Goal: Task Accomplishment & Management: Complete application form

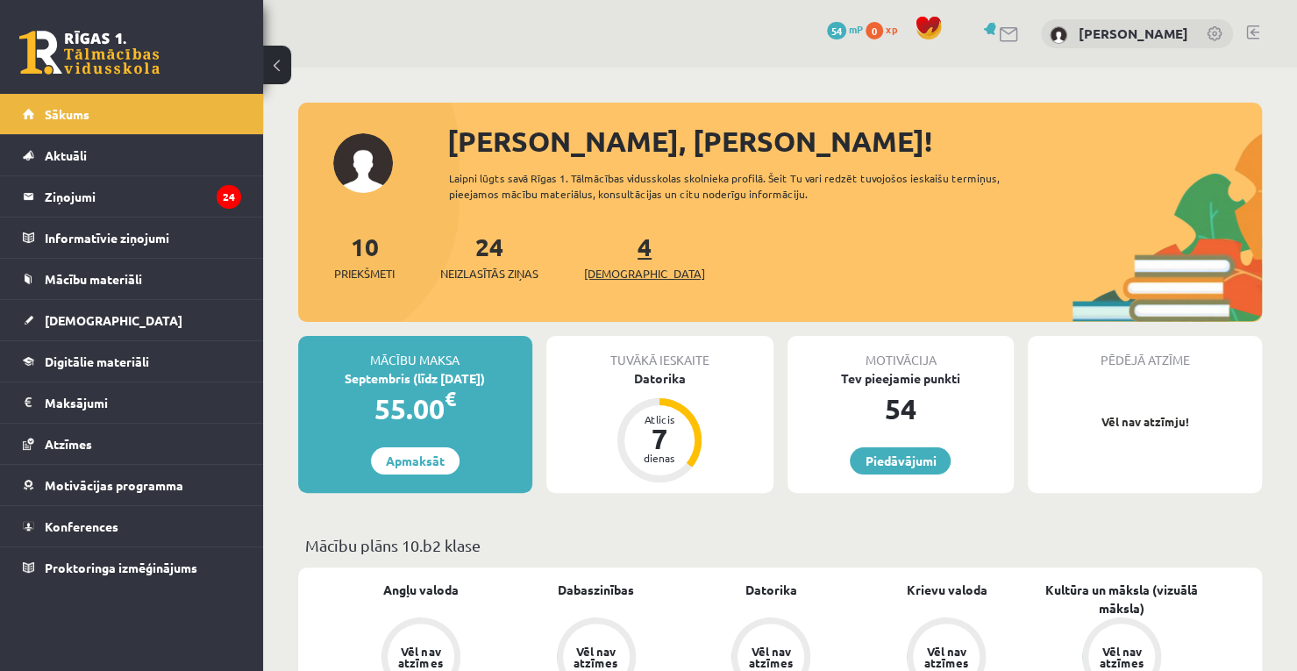
click at [621, 252] on link "4 Ieskaites" at bounding box center [644, 257] width 121 height 52
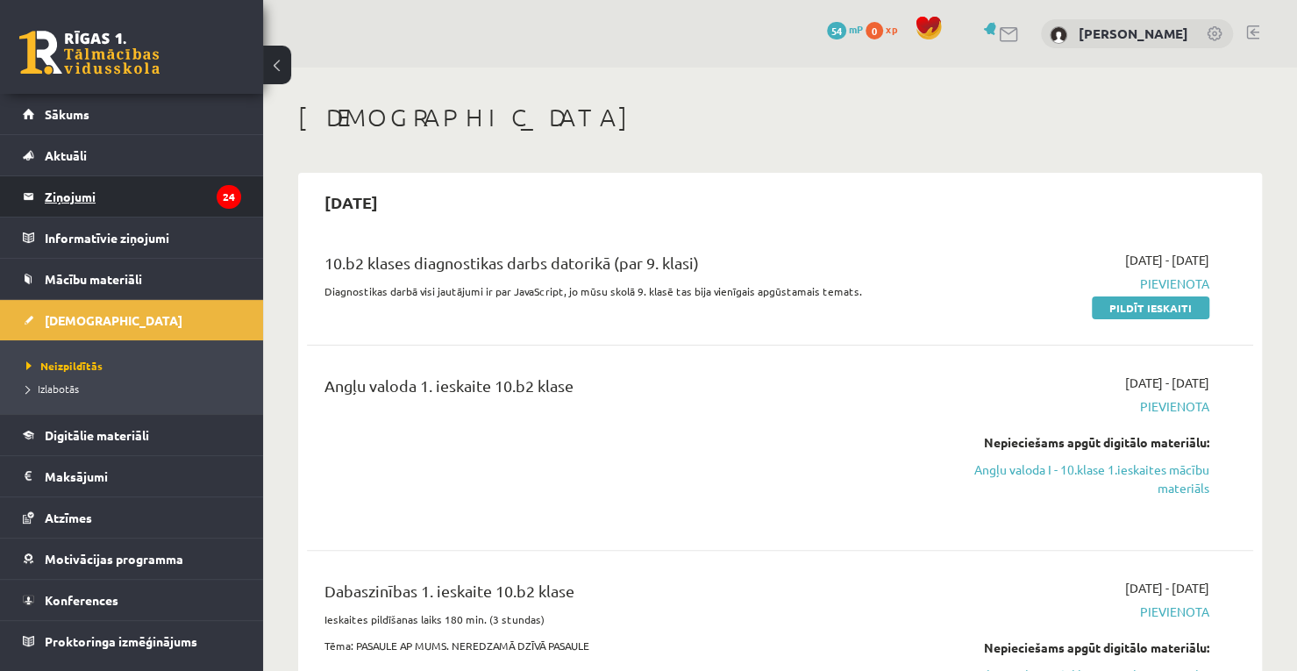
click at [180, 178] on legend "Ziņojumi 24" at bounding box center [143, 196] width 196 height 40
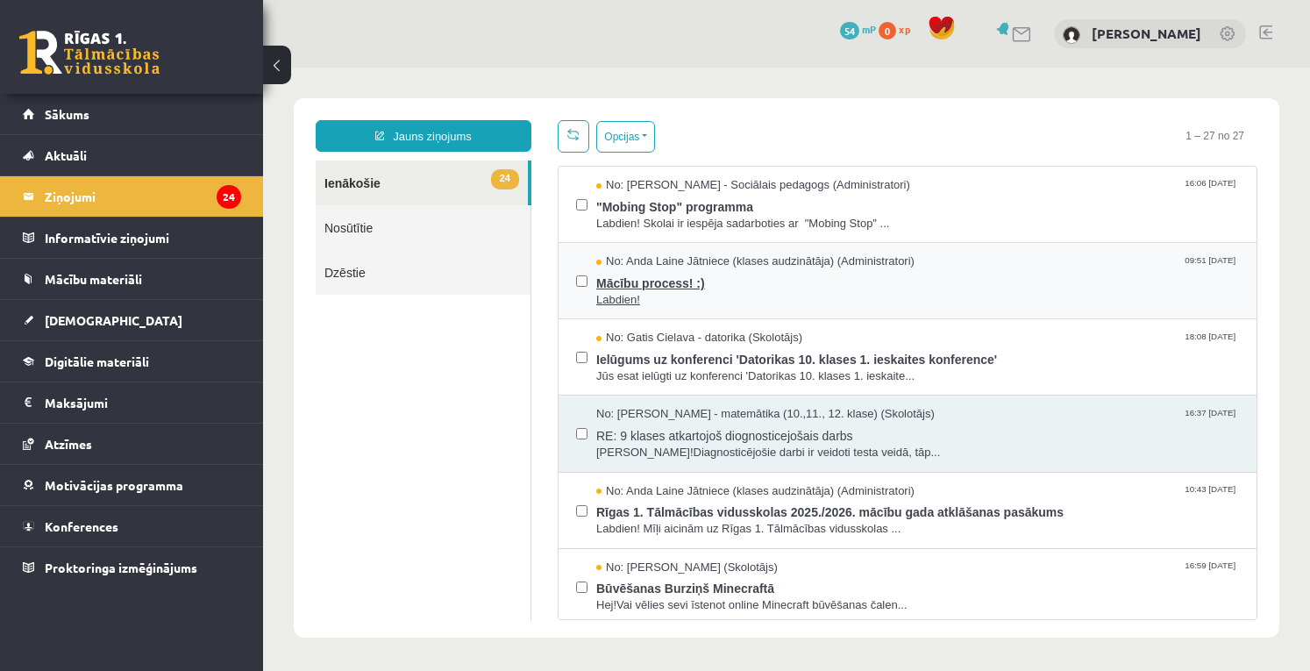
click at [698, 283] on span "Mācību process! :)" at bounding box center [917, 281] width 643 height 22
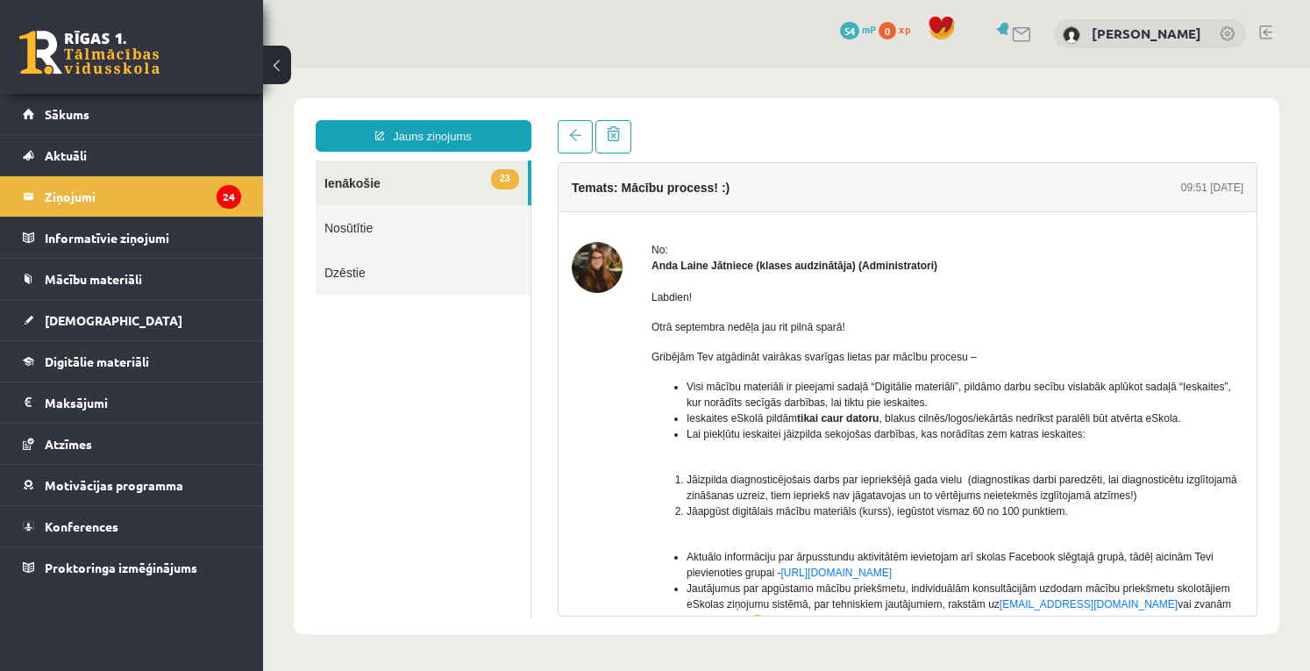
click at [595, 267] on img at bounding box center [597, 267] width 51 height 51
click at [161, 220] on legend "Informatīvie ziņojumi 0" at bounding box center [143, 237] width 196 height 40
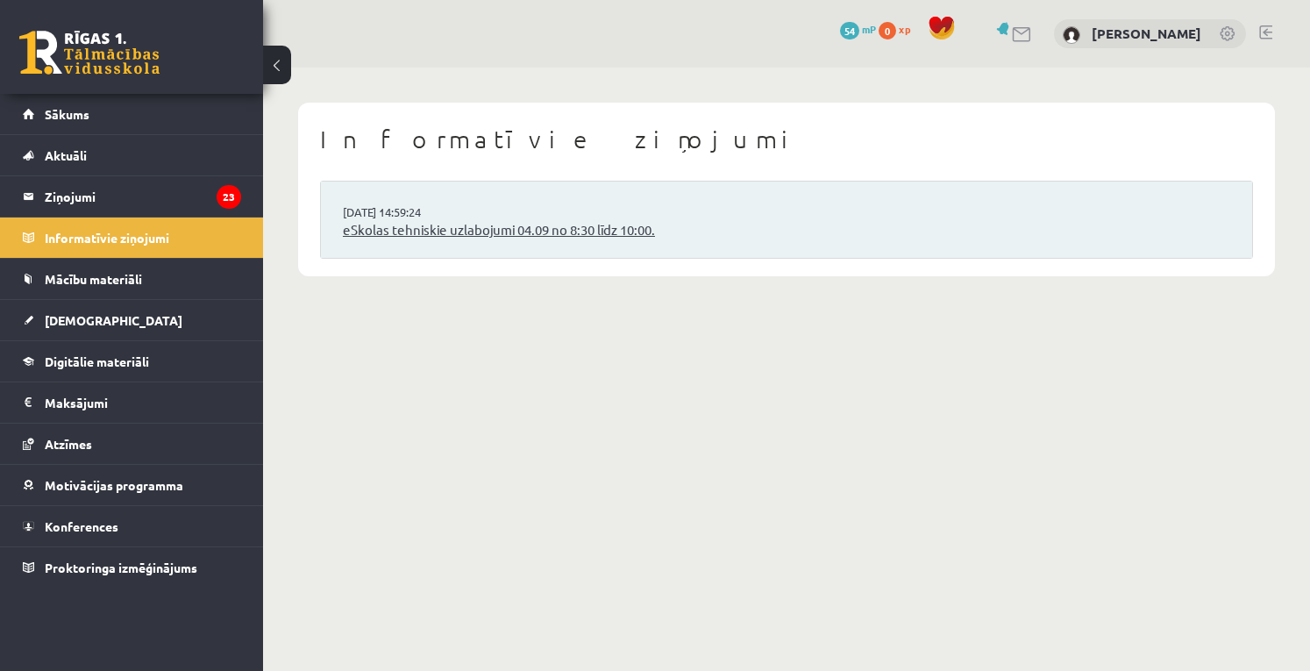
click at [441, 236] on link "eSkolas tehniskie uzlabojumi 04.09 no 8:30 līdz 10:00." at bounding box center [786, 230] width 887 height 20
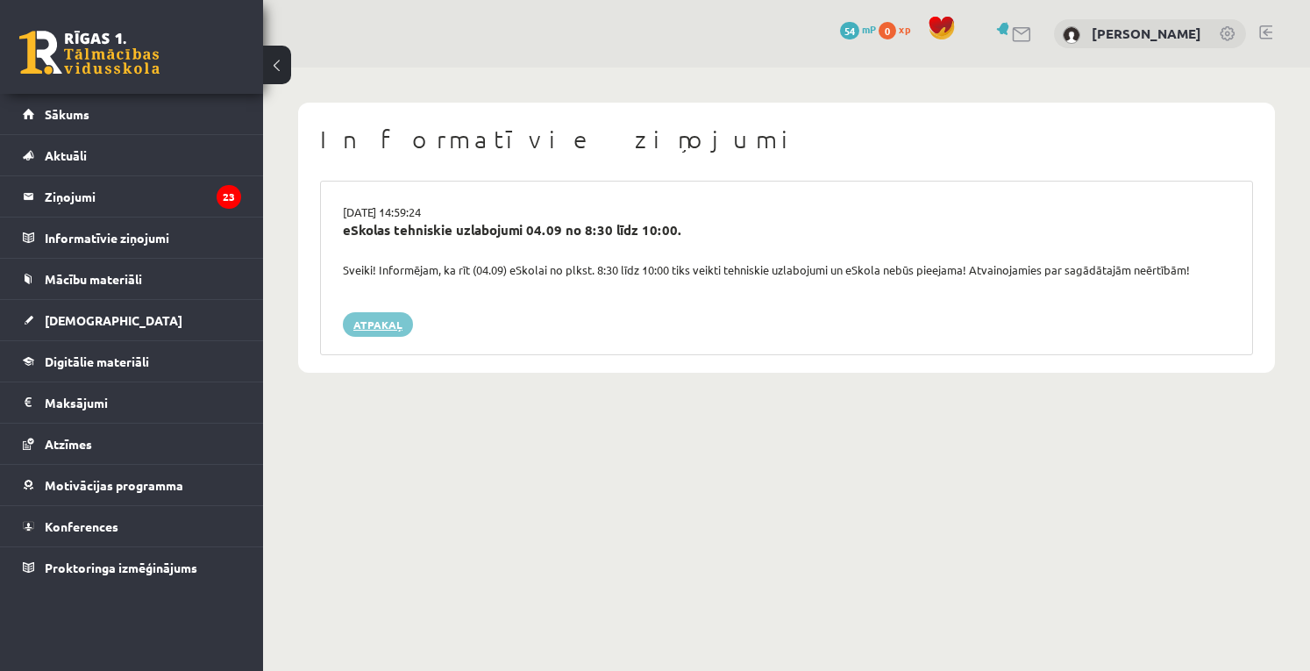
click at [393, 323] on link "Atpakaļ" at bounding box center [378, 324] width 70 height 25
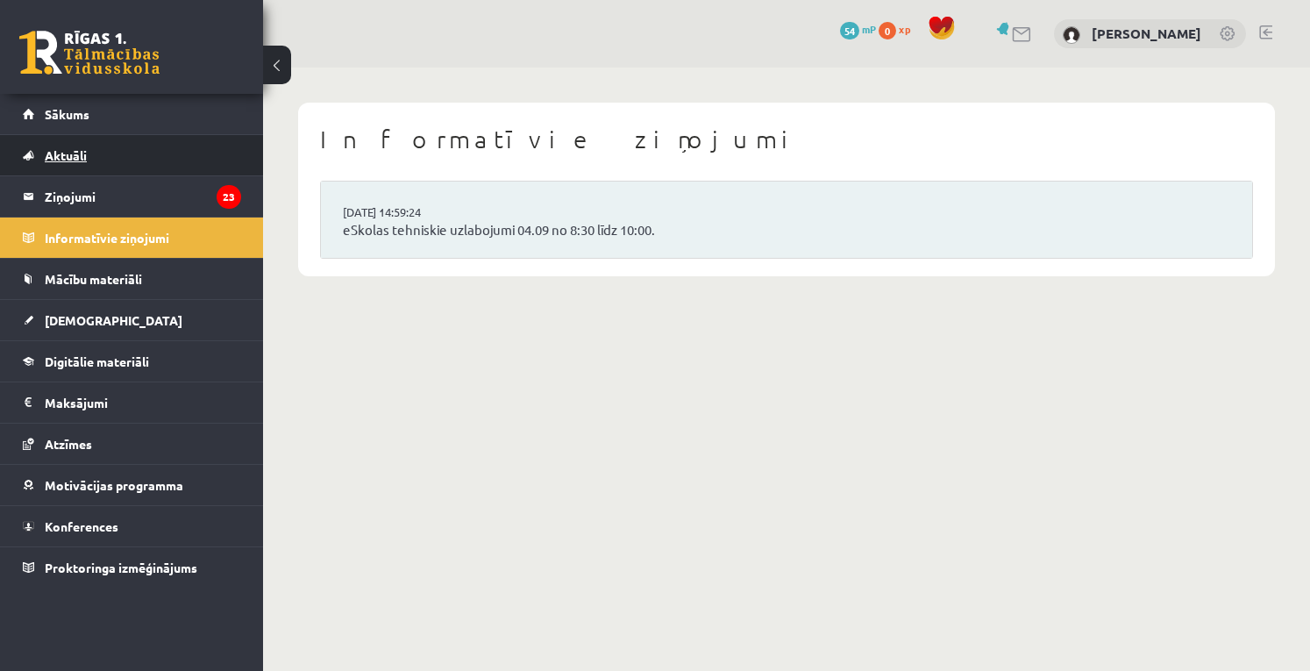
click at [91, 154] on link "Aktuāli" at bounding box center [132, 155] width 218 height 40
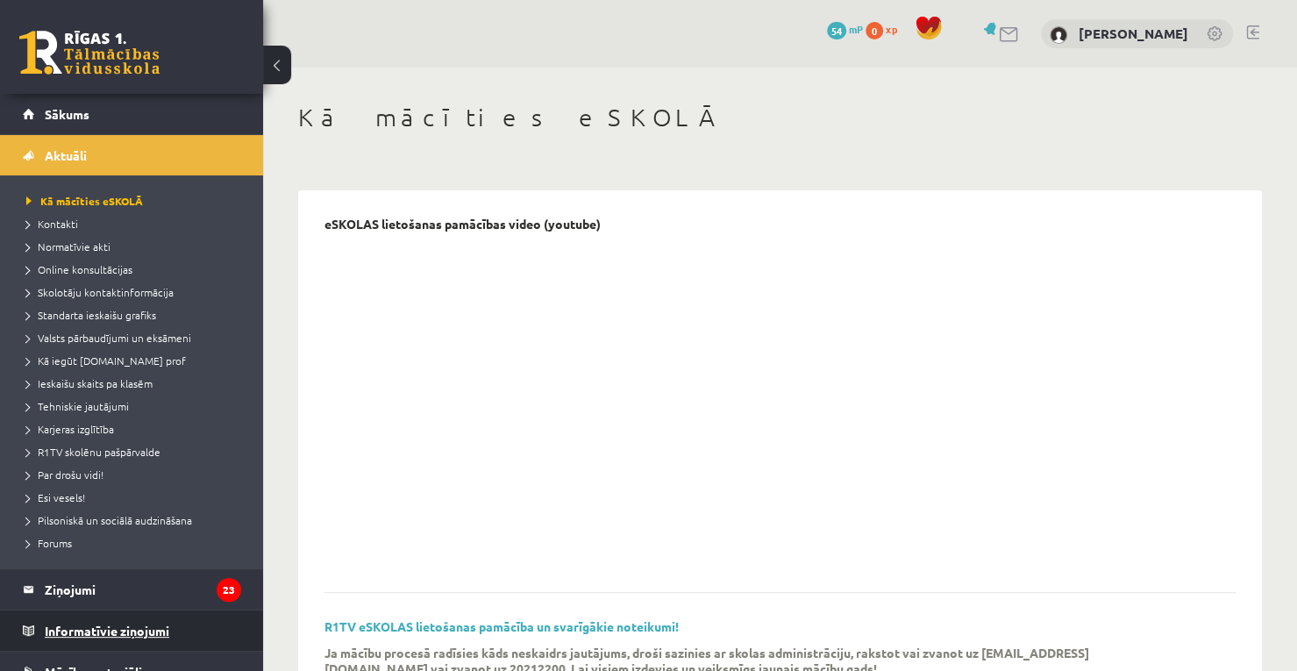
click at [140, 619] on legend "Informatīvie ziņojumi 0" at bounding box center [143, 630] width 196 height 40
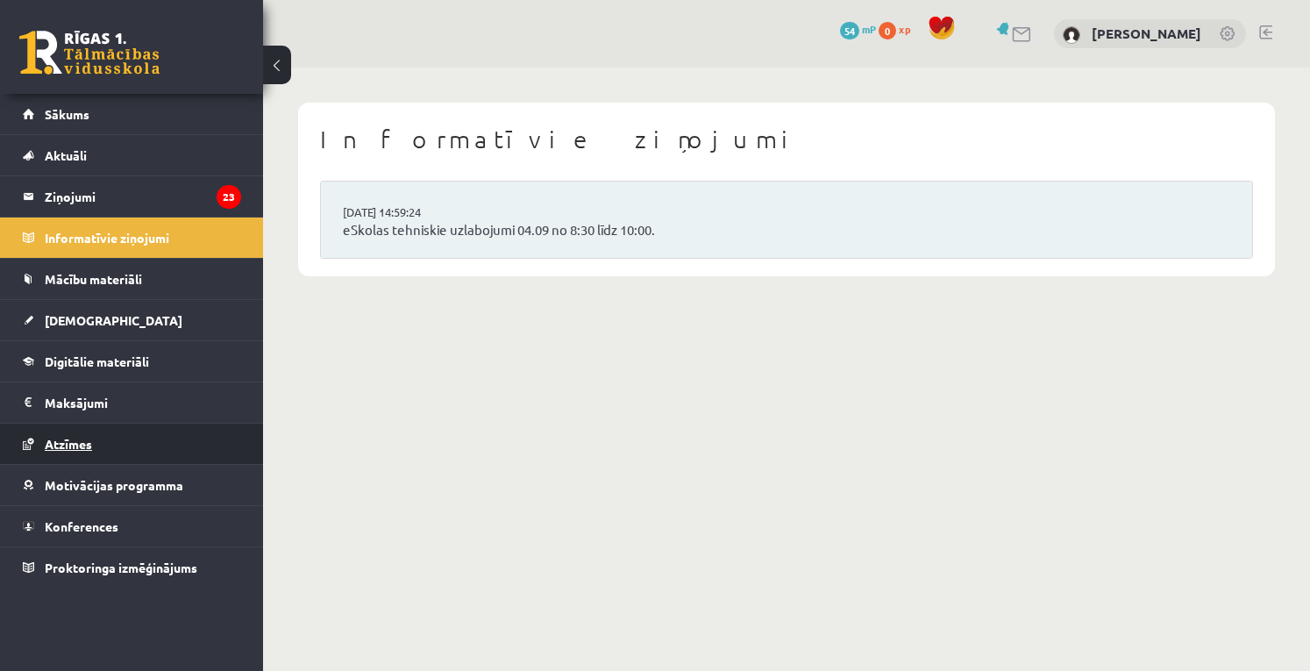
click at [105, 434] on link "Atzīmes" at bounding box center [132, 443] width 218 height 40
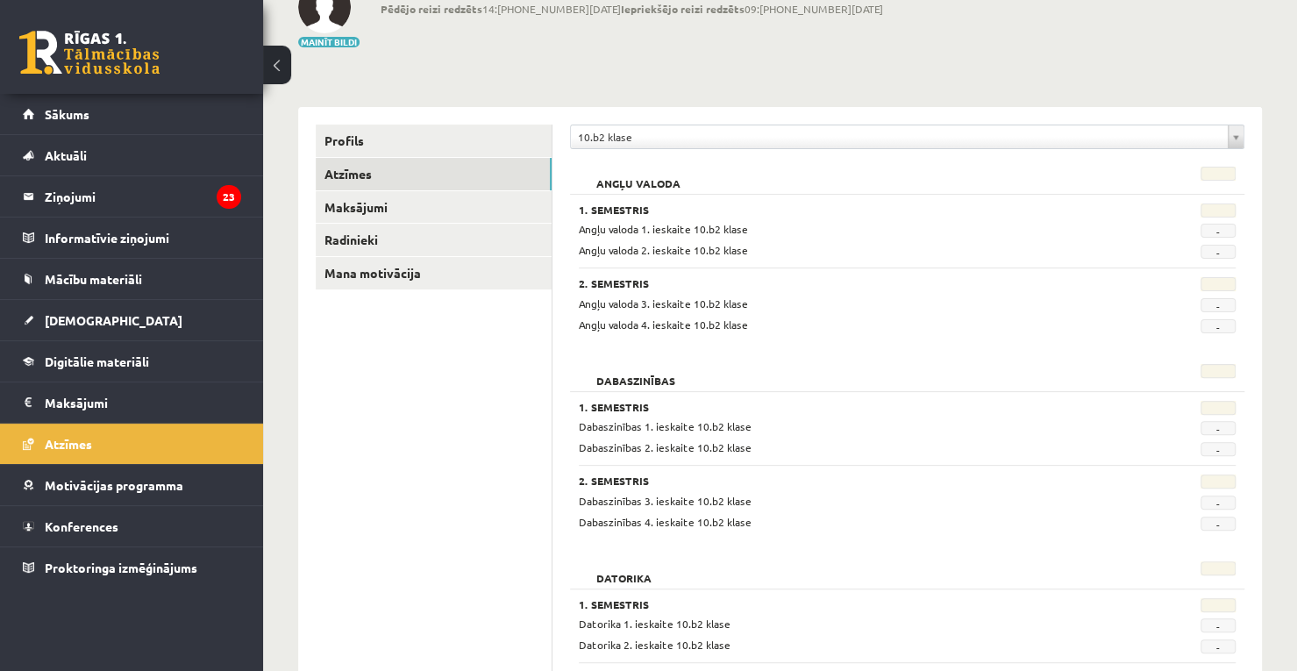
scroll to position [175, 0]
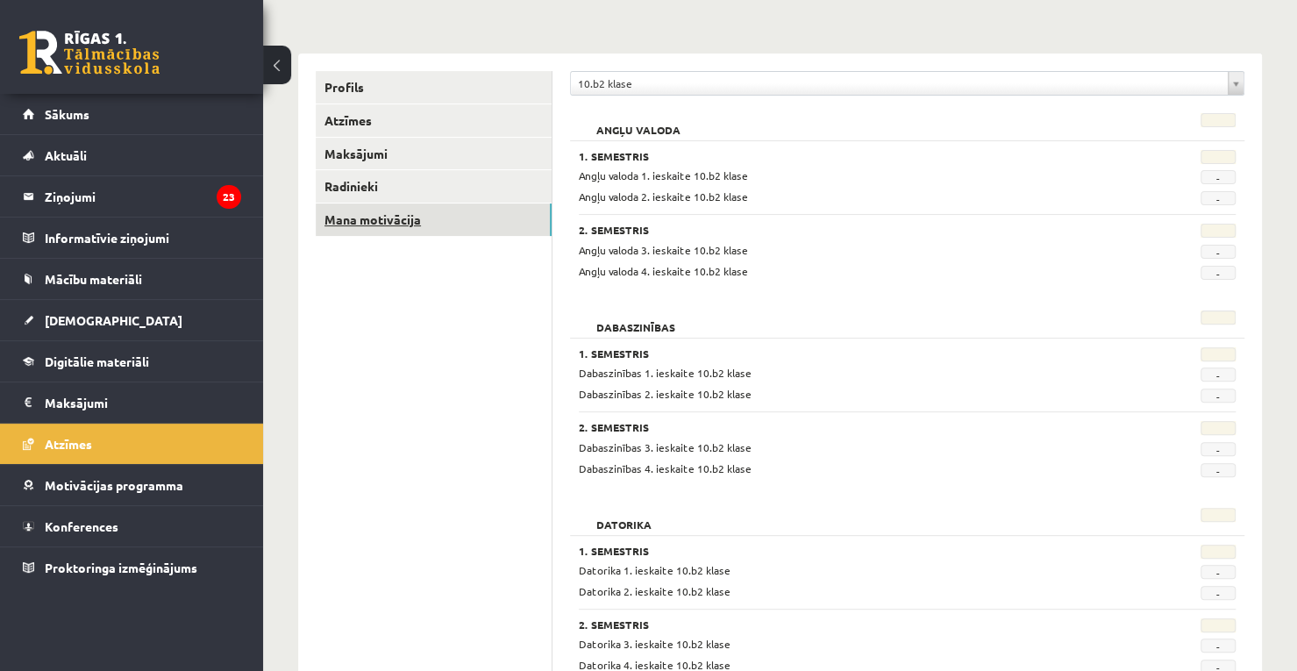
click at [456, 221] on link "Mana motivācija" at bounding box center [434, 219] width 236 height 32
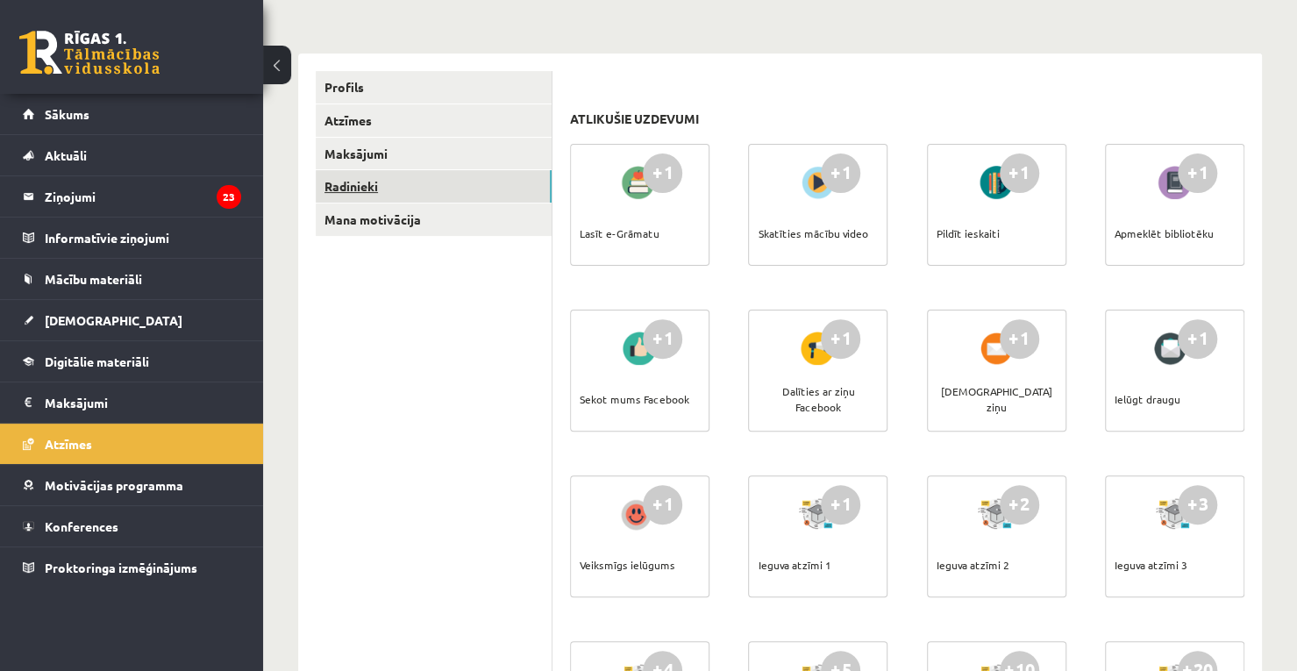
click at [443, 187] on link "Radinieki" at bounding box center [434, 186] width 236 height 32
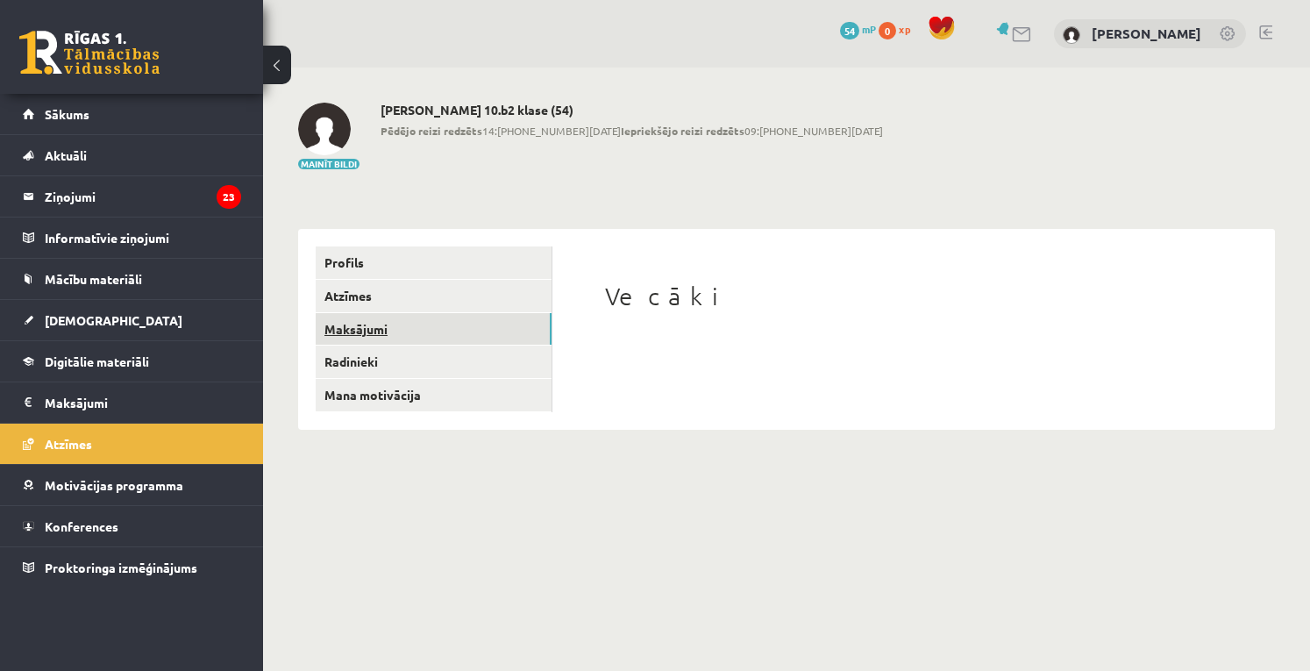
click at [421, 327] on link "Maksājumi" at bounding box center [434, 329] width 236 height 32
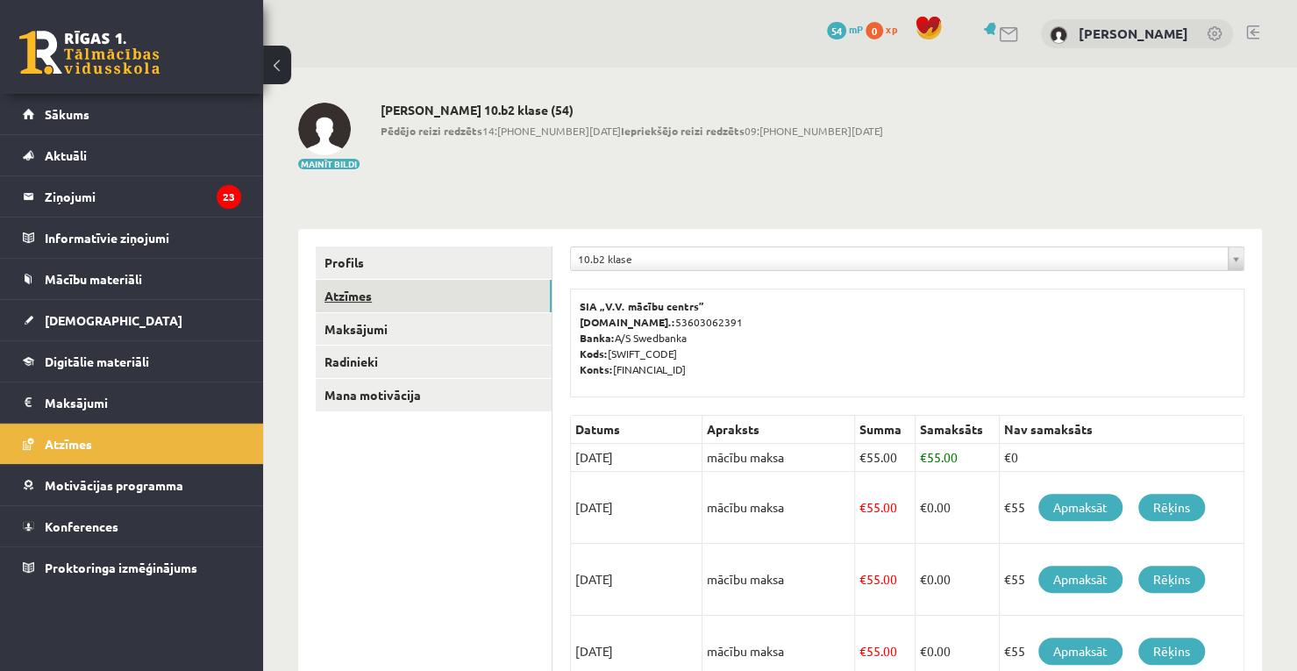
click at [461, 292] on link "Atzīmes" at bounding box center [434, 296] width 236 height 32
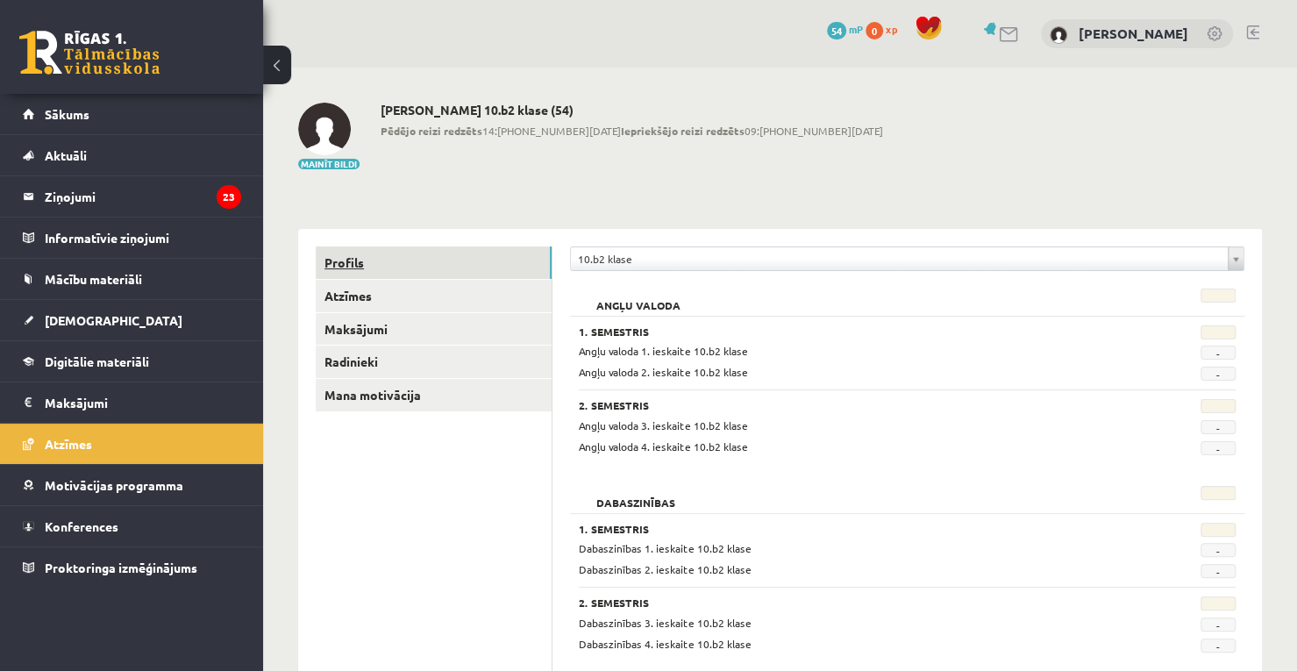
click at [418, 246] on link "Profils" at bounding box center [434, 262] width 236 height 32
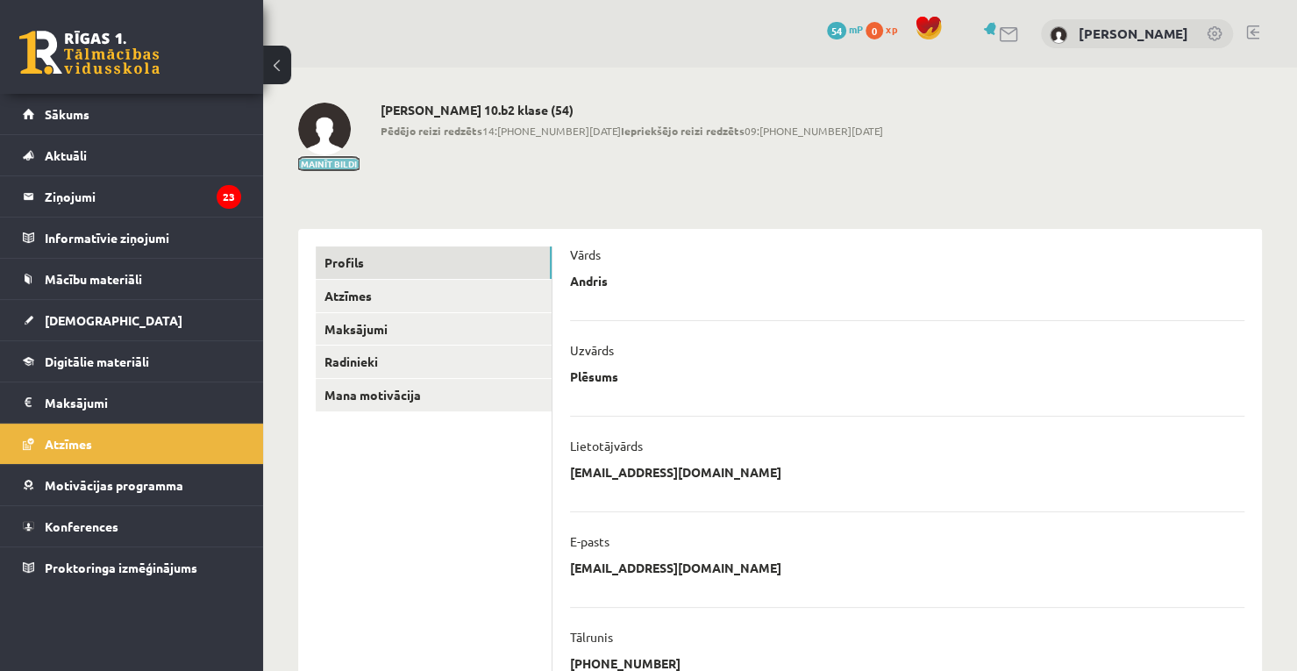
click at [335, 161] on button "Mainīt bildi" at bounding box center [328, 164] width 61 height 11
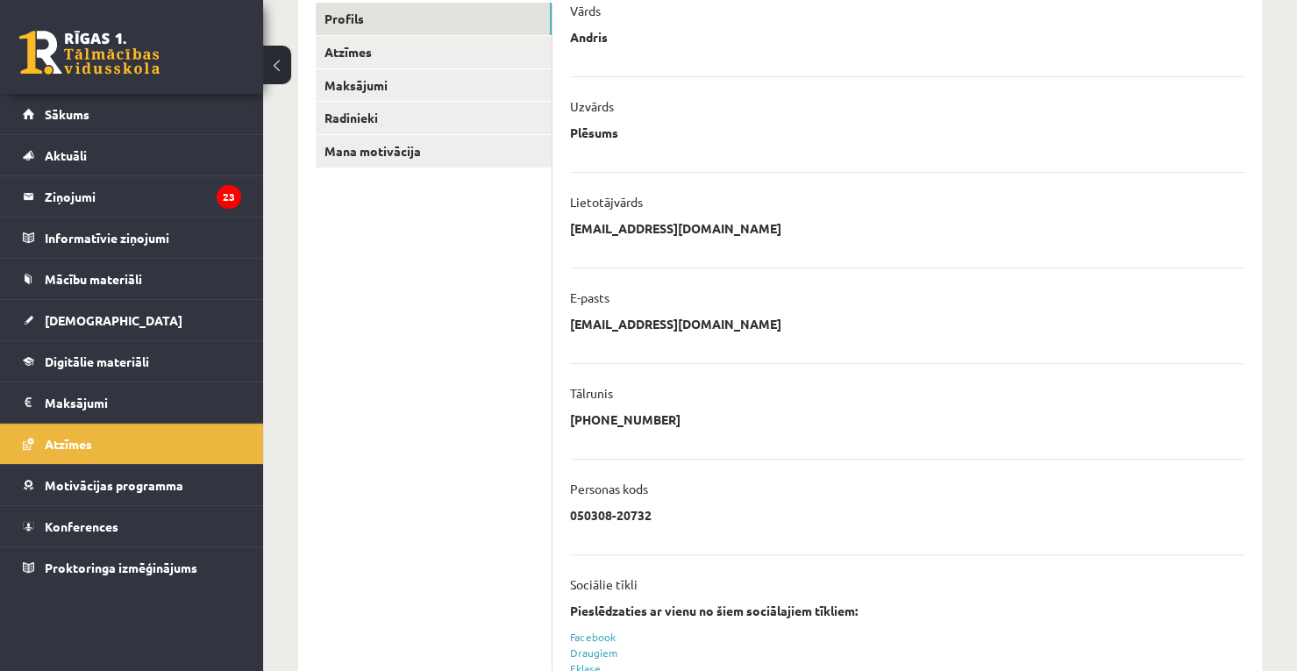
scroll to position [384, 0]
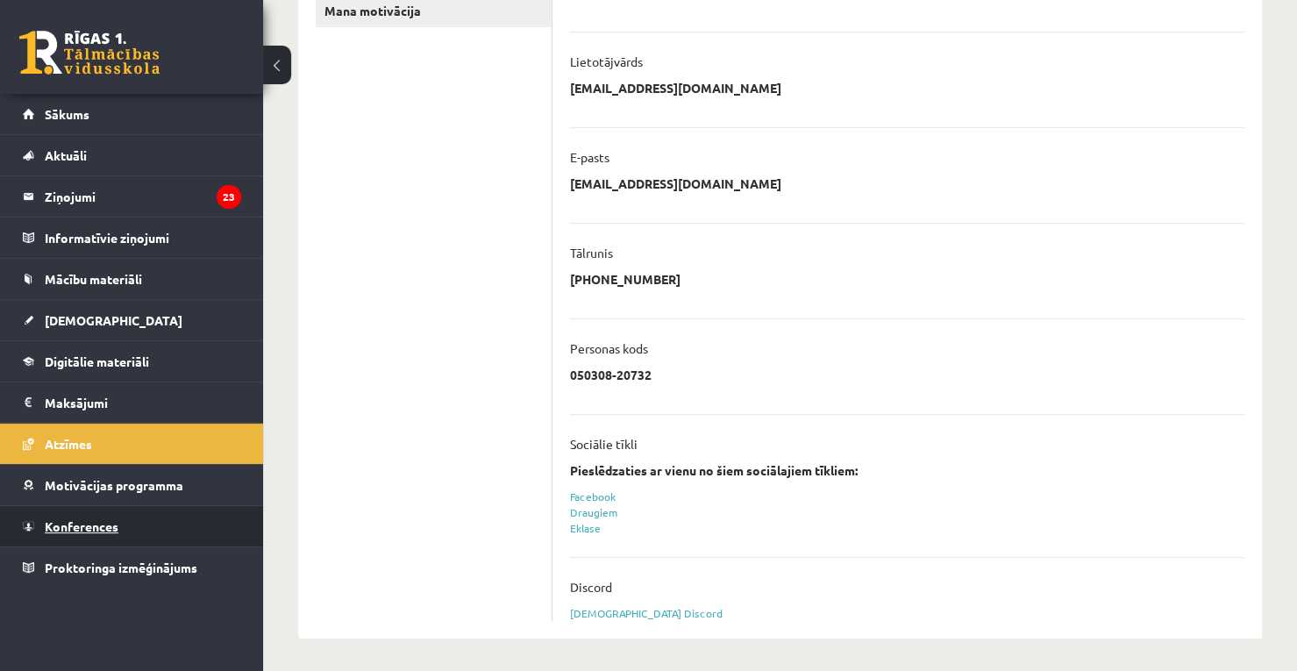
click at [135, 515] on link "Konferences" at bounding box center [132, 526] width 218 height 40
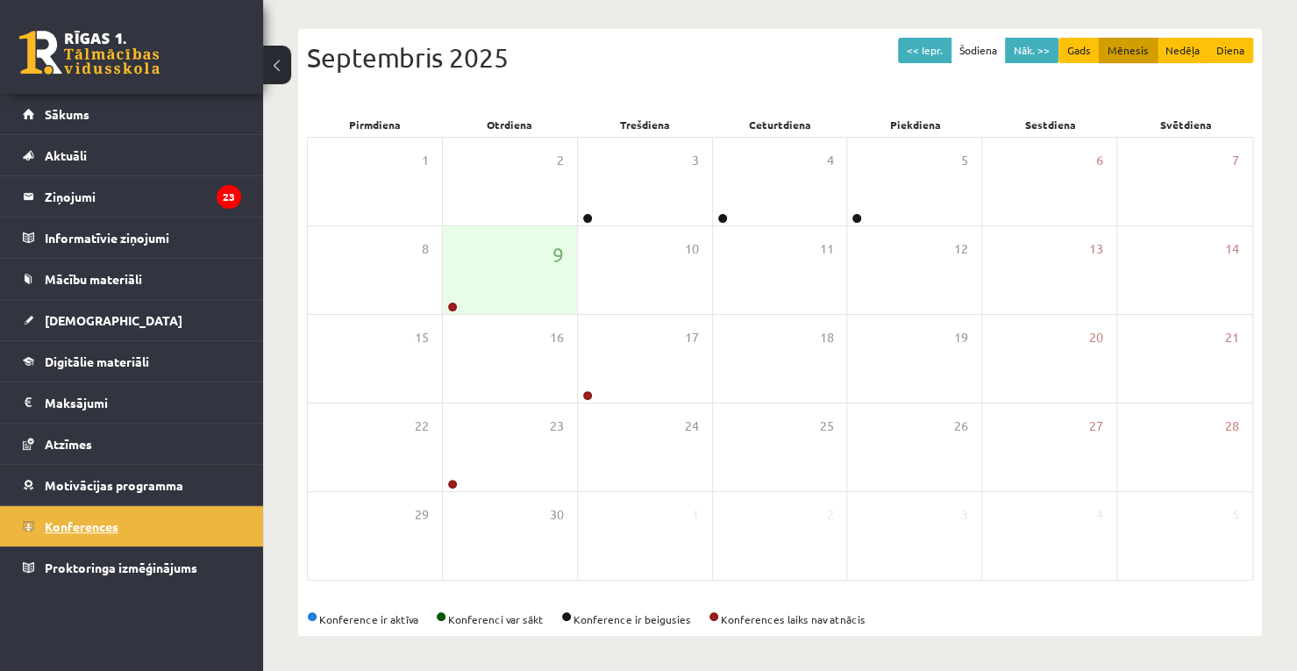
scroll to position [165, 0]
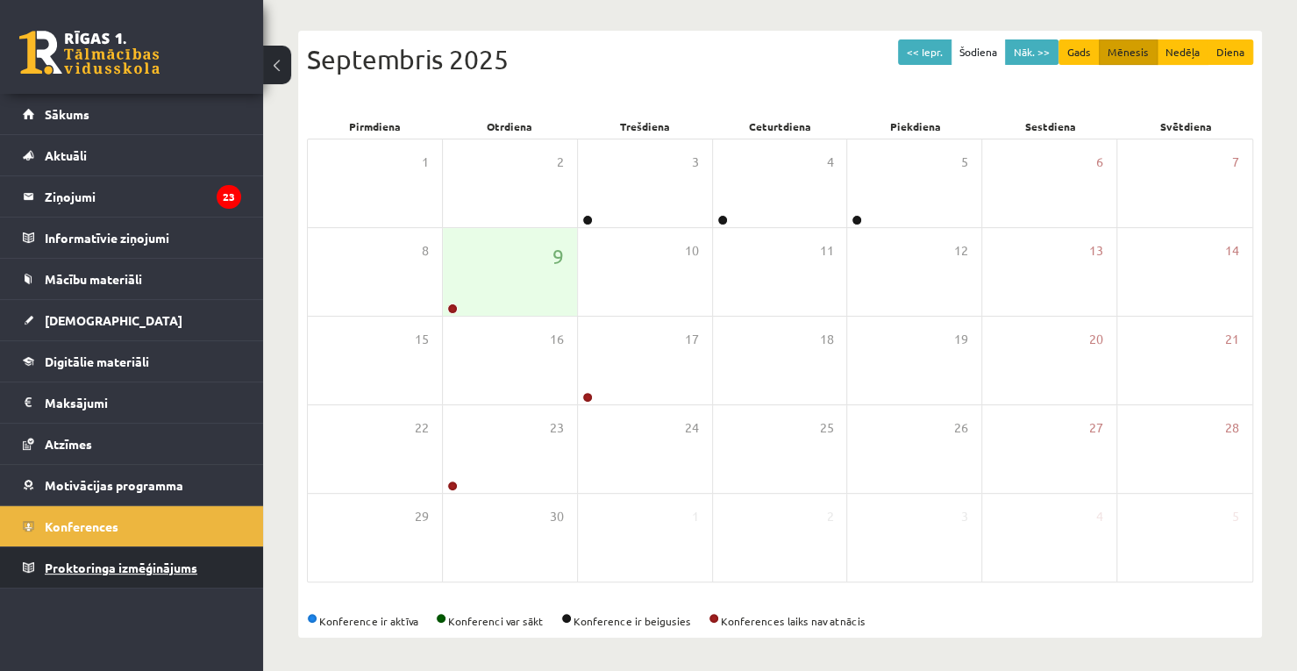
click at [222, 564] on link "Proktoringa izmēģinājums" at bounding box center [132, 567] width 218 height 40
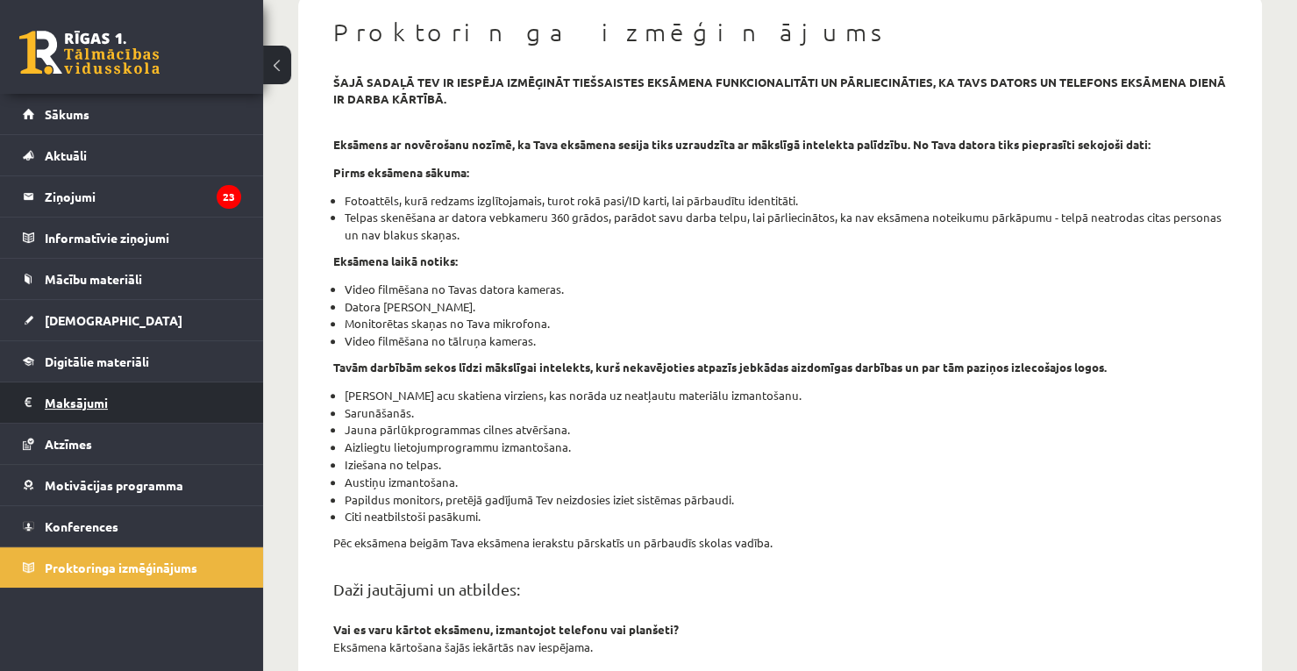
click at [191, 413] on legend "Maksājumi 0" at bounding box center [143, 402] width 196 height 40
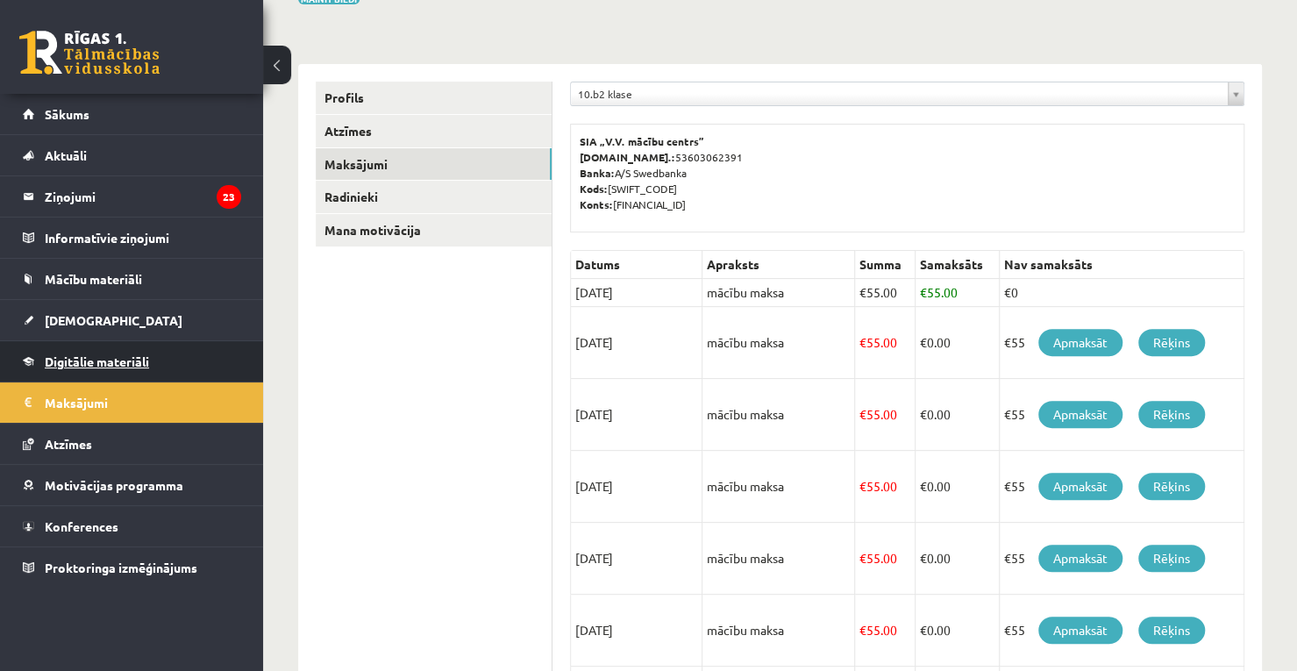
click at [161, 359] on link "Digitālie materiāli" at bounding box center [132, 361] width 218 height 40
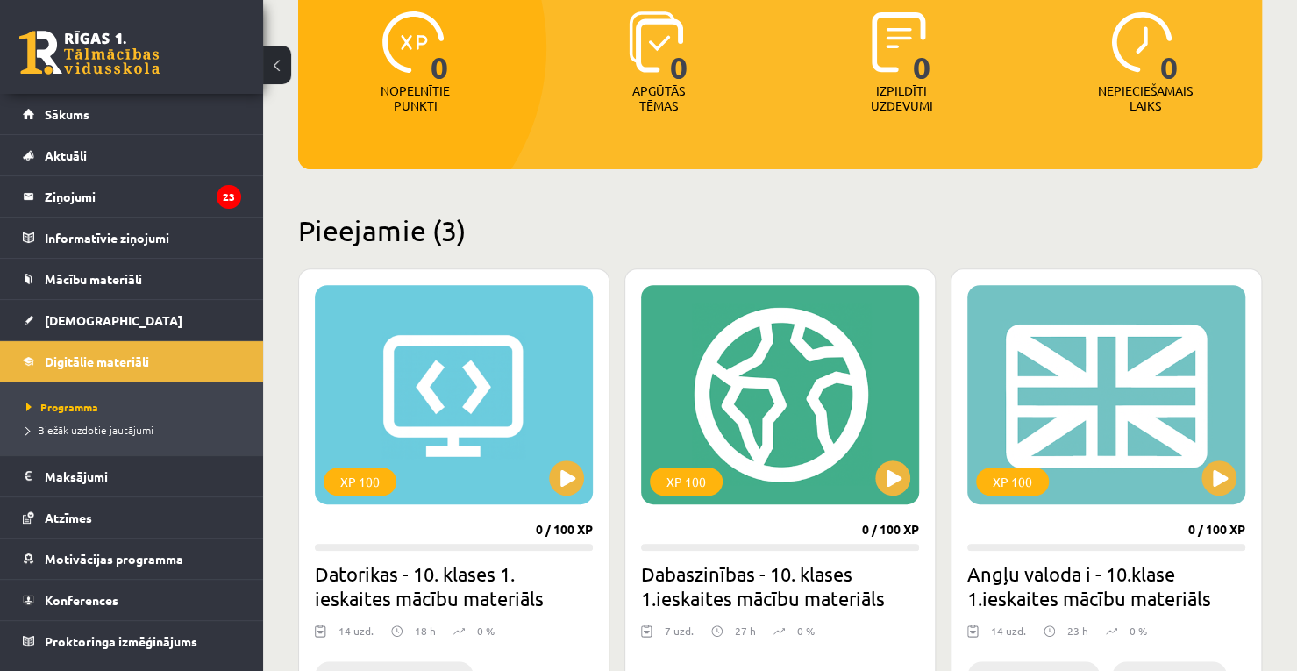
click at [790, 230] on div "Mana statistika 0 Nopelnītie punkti 0 Apgūtās tēmas 0 Izpildīti uzdevumi 0 Nepi…" at bounding box center [780, 389] width 1034 height 1107
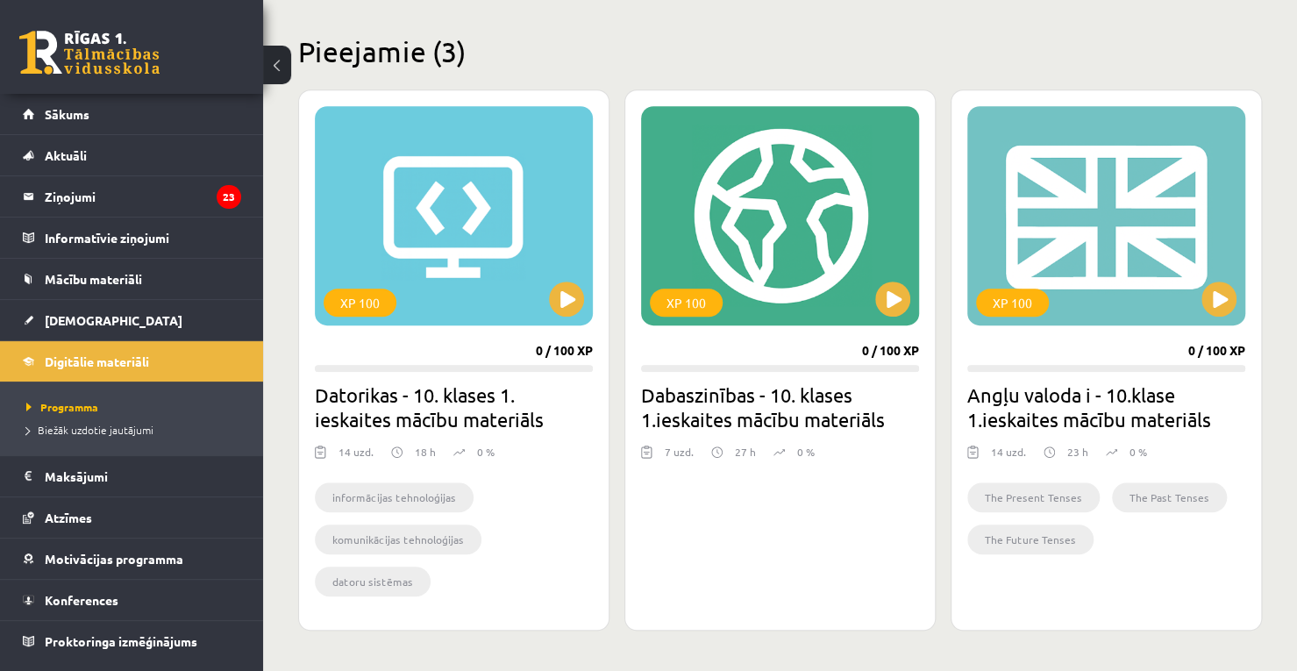
scroll to position [445, 0]
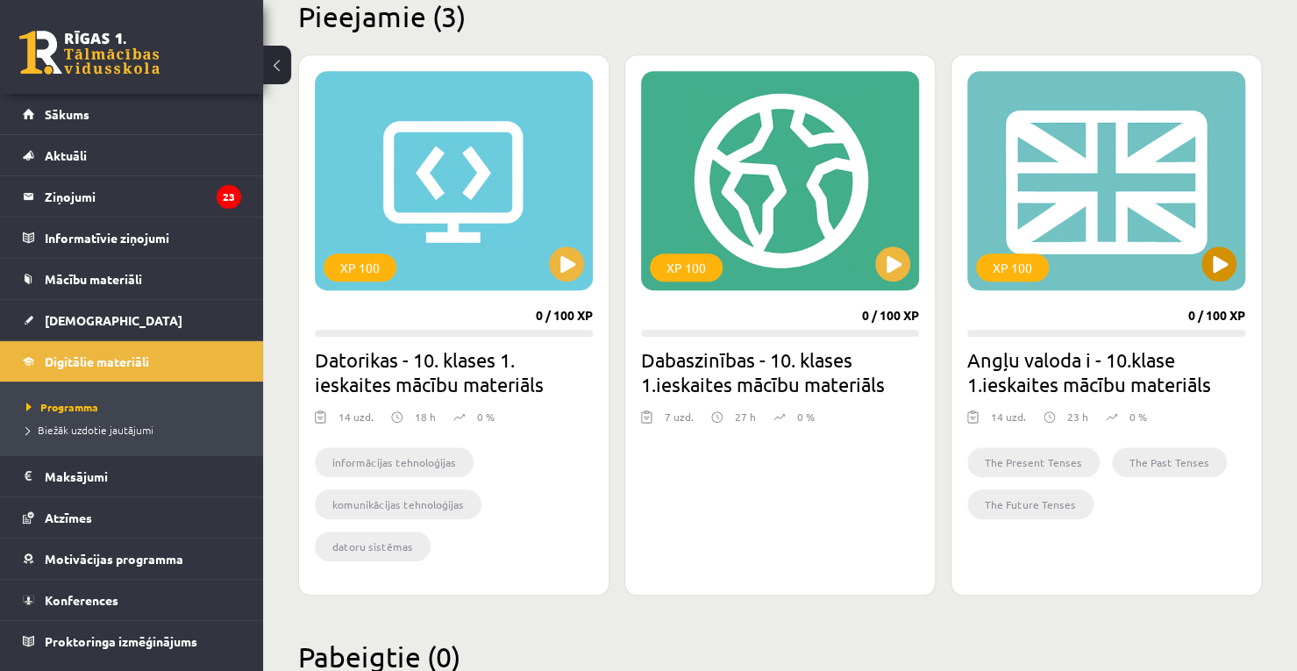
click at [1236, 257] on div "XP 100" at bounding box center [1106, 180] width 278 height 219
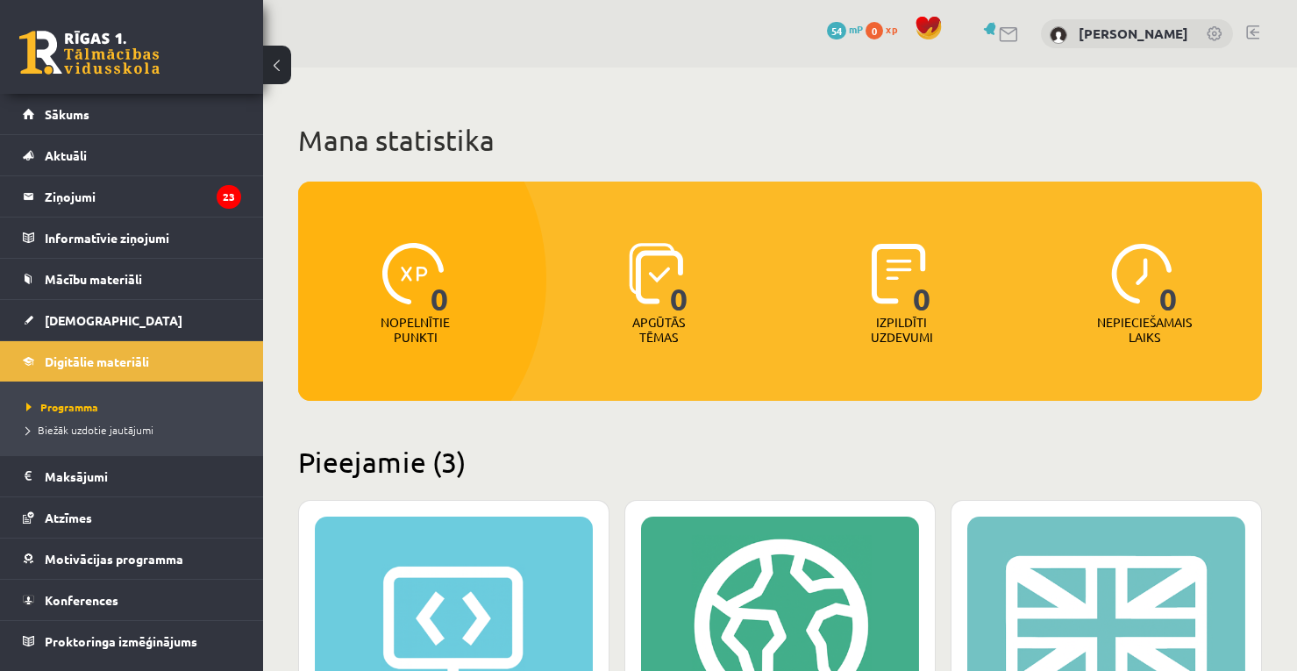
scroll to position [444, 0]
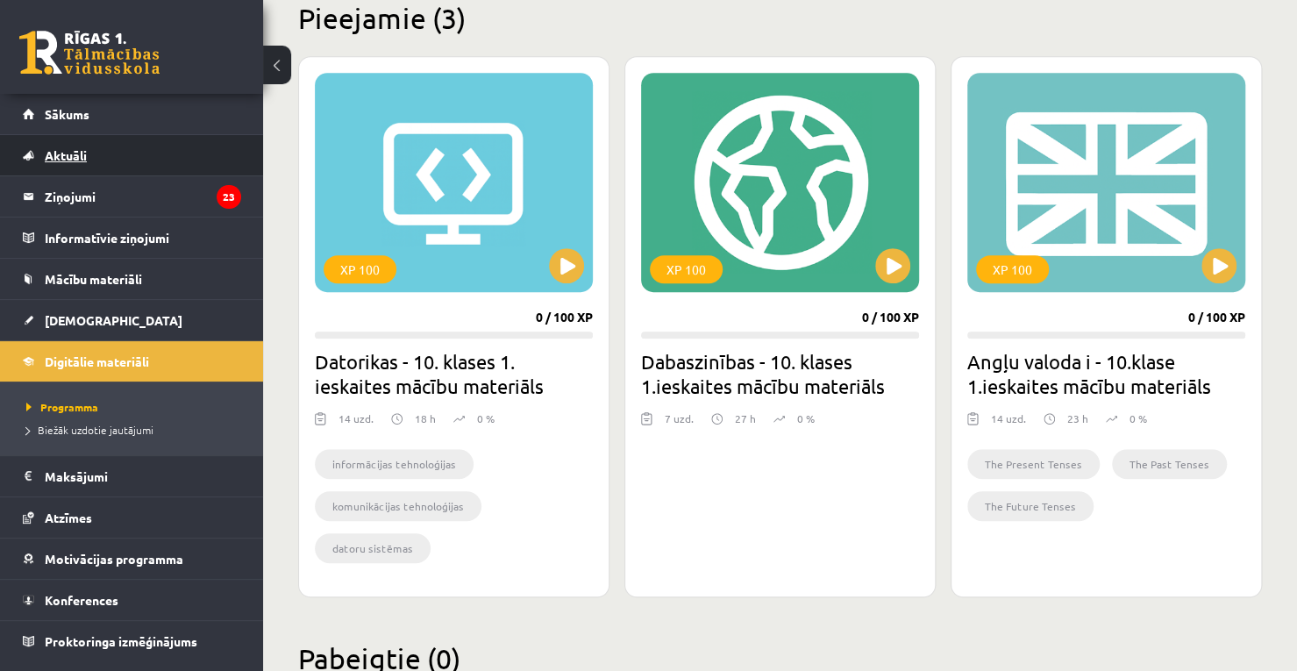
click at [121, 167] on link "Aktuāli" at bounding box center [132, 155] width 218 height 40
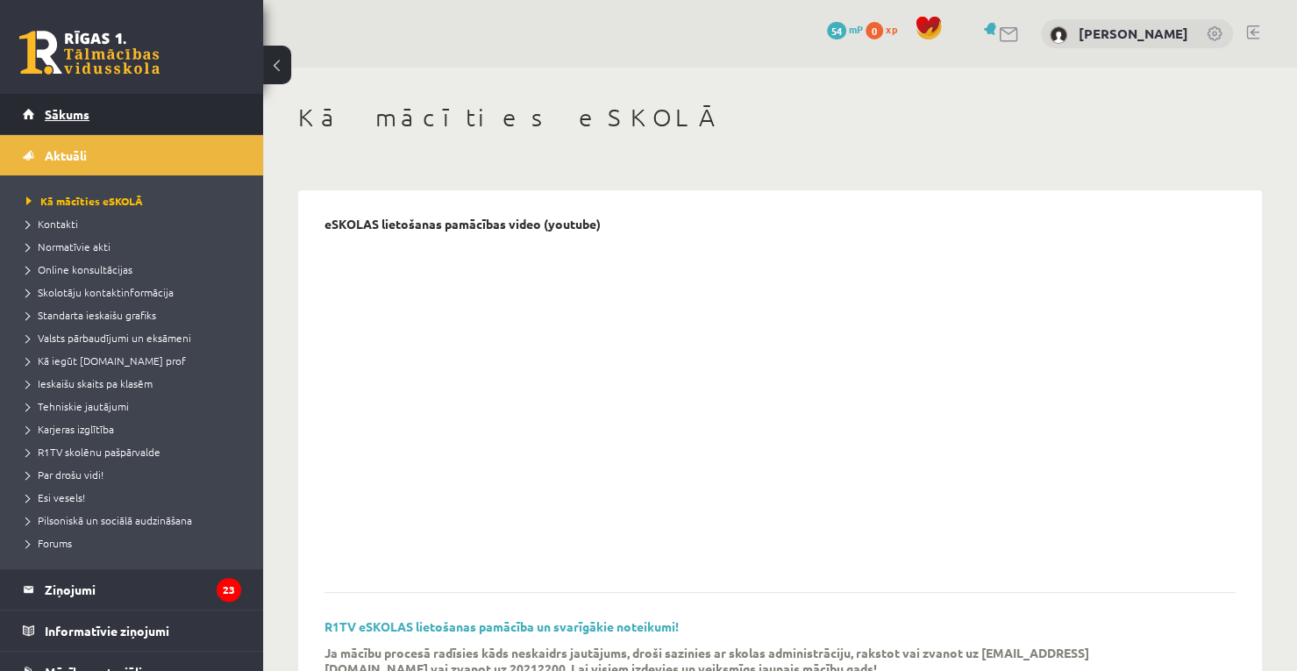
click at [145, 115] on link "Sākums" at bounding box center [132, 114] width 218 height 40
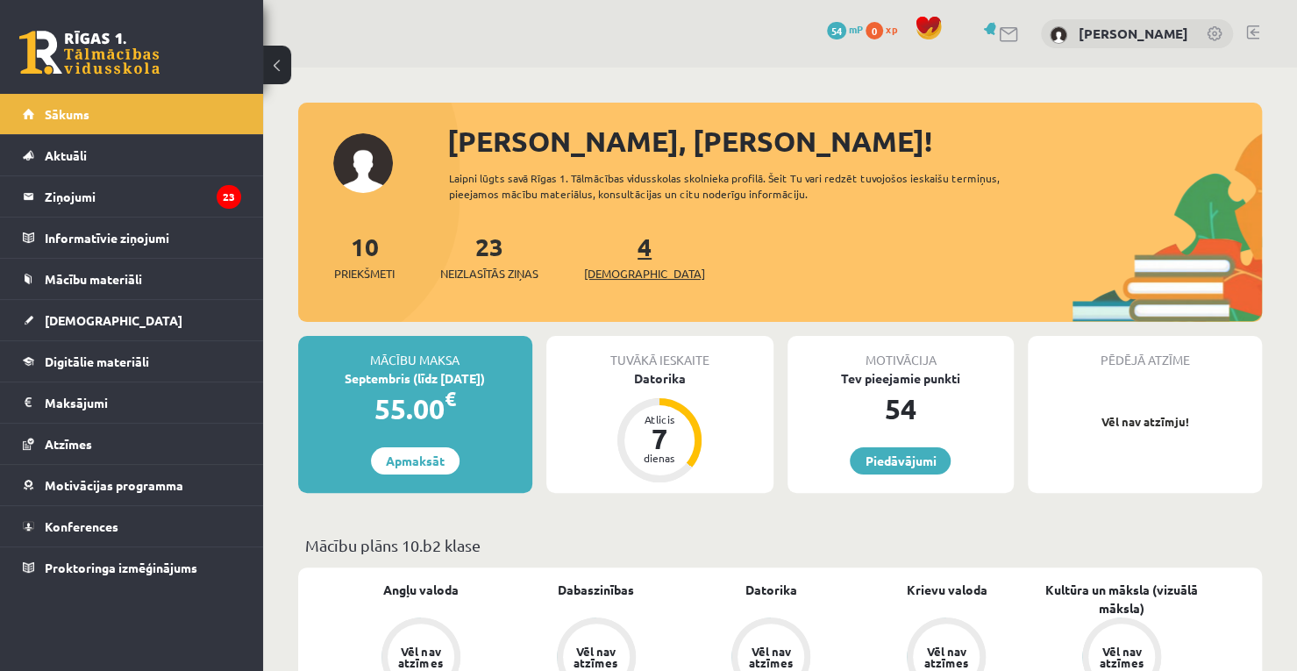
click at [630, 268] on span "[DEMOGRAPHIC_DATA]" at bounding box center [644, 274] width 121 height 18
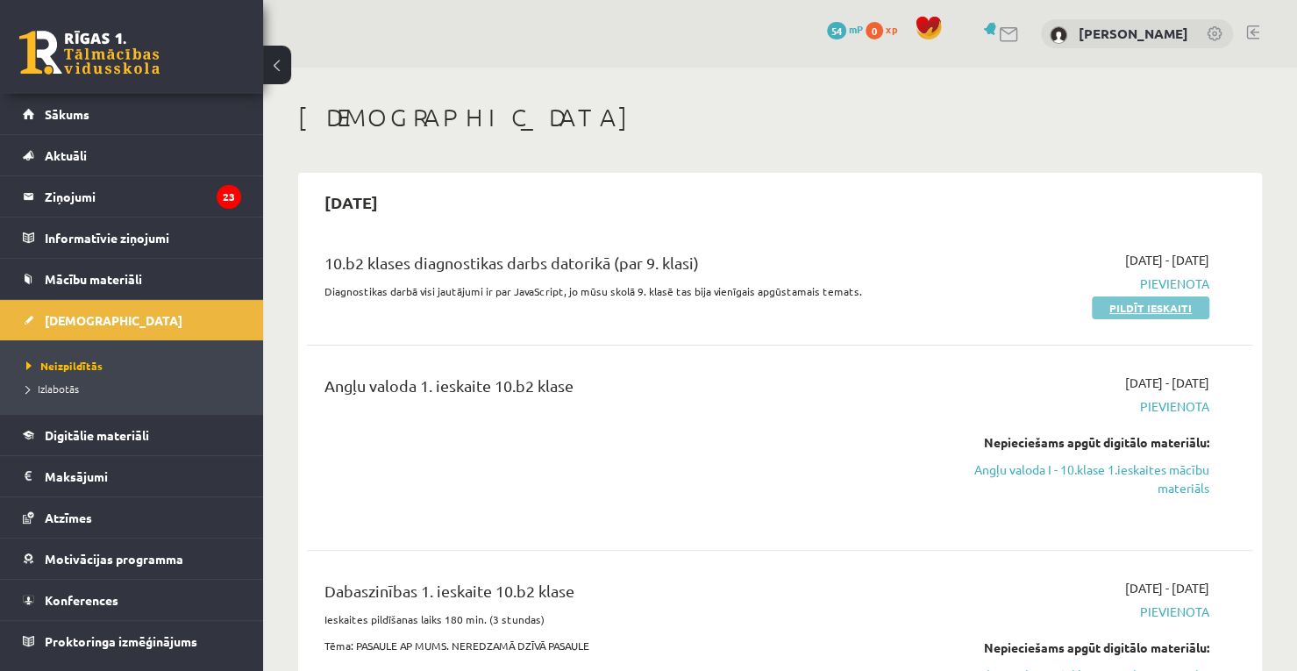
click at [1184, 306] on link "Pildīt ieskaiti" at bounding box center [1149, 307] width 117 height 23
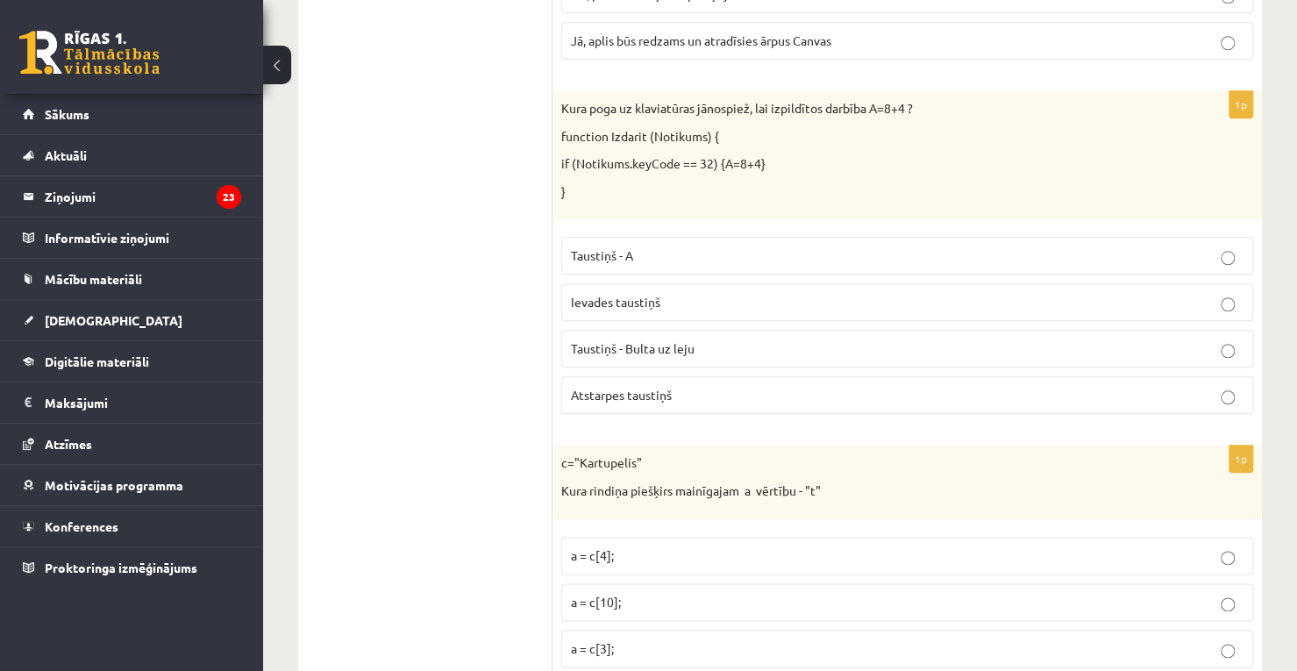
scroll to position [8753, 0]
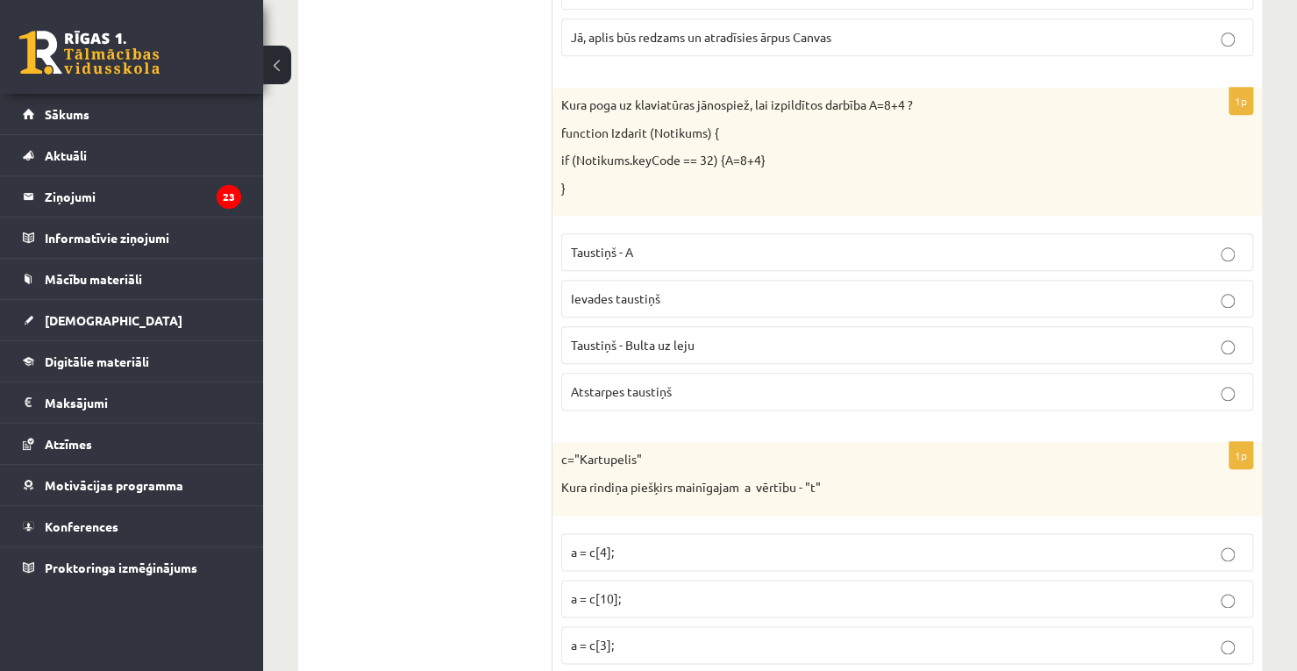
click at [664, 383] on span "Atstarpes taustiņš" at bounding box center [621, 391] width 101 height 16
click at [615, 543] on p "a = c[4];" at bounding box center [907, 552] width 672 height 18
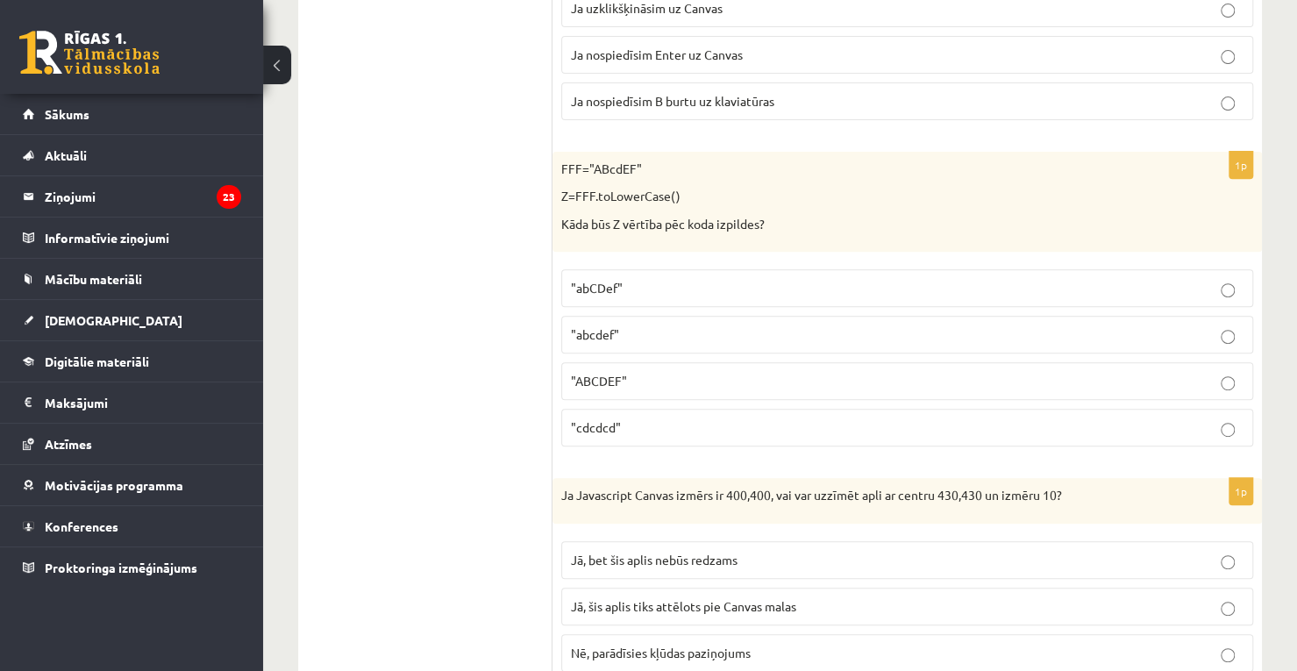
scroll to position [8107, 0]
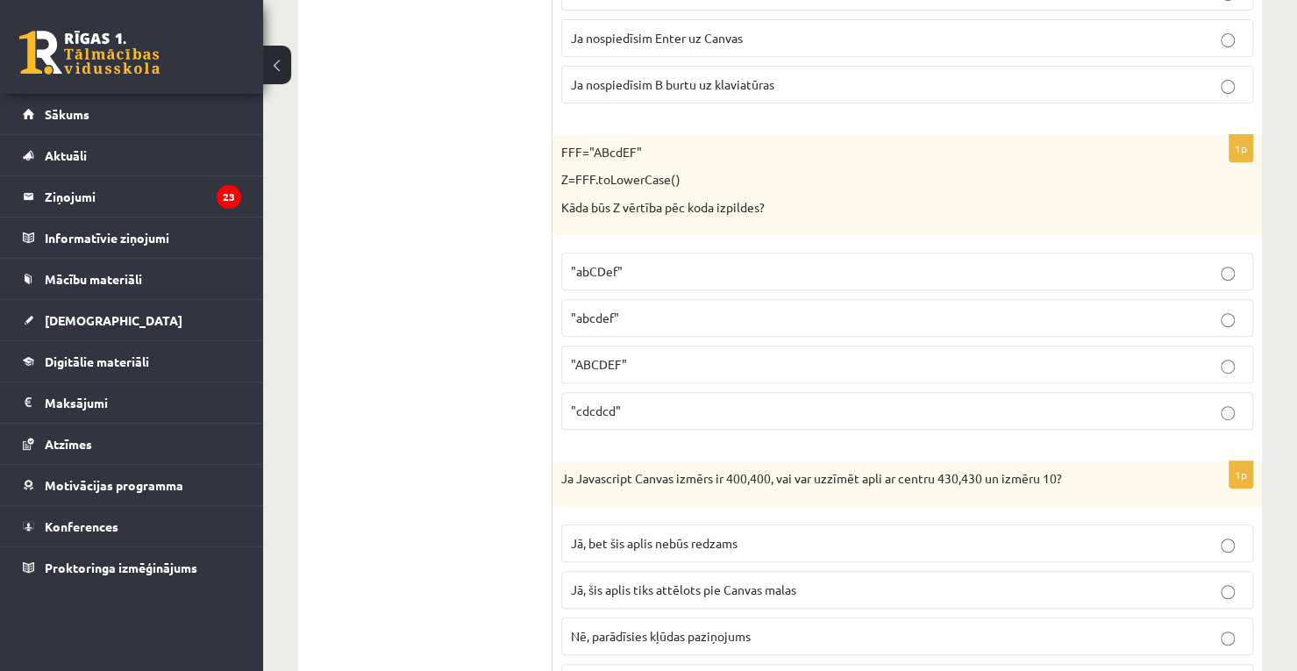
click at [793, 534] on p "Jā, bet šis aplis nebūs redzams" at bounding box center [907, 543] width 672 height 18
click at [639, 309] on p ""abcdef"" at bounding box center [907, 318] width 672 height 18
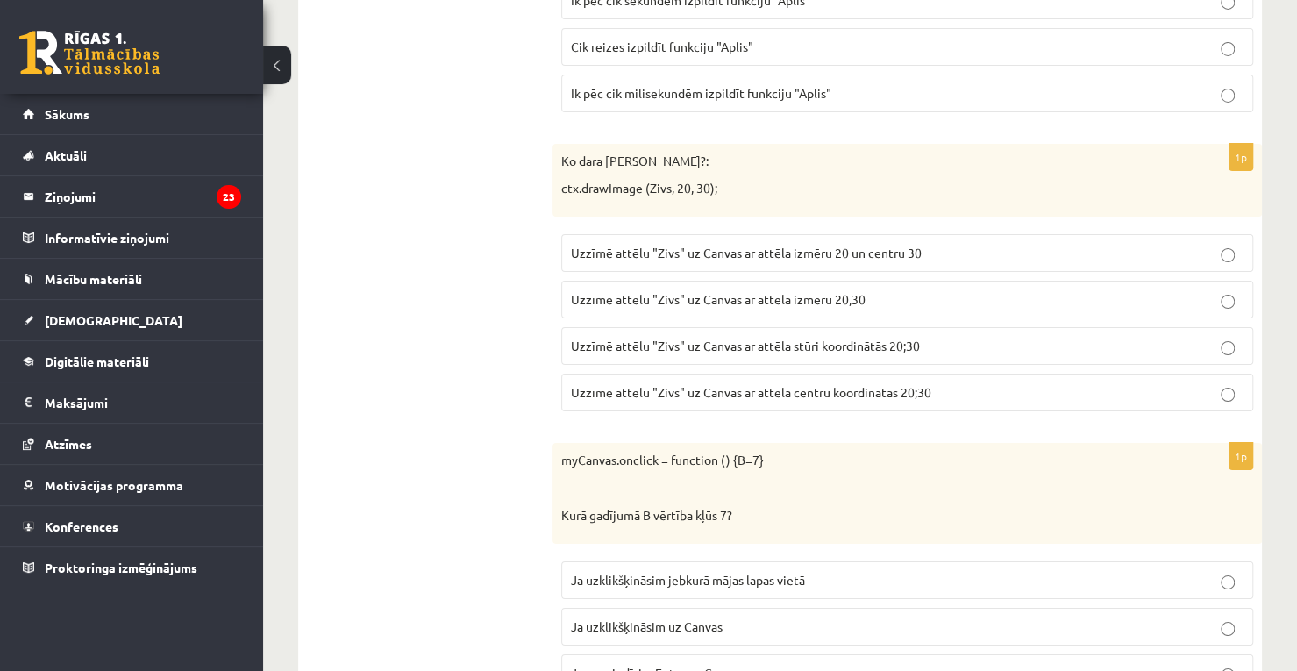
scroll to position [7507, 0]
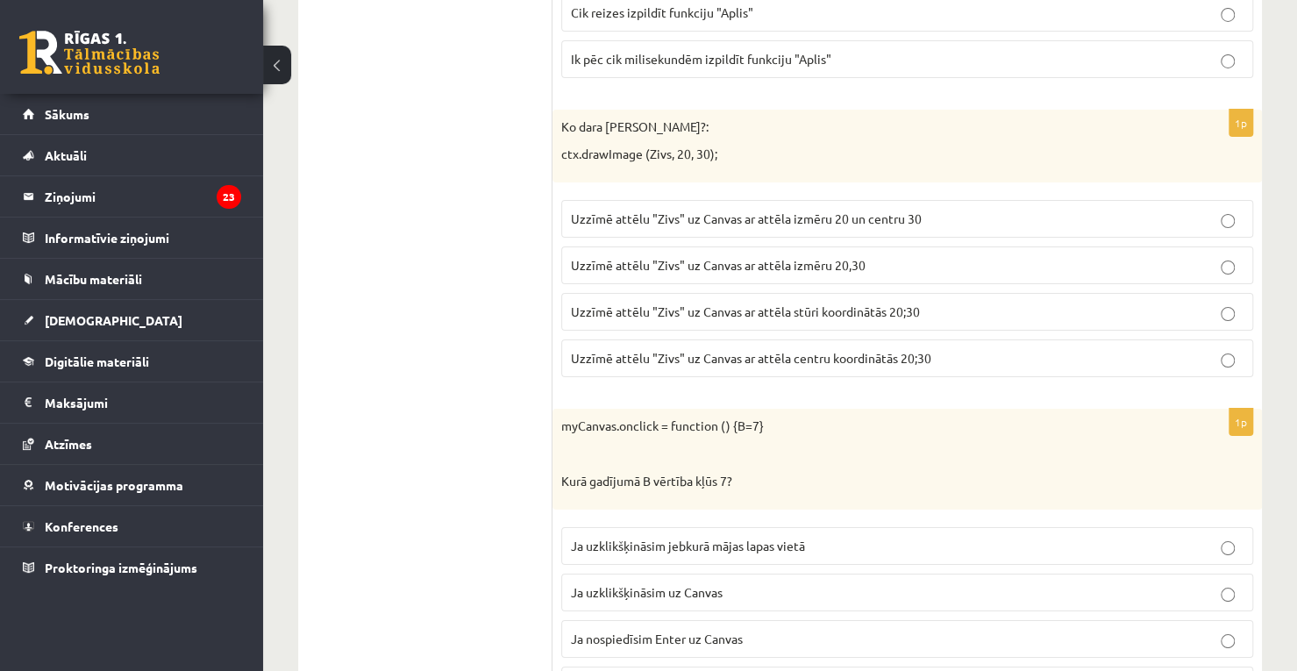
click at [871, 303] on span "Uzzīmē attēlu "Zivs" uz Canvas ar attēla stūri koordinātās 20;30" at bounding box center [745, 311] width 349 height 16
click at [725, 537] on p "Ja uzklikšķināsim jebkurā mājas lapas vietā" at bounding box center [907, 546] width 672 height 18
click at [728, 583] on p "Ja uzklikšķināsim uz Canvas" at bounding box center [907, 592] width 672 height 18
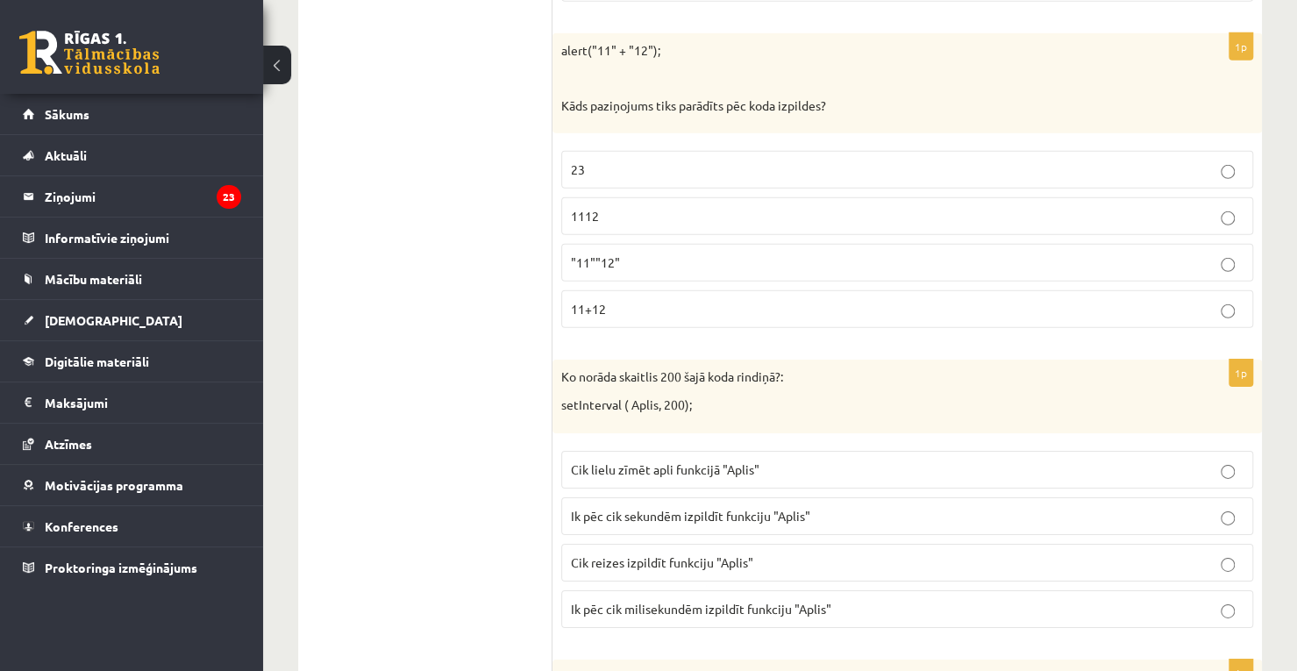
scroll to position [6889, 0]
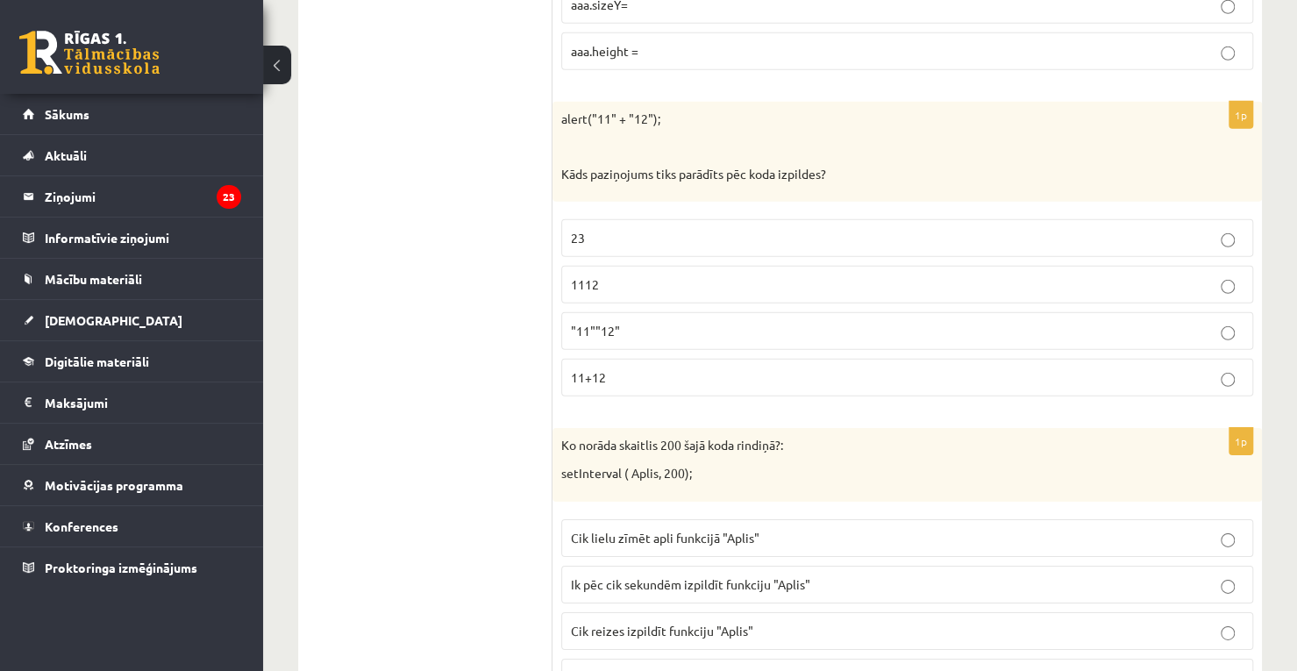
click at [1205, 229] on p "23" at bounding box center [907, 238] width 672 height 18
click at [689, 530] on span "Cik lielu zīmēt apli funkcijā "Aplis"" at bounding box center [665, 538] width 188 height 16
click at [833, 612] on label "Cik reizes izpildīt funkciju "Aplis"" at bounding box center [907, 631] width 692 height 38
click at [666, 519] on label "Cik lielu zīmēt apli funkcijā "Aplis"" at bounding box center [907, 538] width 692 height 38
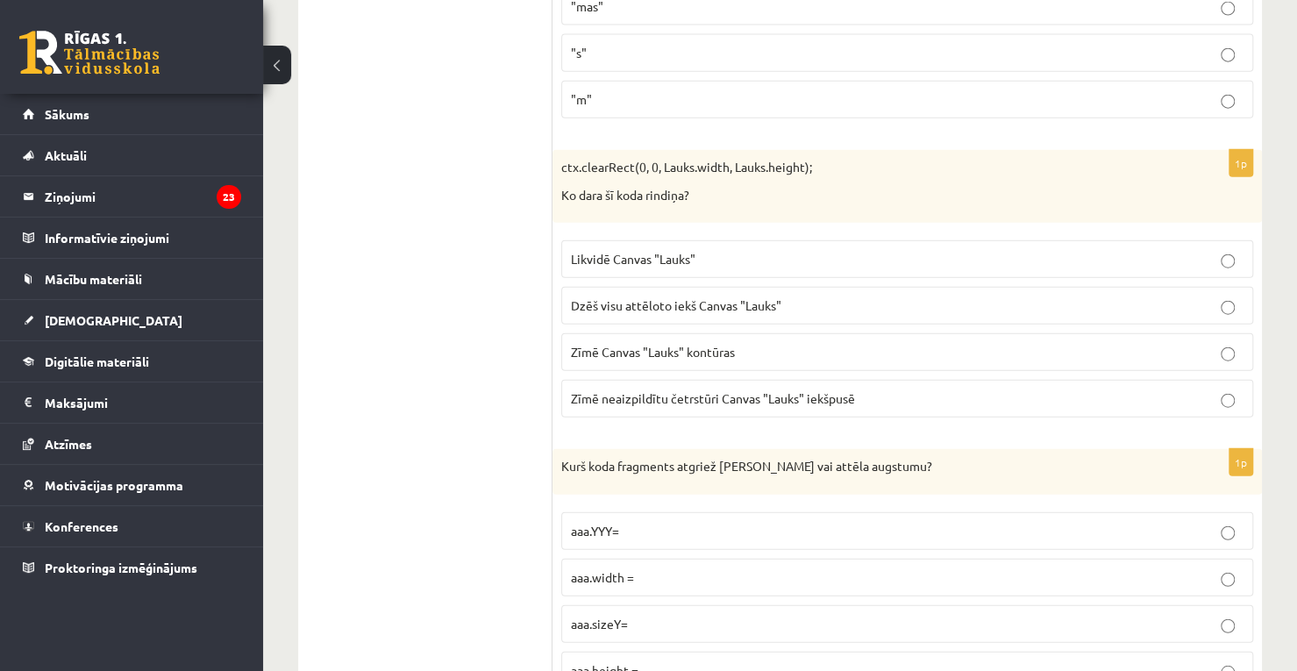
scroll to position [6114, 0]
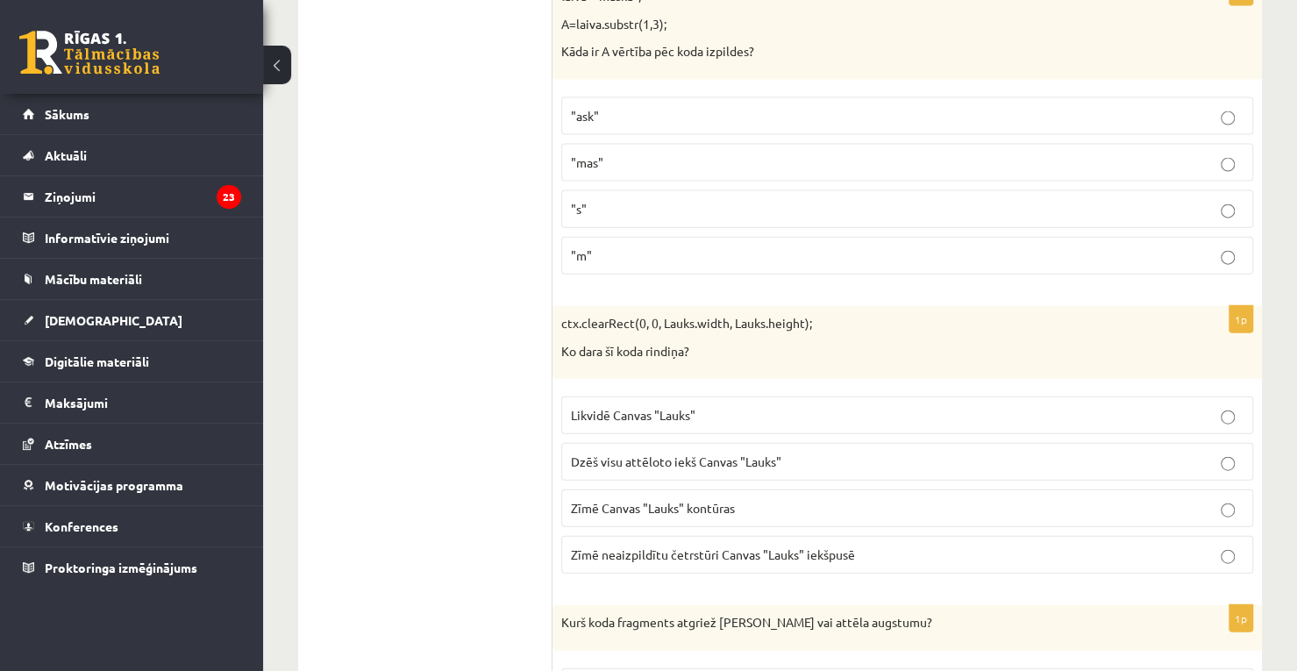
click at [1230, 396] on label "Likvidē Canvas "Lauks"" at bounding box center [907, 415] width 692 height 38
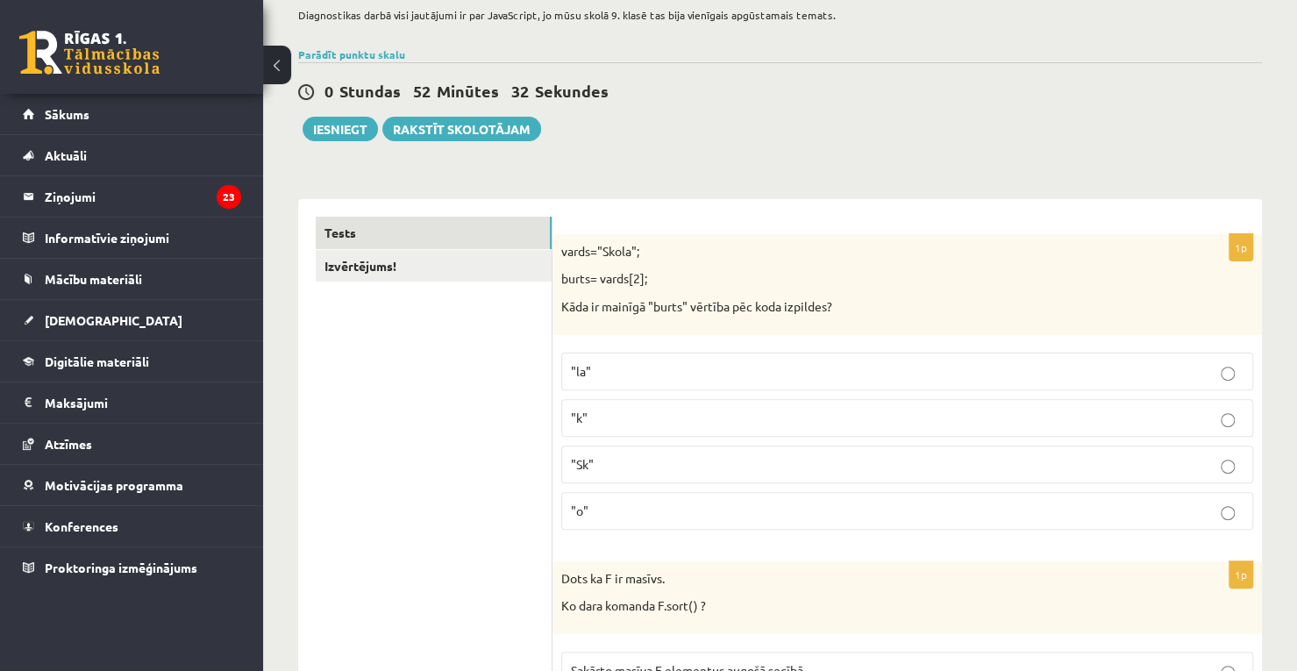
scroll to position [47, 0]
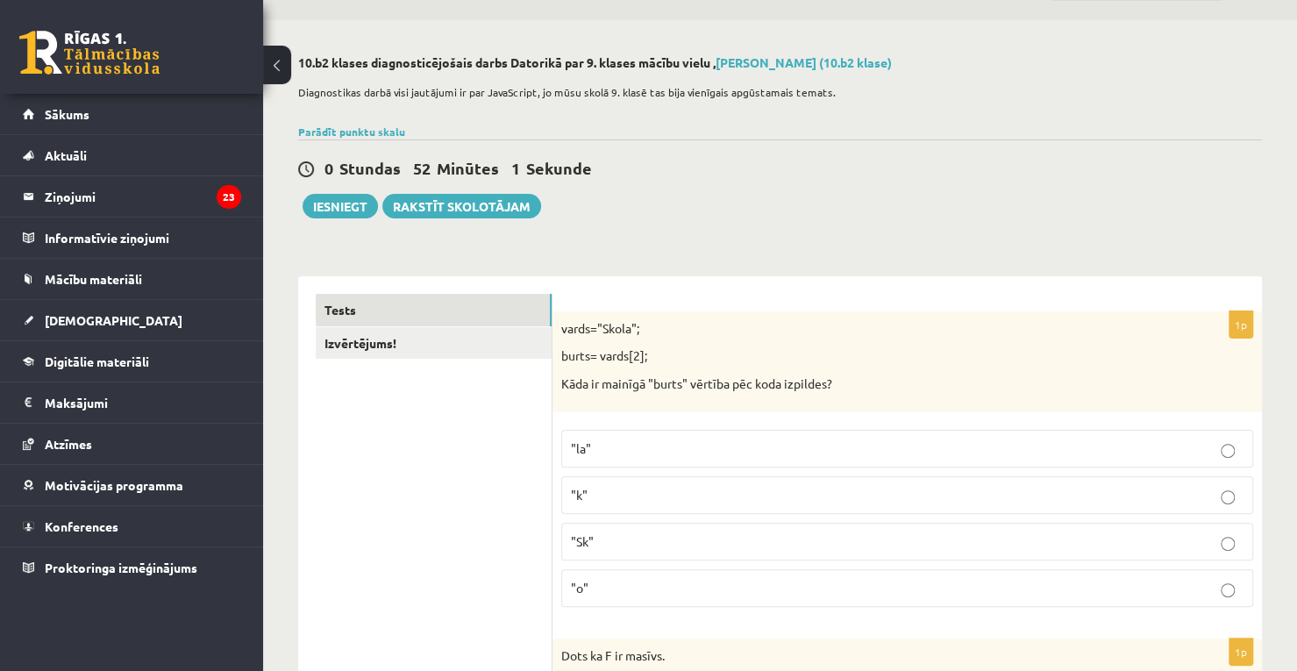
click at [648, 495] on p ""k"" at bounding box center [907, 495] width 672 height 18
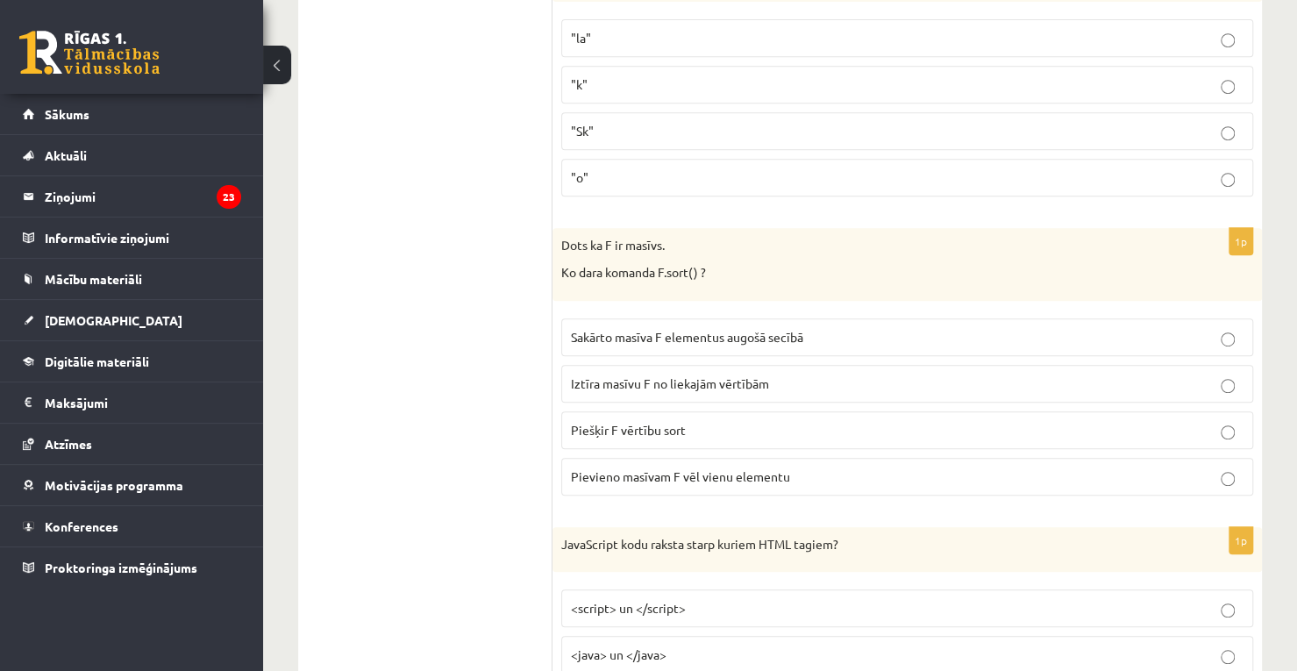
scroll to position [475, 0]
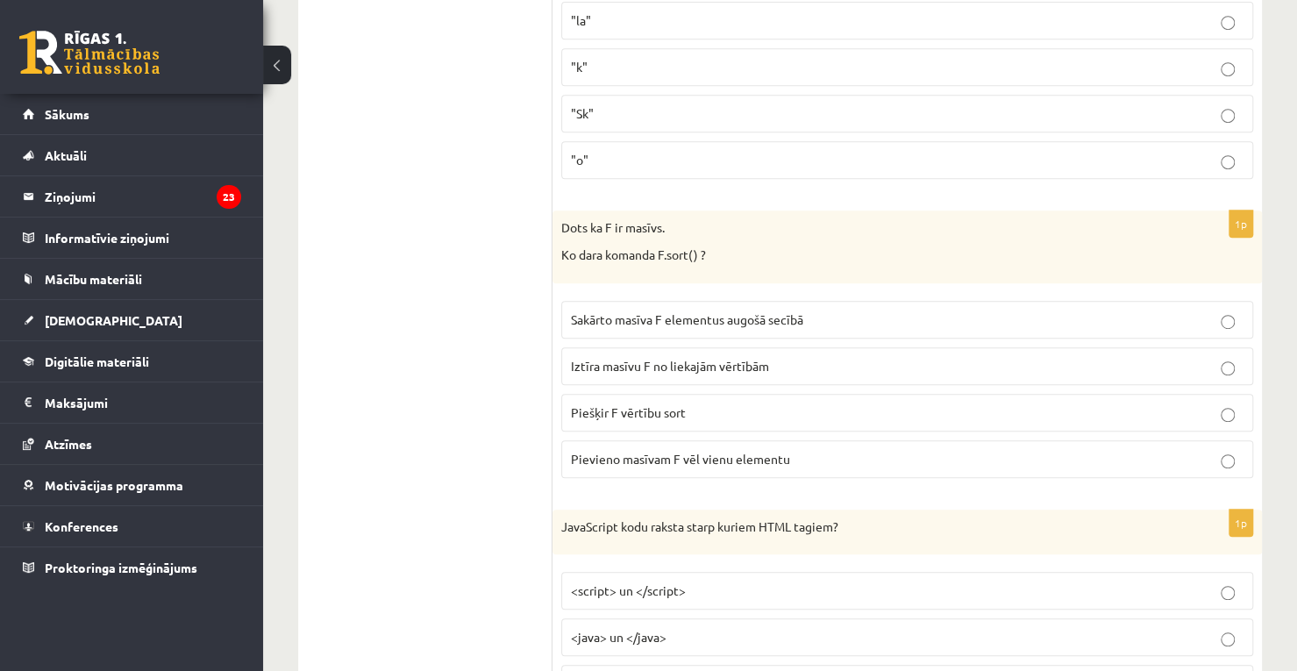
click at [764, 321] on span "Sakārto masīva F elementus augošā secībā" at bounding box center [687, 319] width 232 height 16
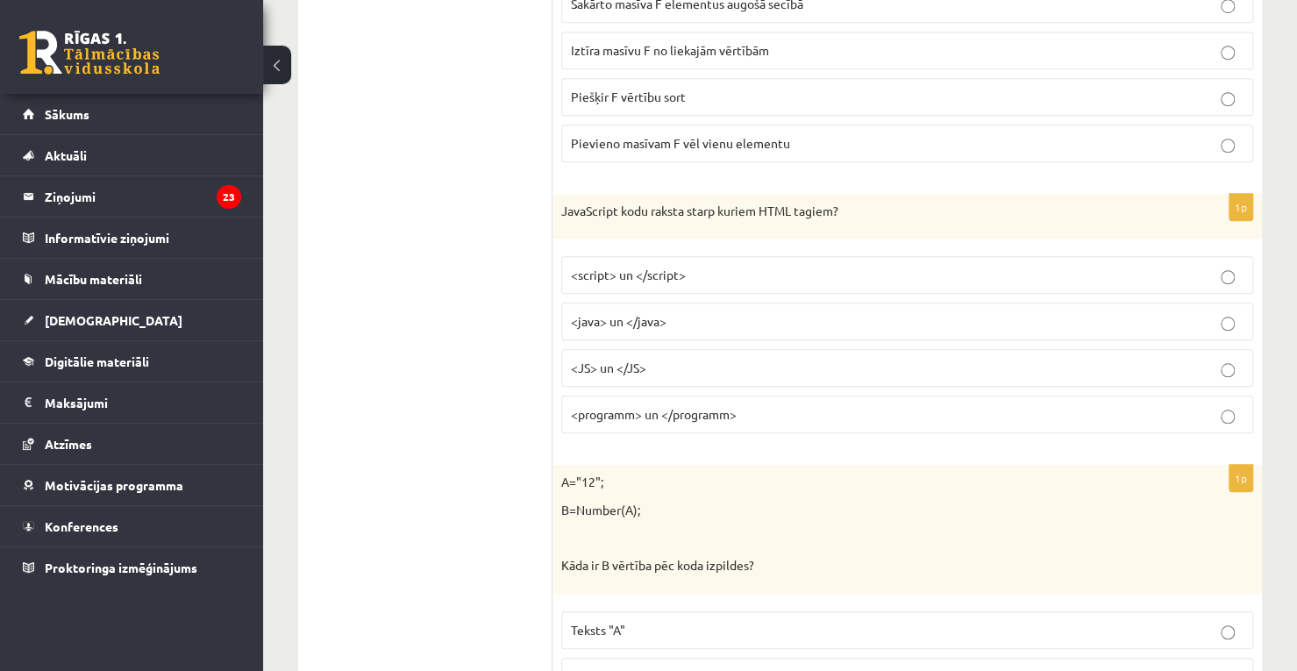
scroll to position [842, 0]
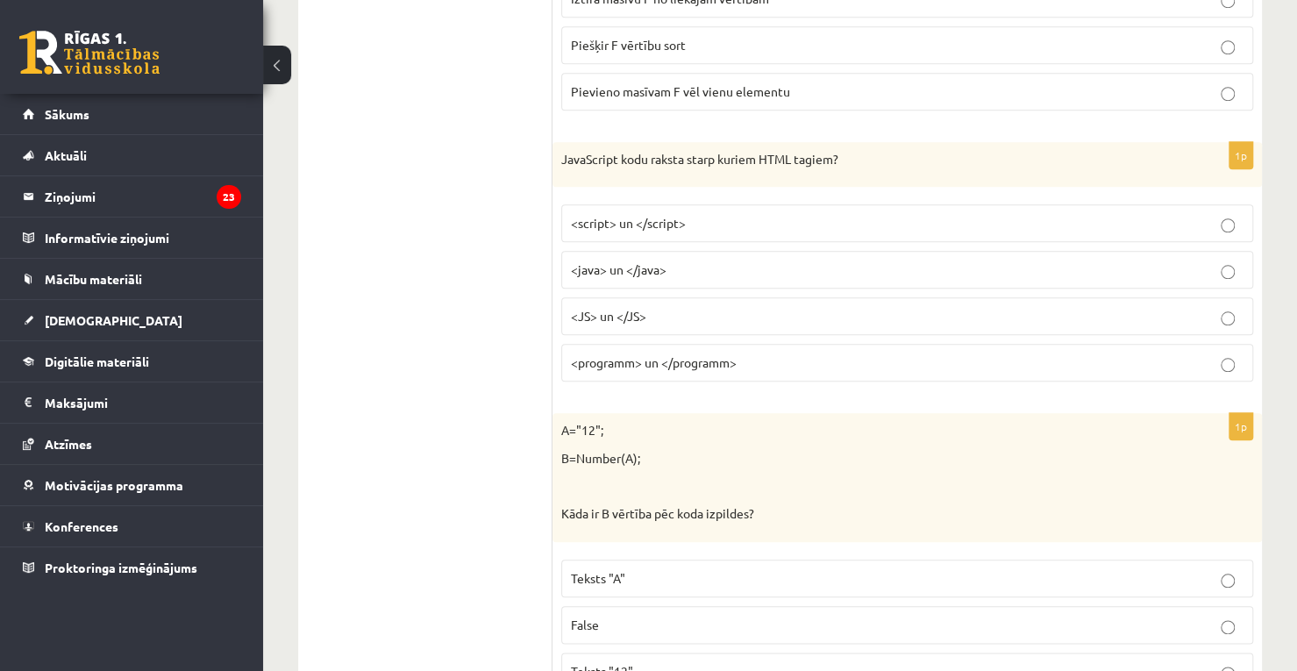
click at [818, 216] on p "<script> un </script>" at bounding box center [907, 223] width 672 height 18
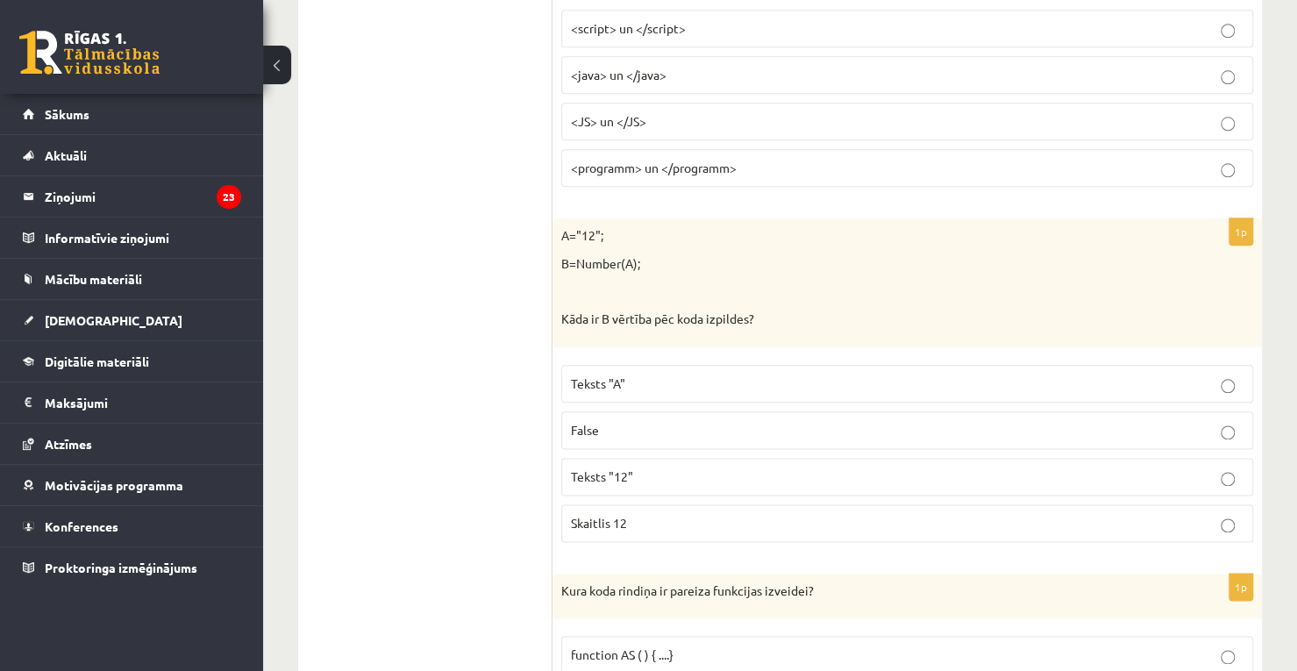
scroll to position [1089, 0]
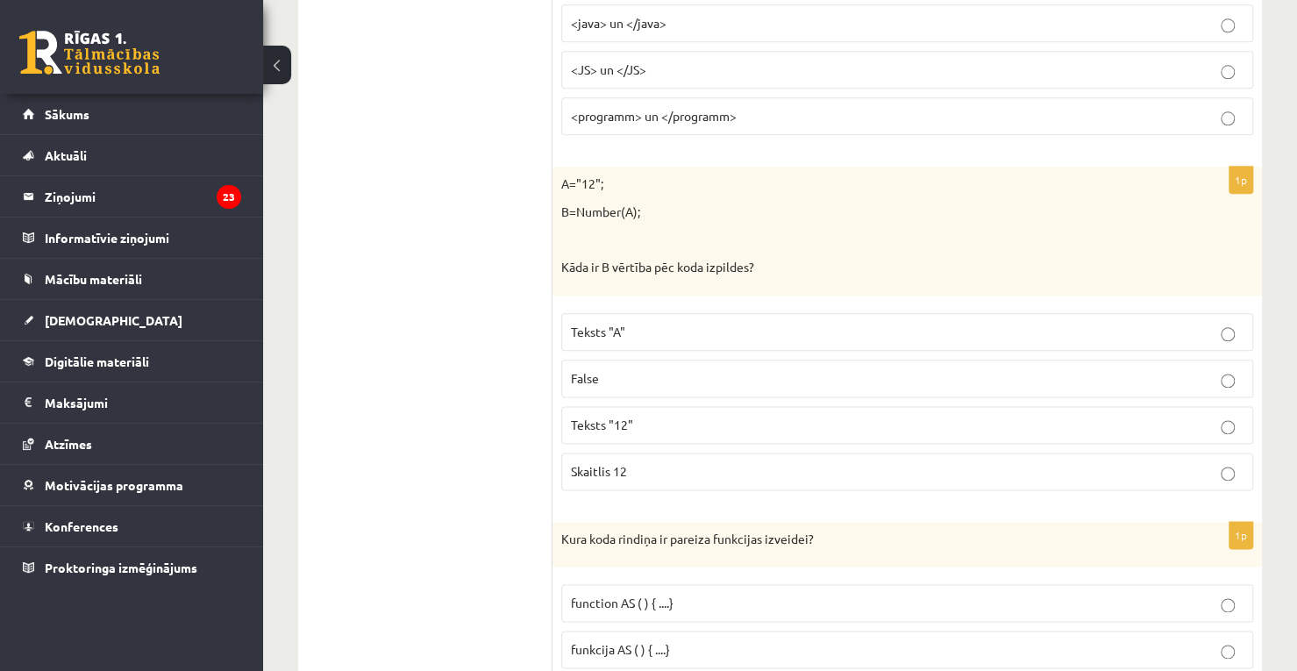
click at [635, 406] on label "Teksts "12"" at bounding box center [907, 425] width 692 height 38
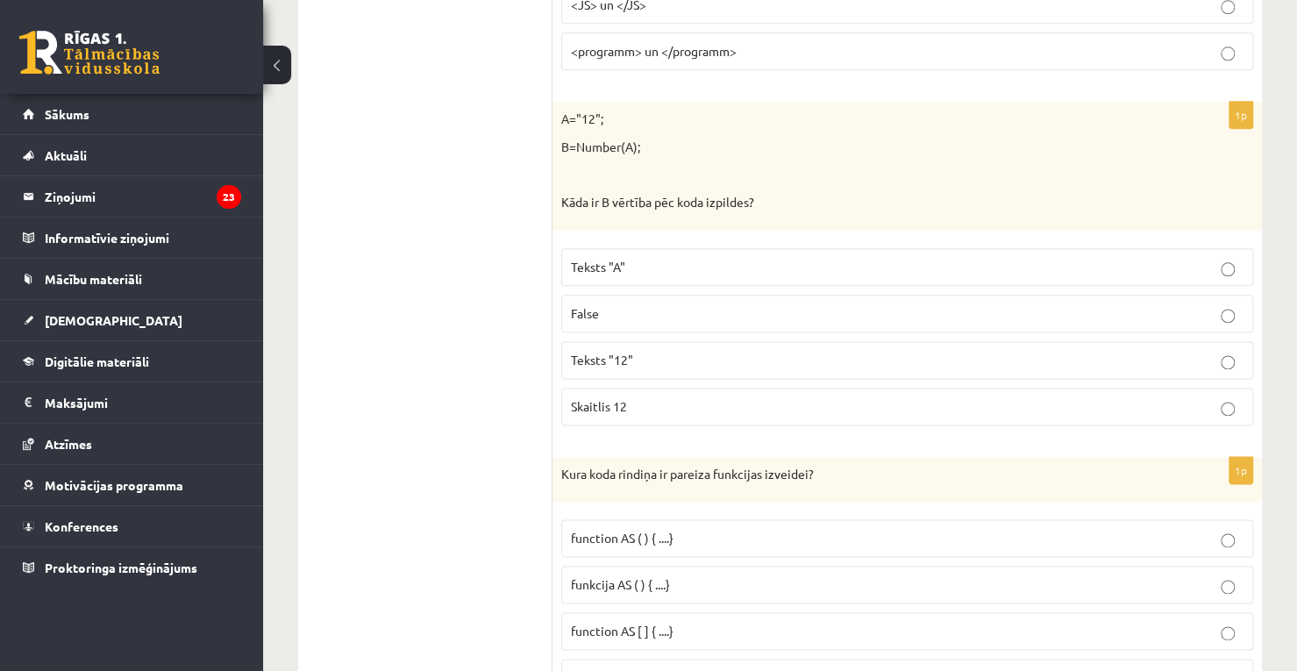
scroll to position [1189, 0]
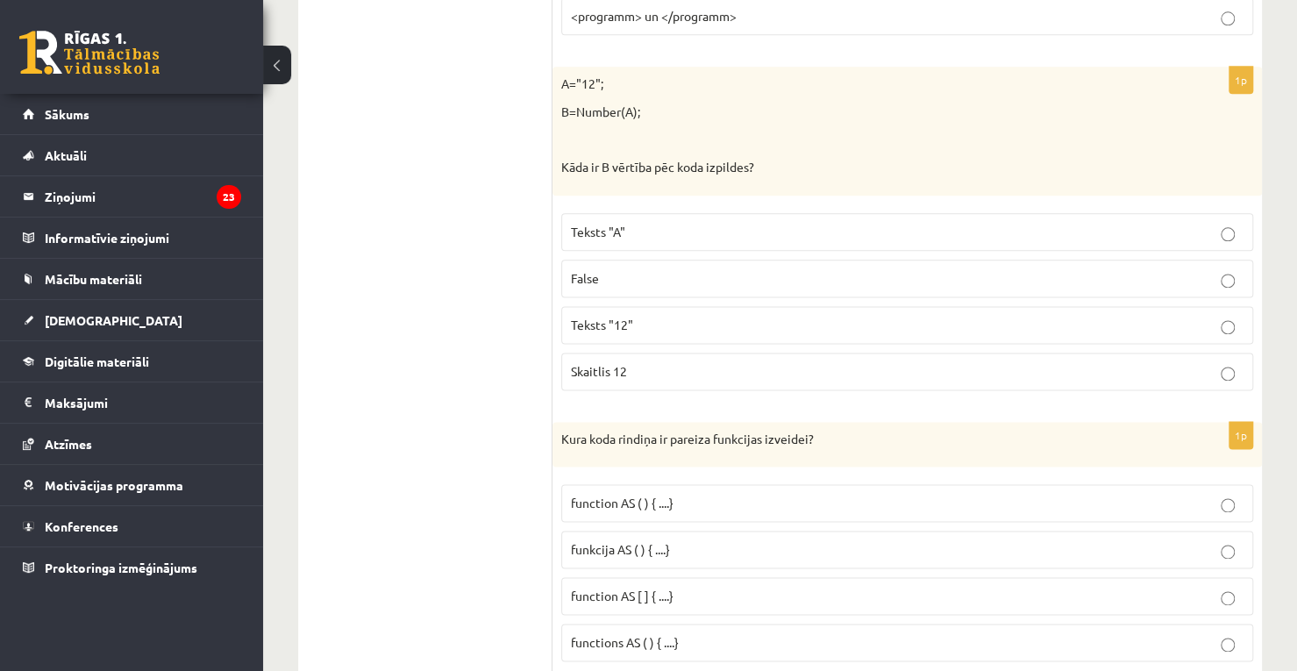
click at [811, 213] on label "Teksts "A"" at bounding box center [907, 232] width 692 height 38
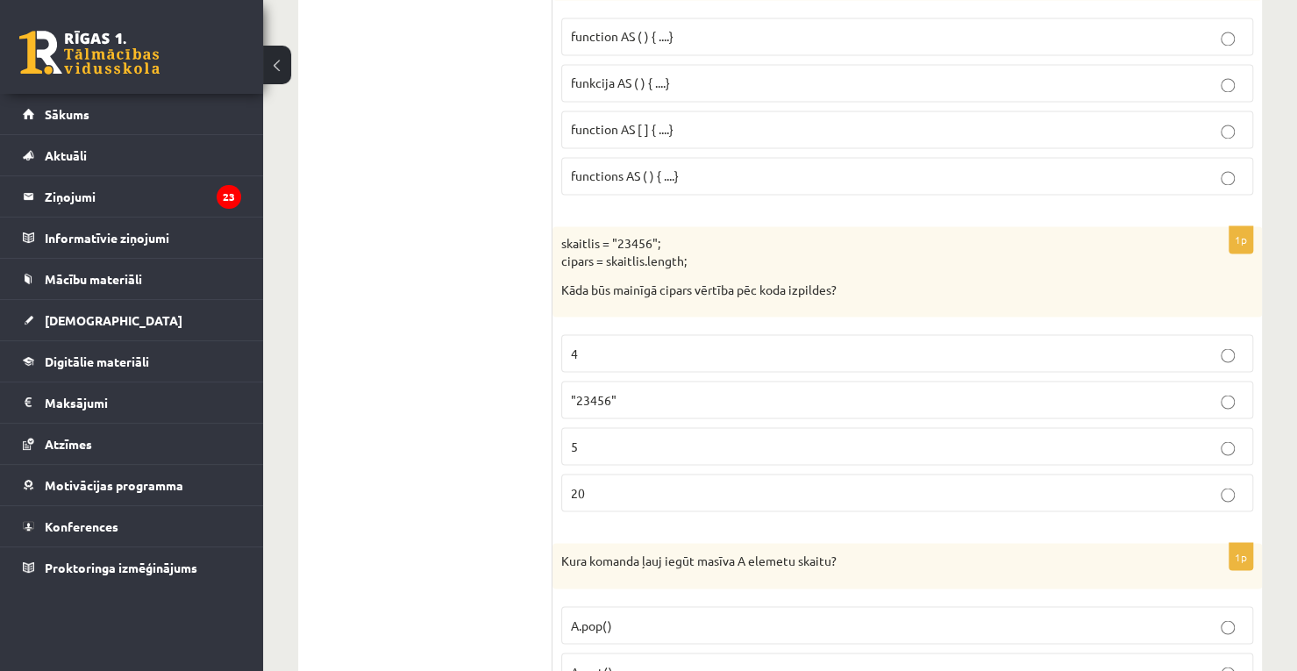
scroll to position [1872, 0]
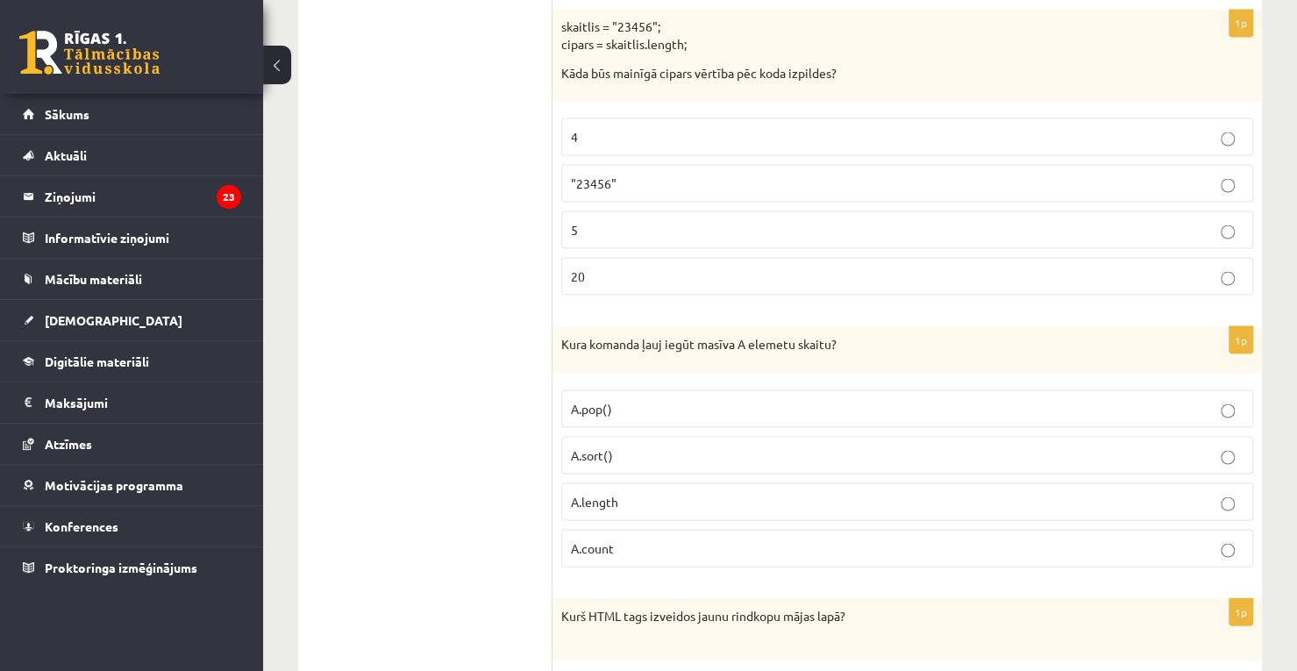
click at [1205, 127] on p "4" at bounding box center [907, 136] width 672 height 18
click at [1194, 220] on p "5" at bounding box center [907, 229] width 672 height 18
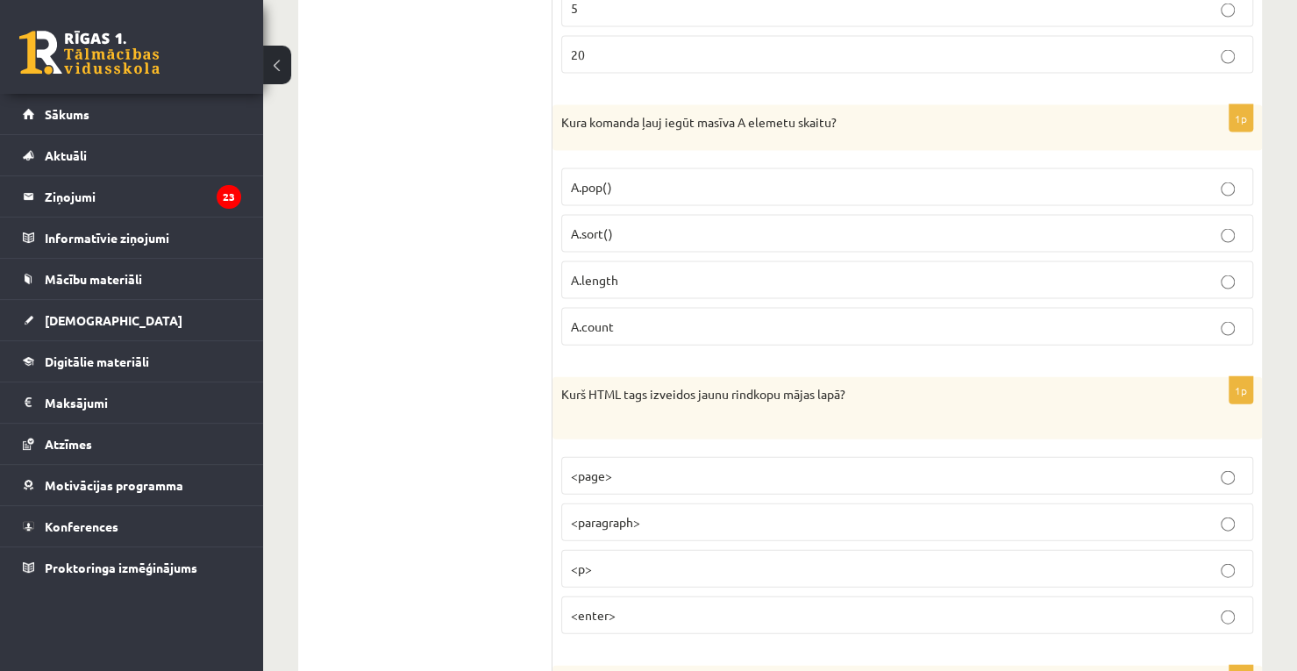
scroll to position [2136, 0]
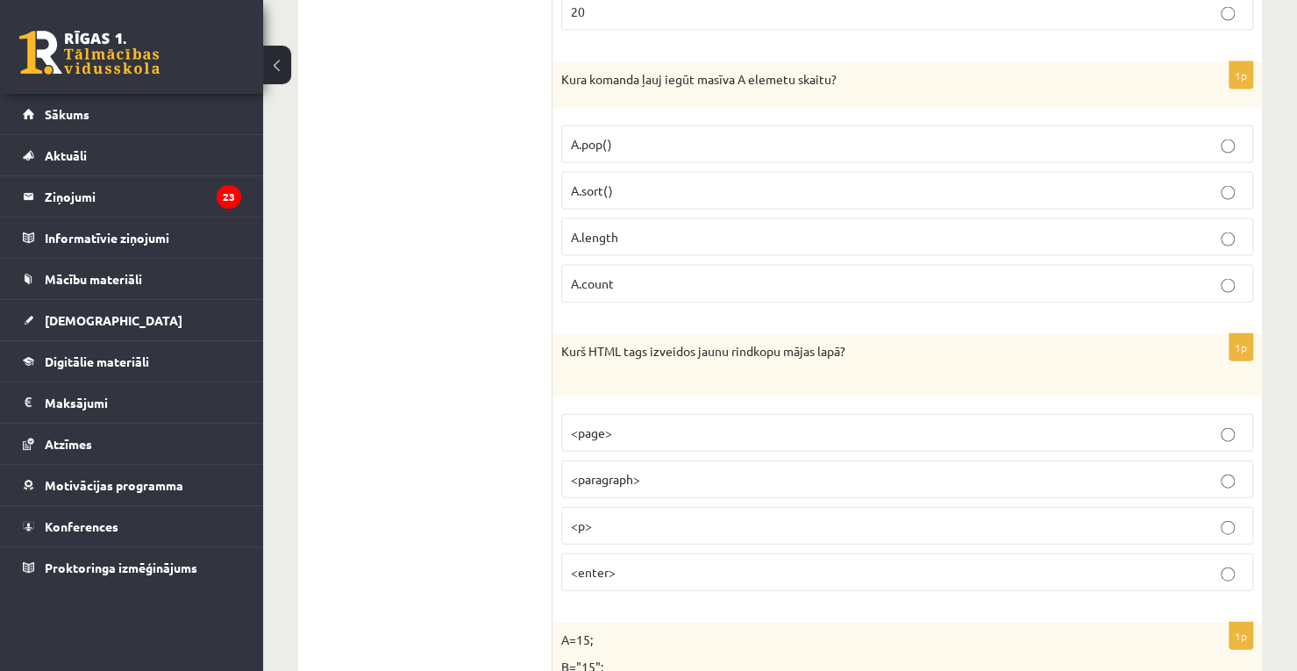
click at [1178, 181] on p "A.sort()" at bounding box center [907, 190] width 672 height 18
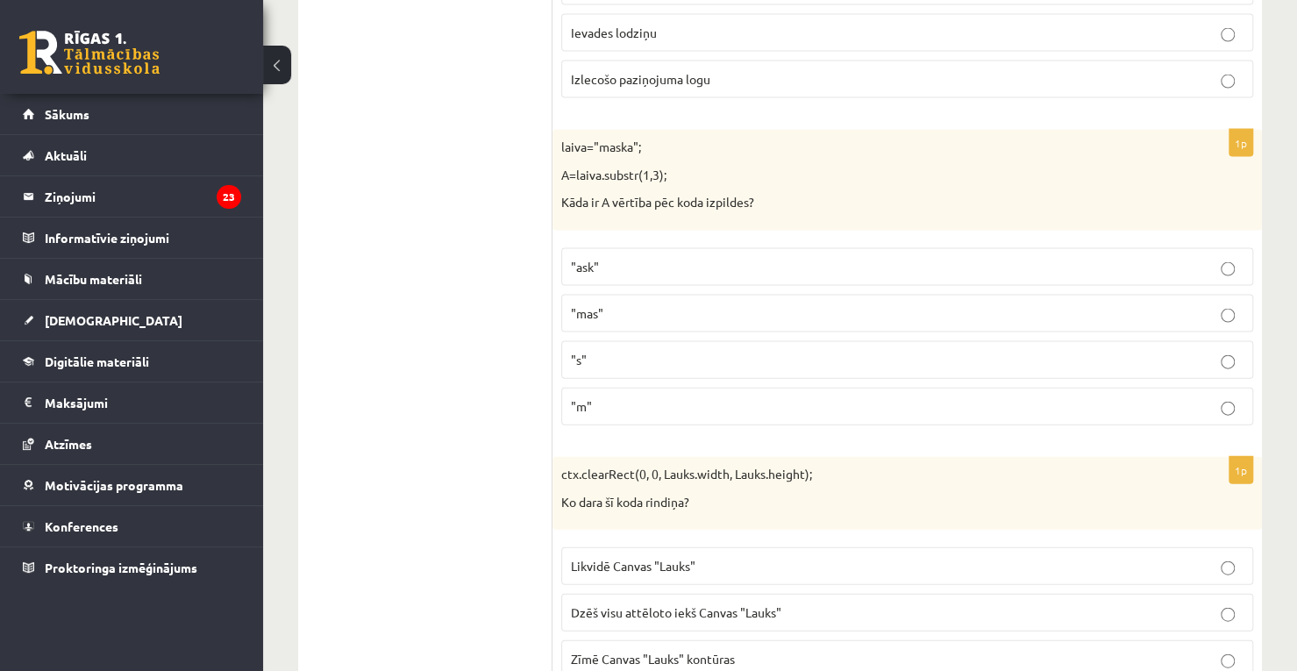
scroll to position [5937, 0]
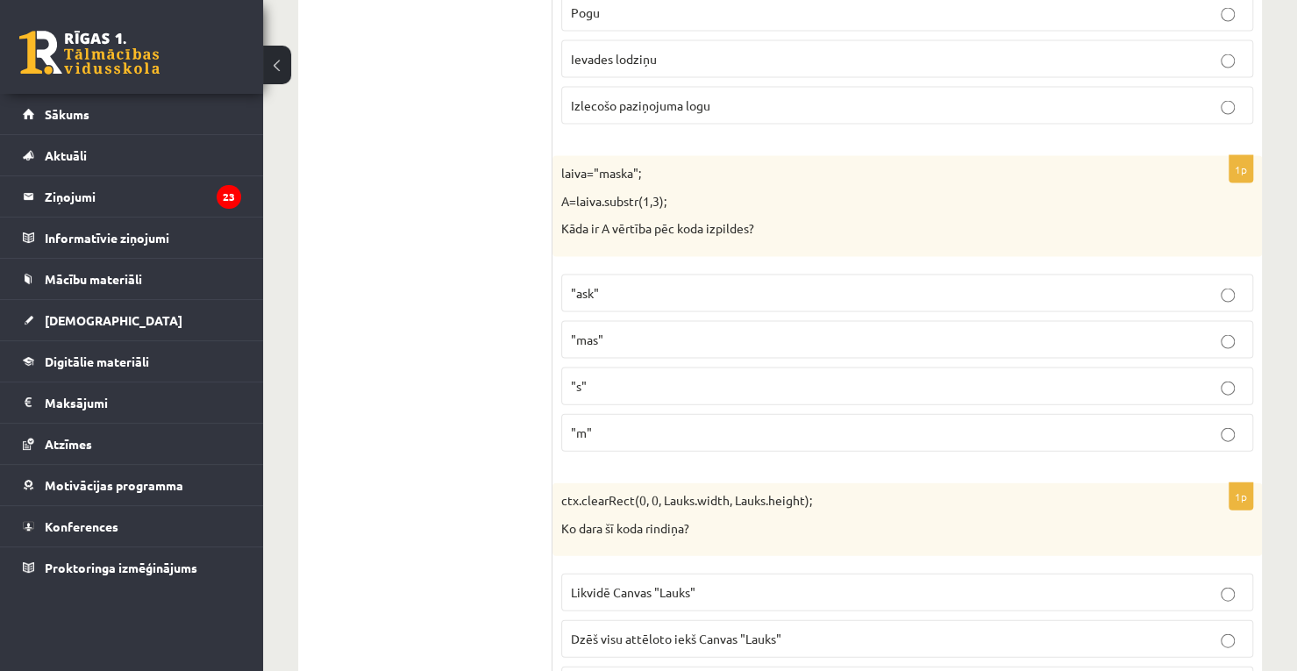
click at [1222, 321] on label ""mas"" at bounding box center [907, 340] width 692 height 38
click at [1034, 423] on p ""m"" at bounding box center [907, 432] width 672 height 18
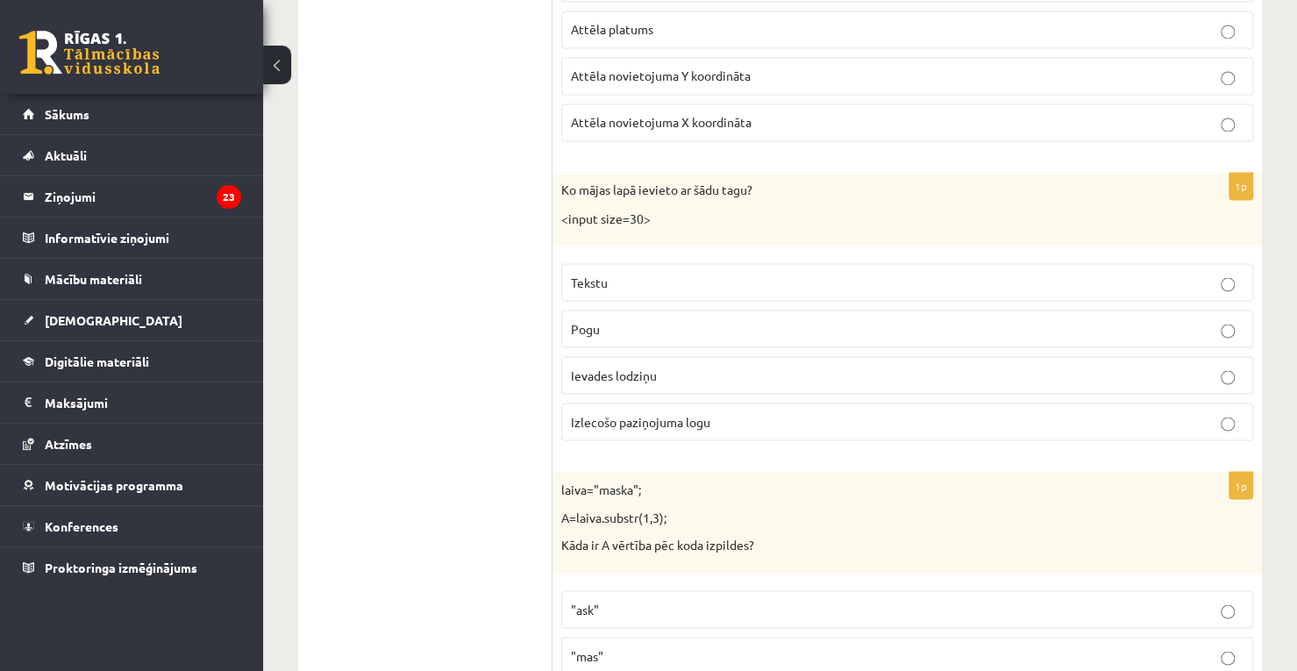
scroll to position [5595, 0]
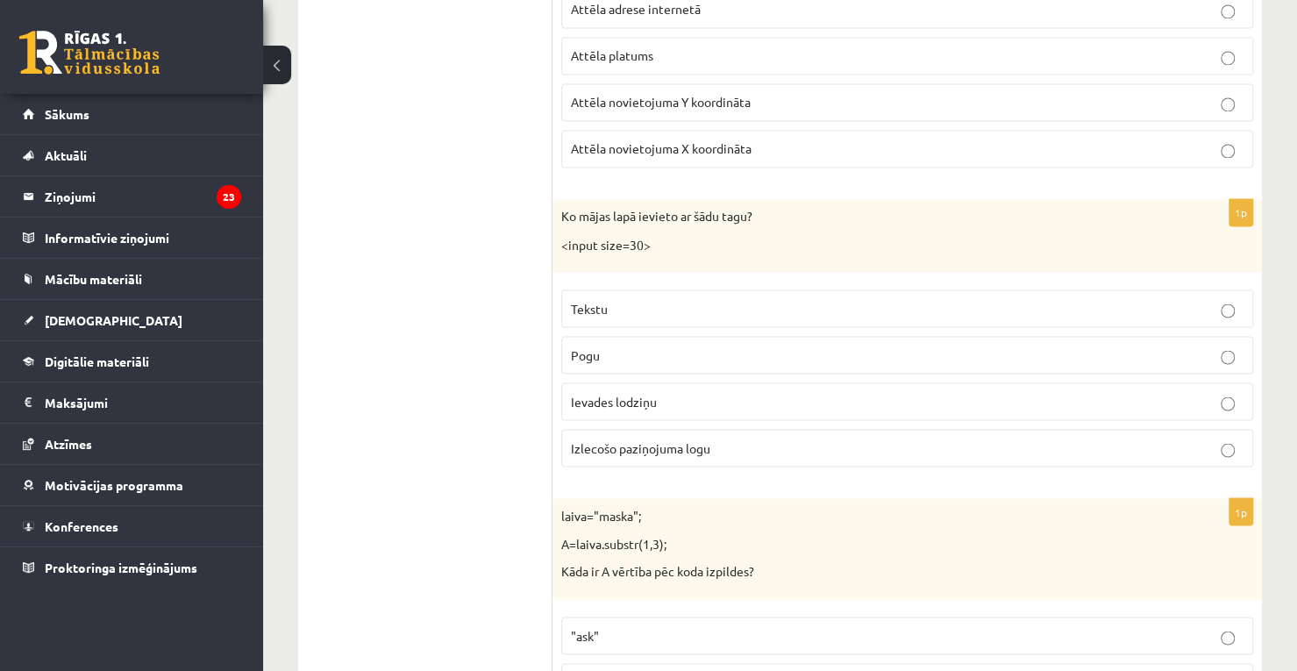
click at [1211, 392] on p "Ievades lodziņu" at bounding box center [907, 401] width 672 height 18
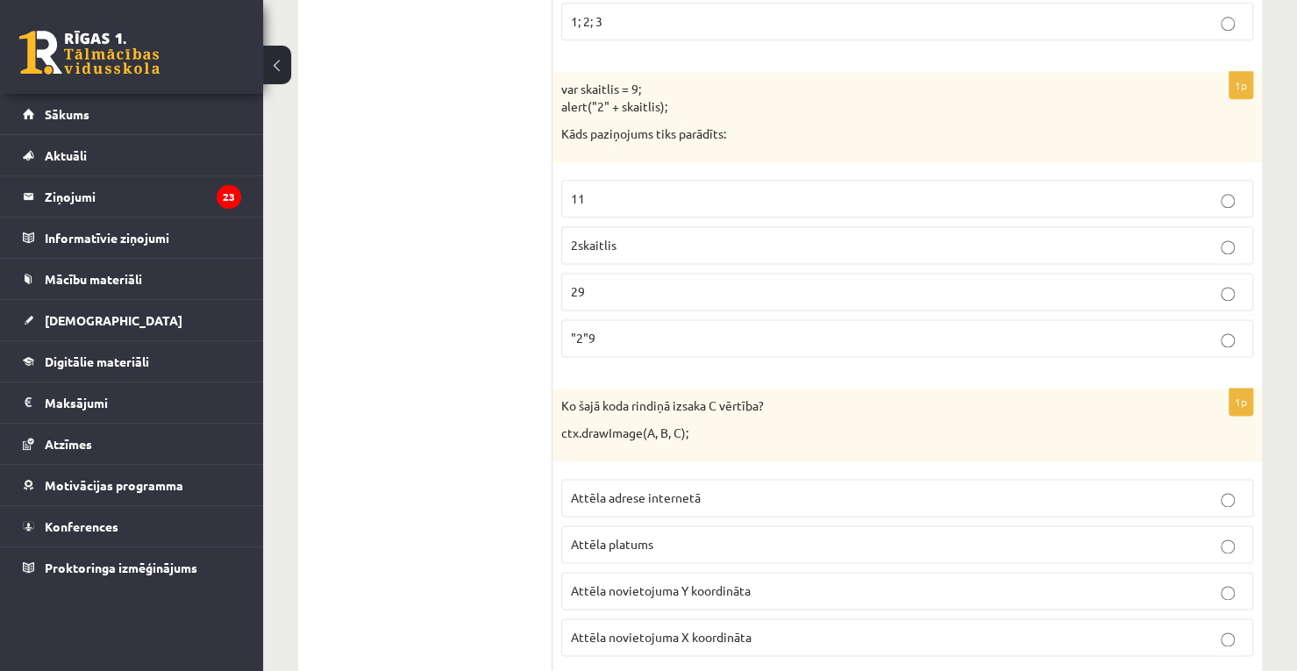
scroll to position [5124, 0]
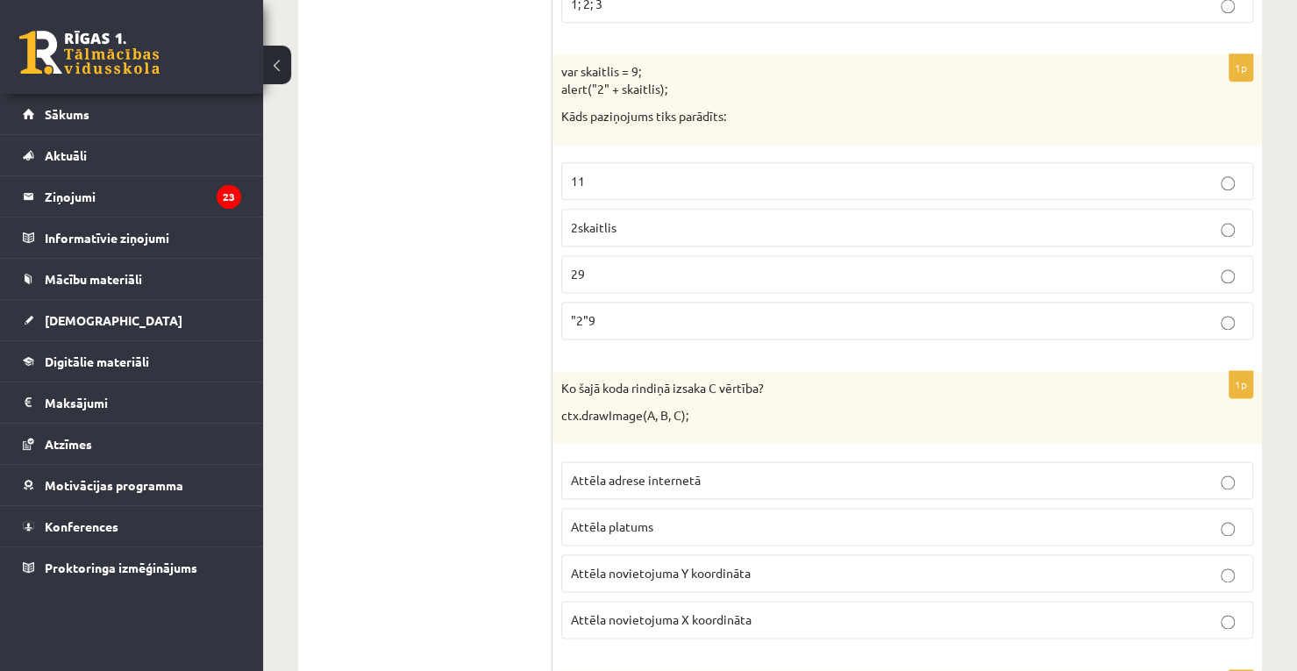
click at [867, 460] on fieldset "Attēla adrese internetā Attēla platums Attēla novietojuma Y koordināta Attēla n…" at bounding box center [907, 547] width 692 height 191
click at [866, 471] on p "Attēla adrese internetā" at bounding box center [907, 480] width 672 height 18
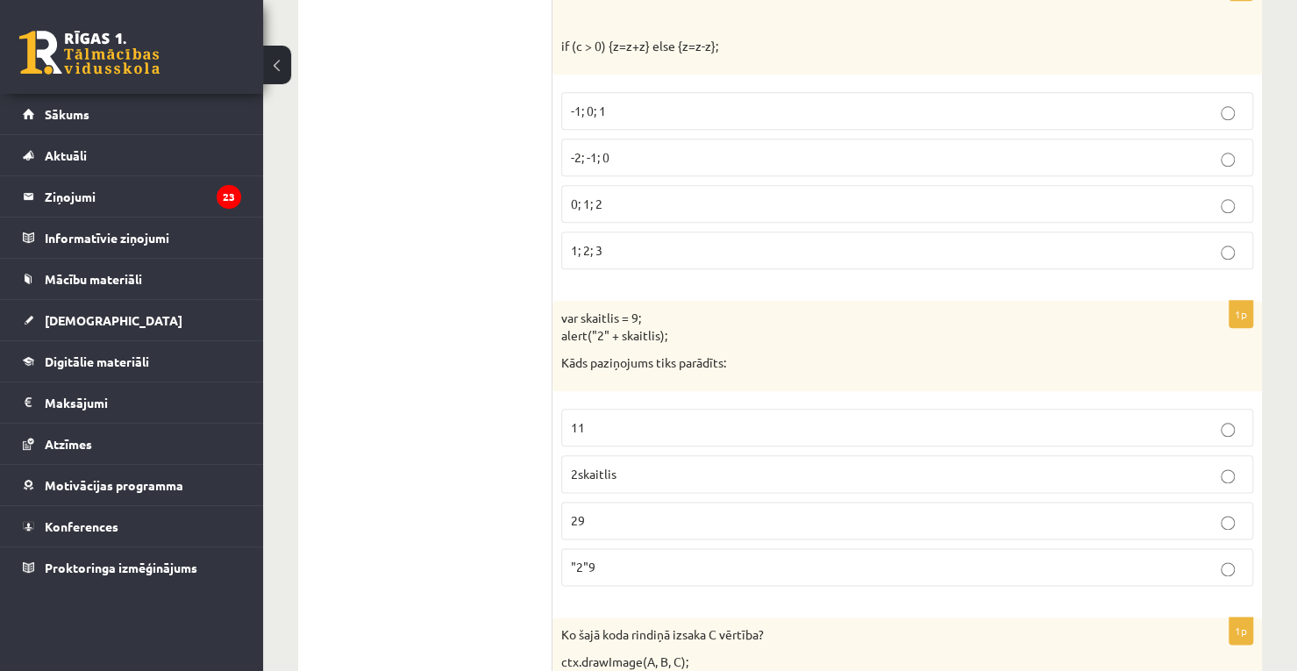
scroll to position [5033, 0]
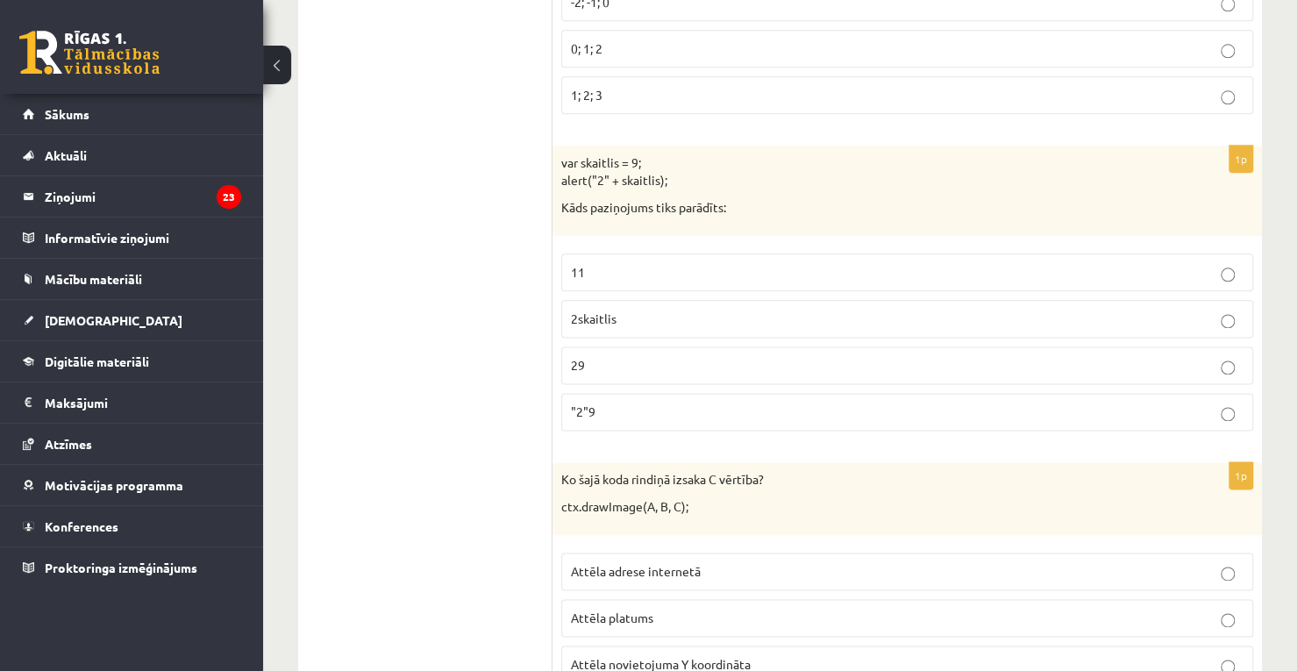
click at [1005, 309] on p "2skaitlis" at bounding box center [907, 318] width 672 height 18
click at [968, 402] on p ""2"9" at bounding box center [907, 411] width 672 height 18
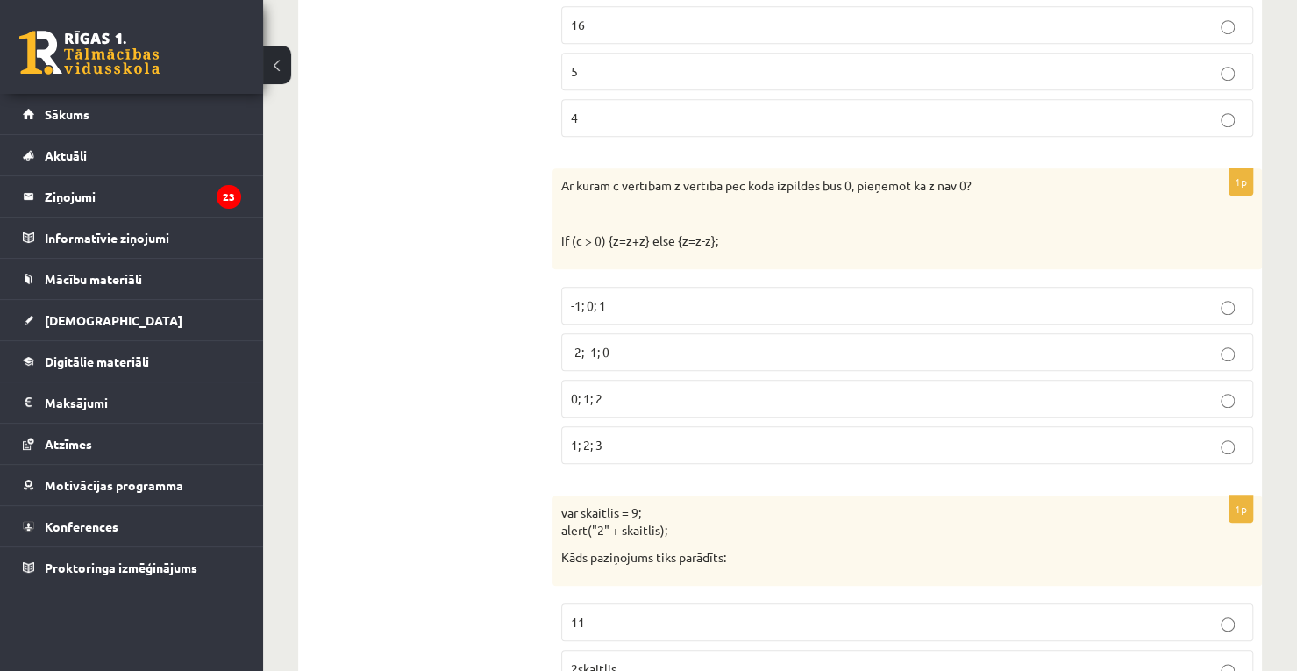
scroll to position [4639, 0]
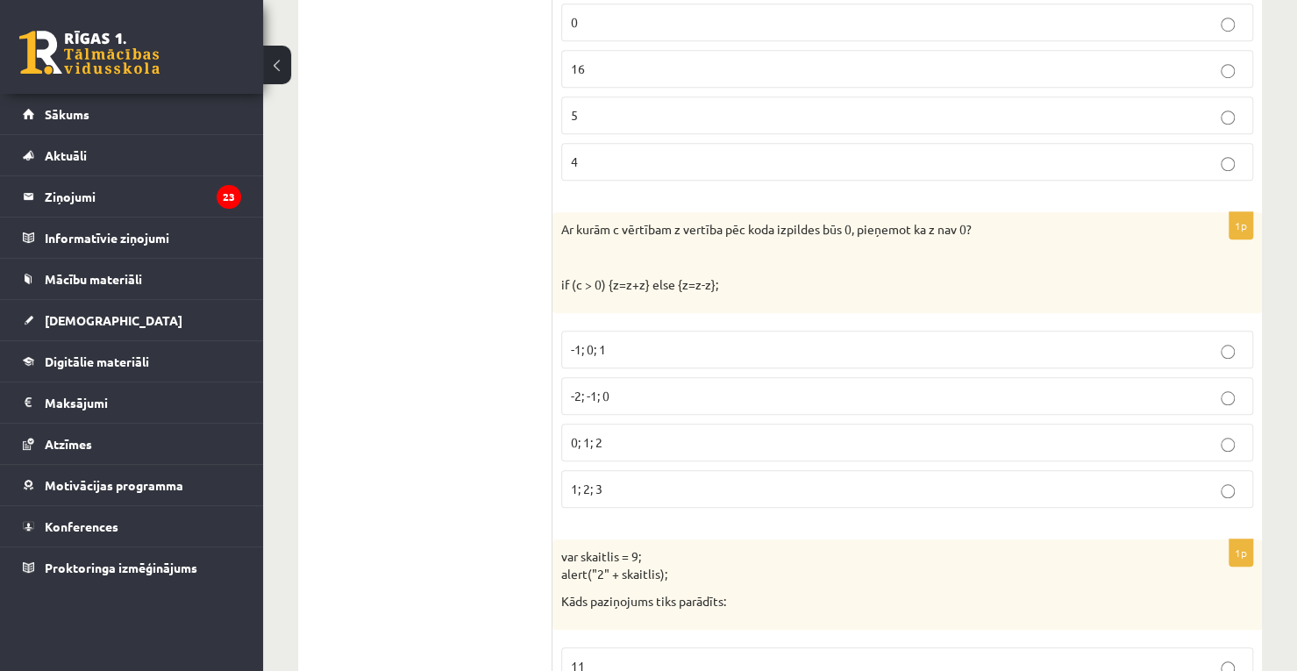
click at [775, 340] on p "-1; 0; 1" at bounding box center [907, 349] width 672 height 18
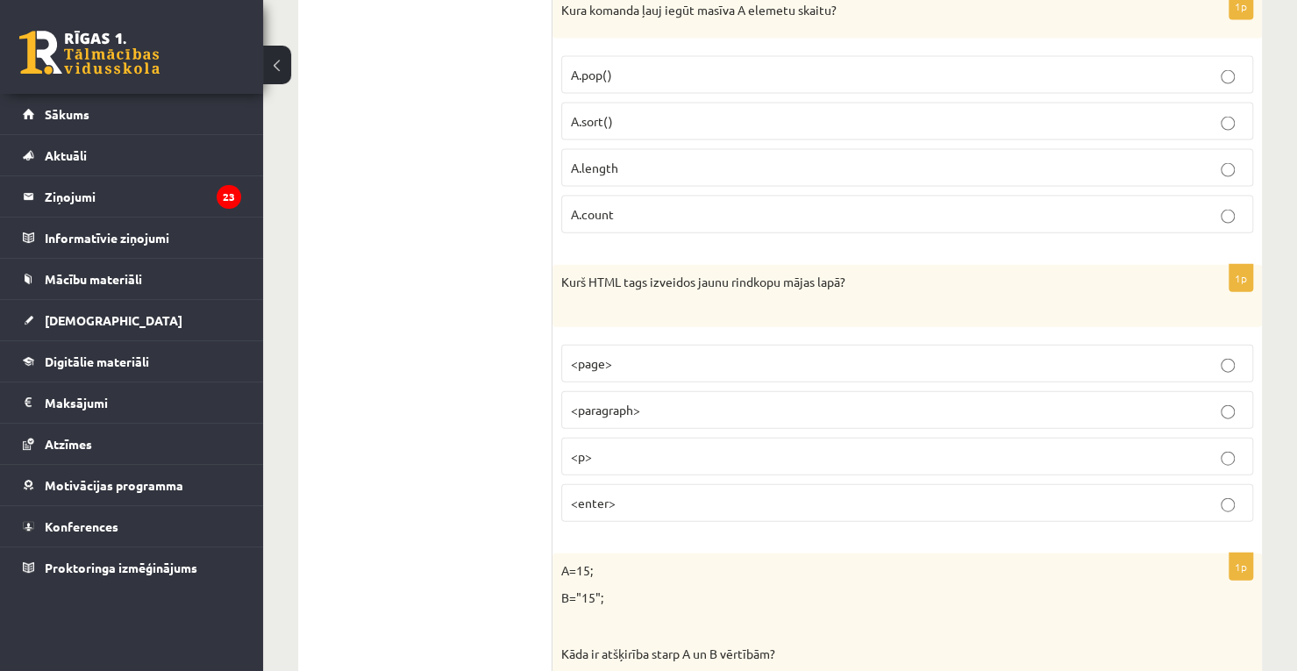
scroll to position [2430, 0]
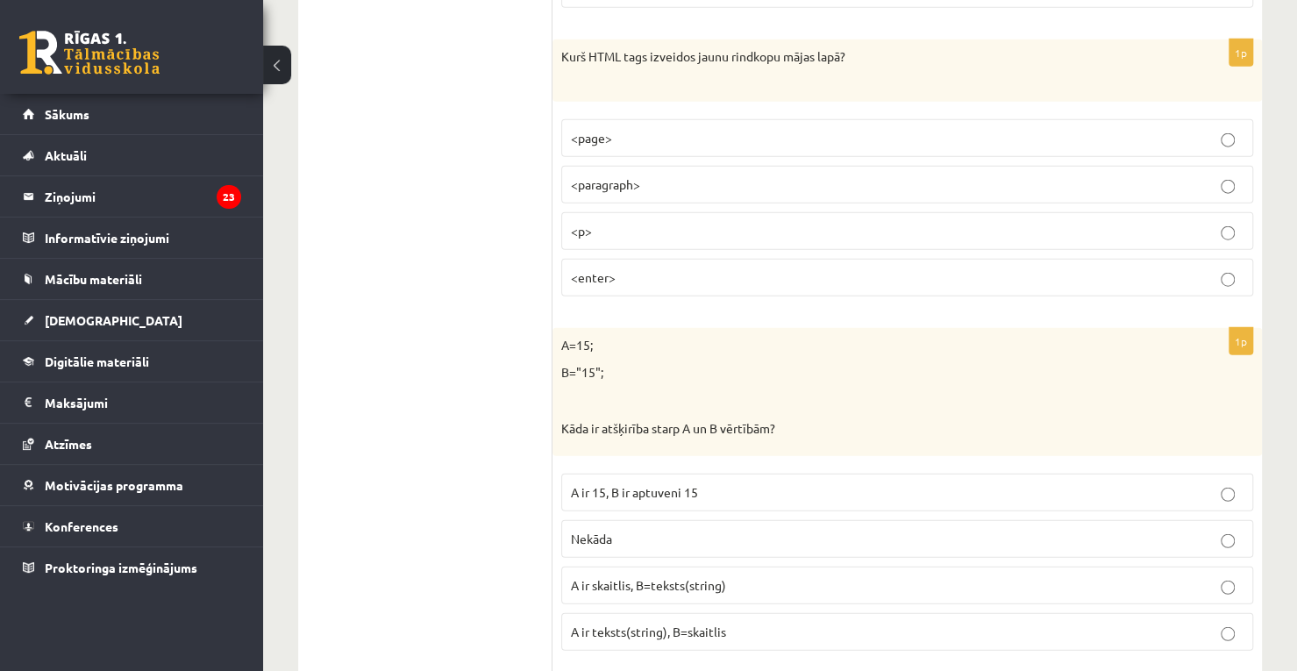
click at [1175, 129] on p "<page>" at bounding box center [907, 138] width 672 height 18
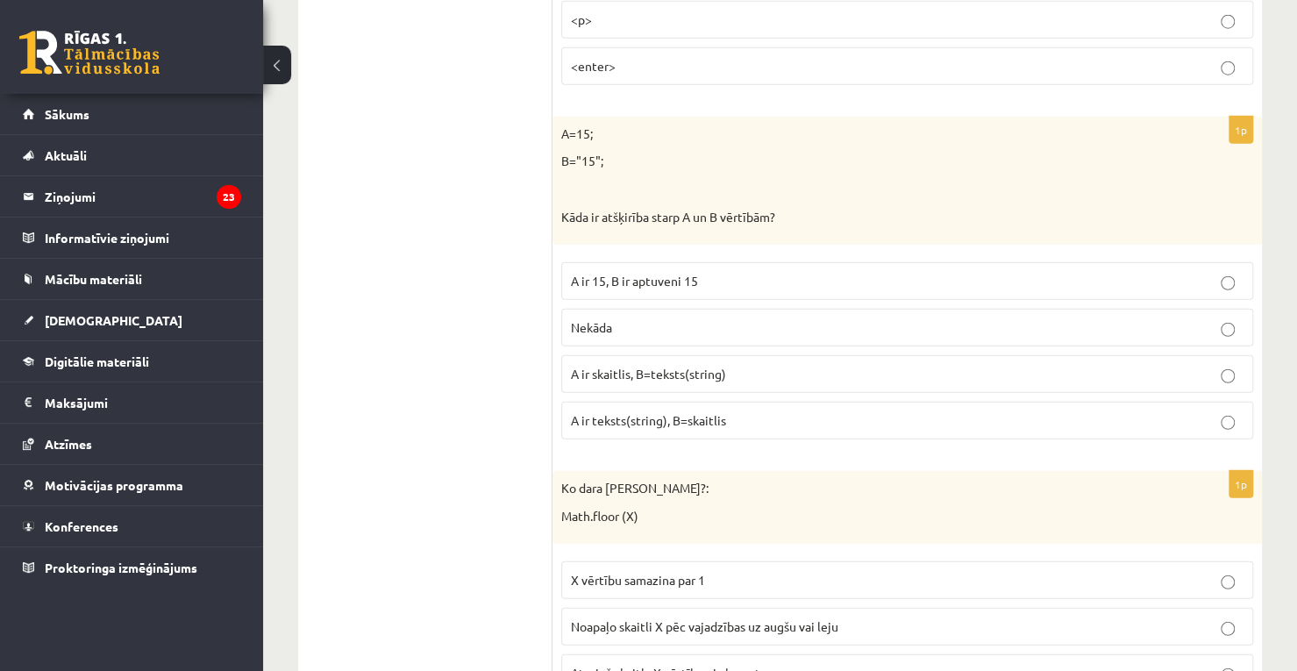
scroll to position [2676, 0]
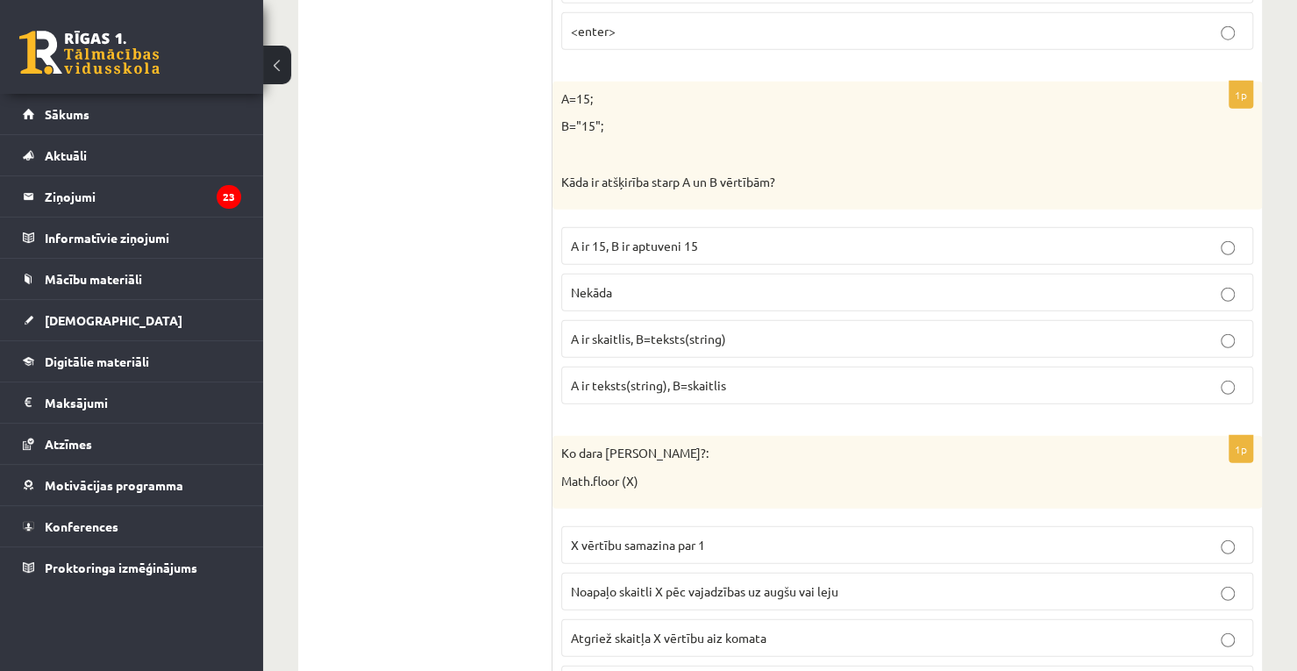
click at [952, 330] on p "A ir skaitlis, B=teksts(string)" at bounding box center [907, 339] width 672 height 18
click at [961, 227] on label "A ir 15, B ir aptuveni 15" at bounding box center [907, 246] width 692 height 38
click at [1019, 334] on label "A ir skaitlis, B=teksts(string)" at bounding box center [907, 339] width 692 height 38
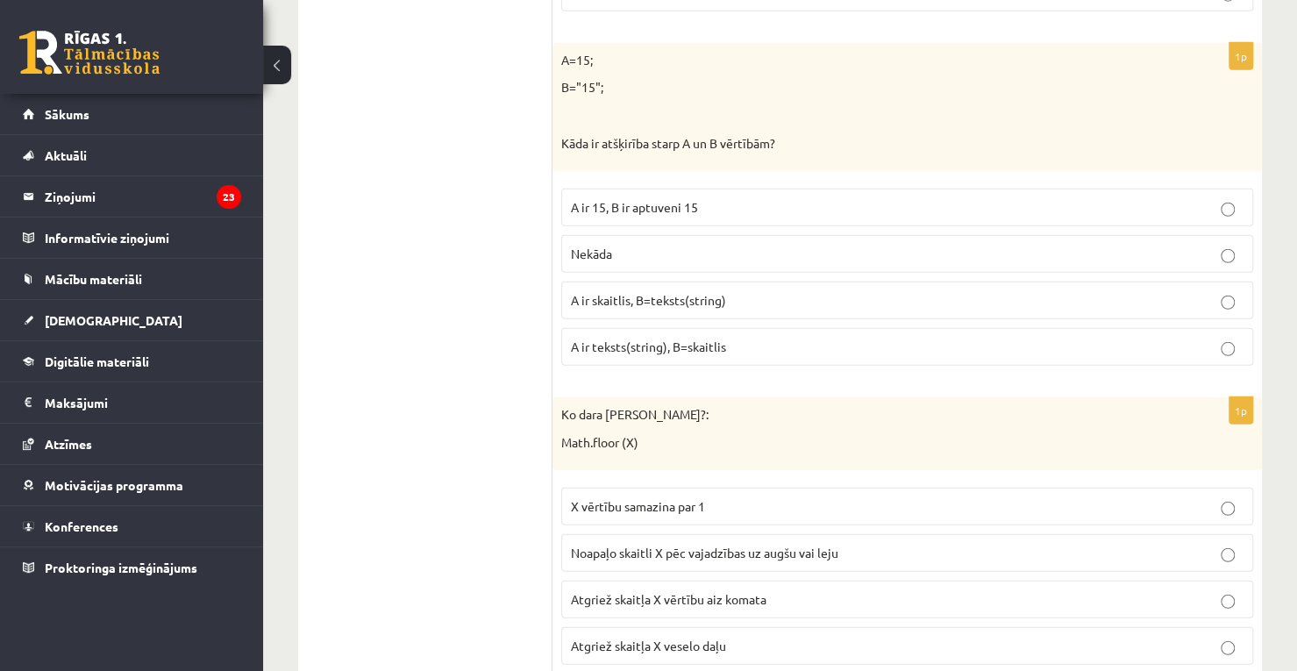
click at [1205, 338] on p "A ir teksts(string), B=skaitlis" at bounding box center [907, 347] width 672 height 18
click at [1229, 245] on p "Nekāda" at bounding box center [907, 254] width 672 height 18
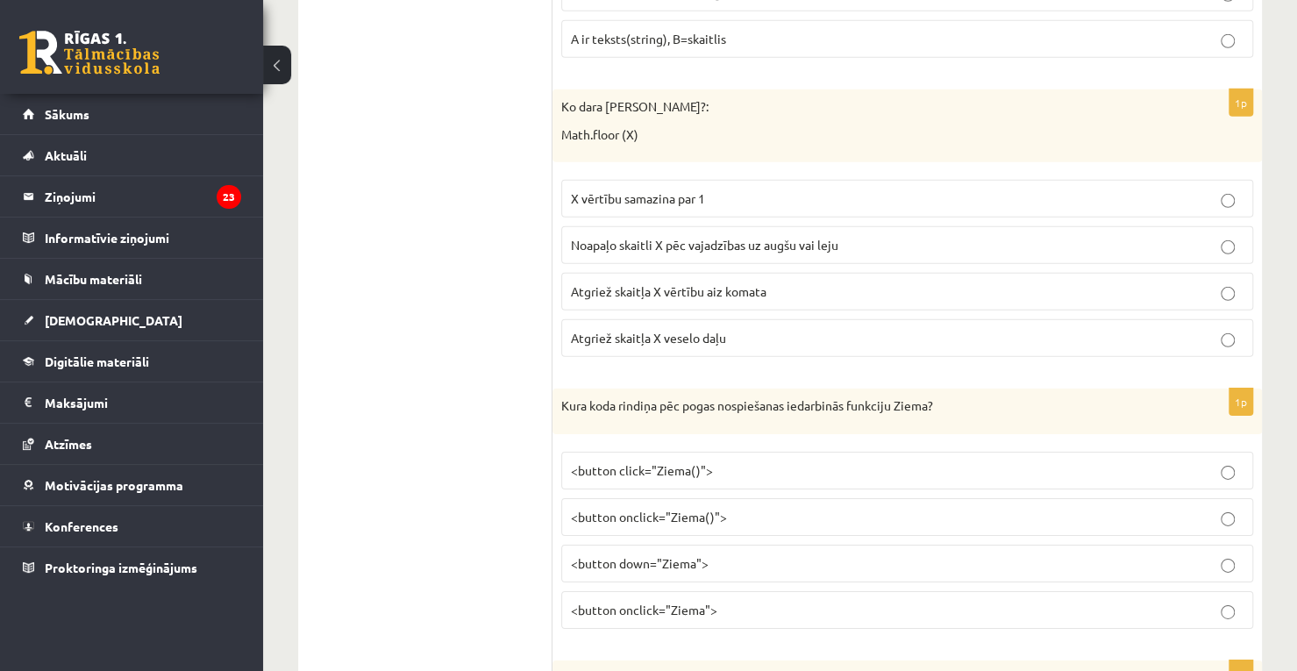
scroll to position [3005, 0]
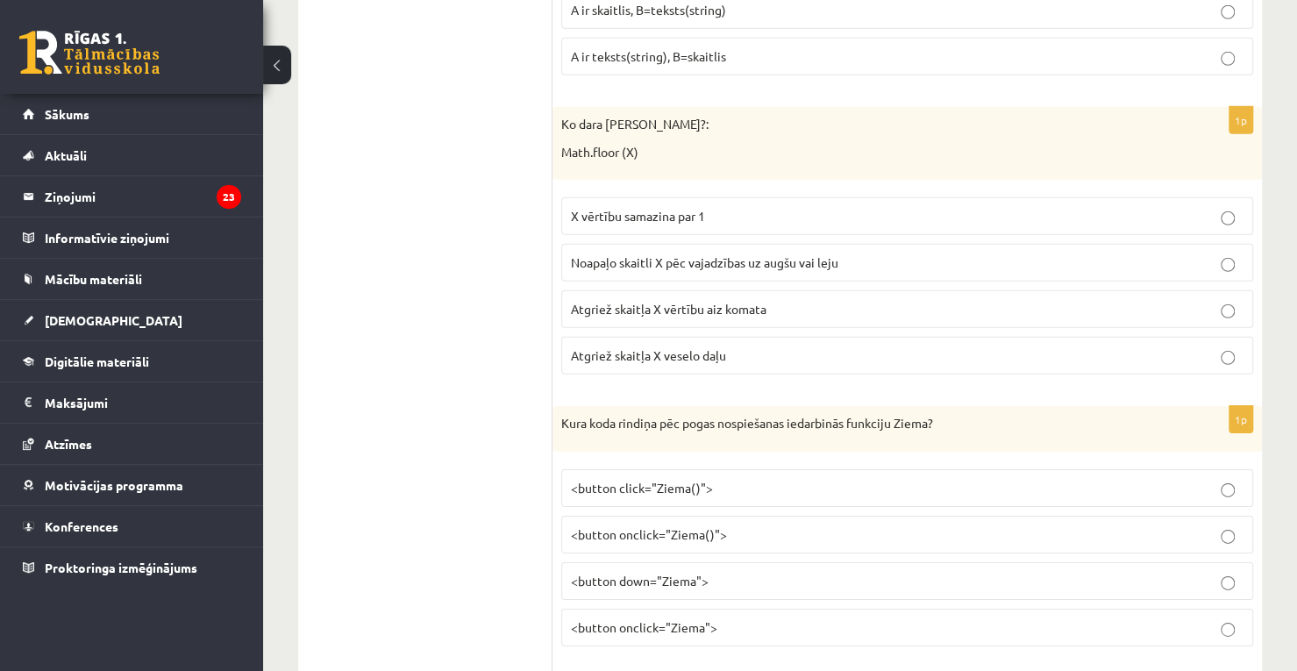
click at [1142, 207] on p "X vērtību samazina par 1" at bounding box center [907, 216] width 672 height 18
click at [1182, 253] on p "Noapaļo skaitli X pēc vajadzības uz augšu vai leju" at bounding box center [907, 262] width 672 height 18
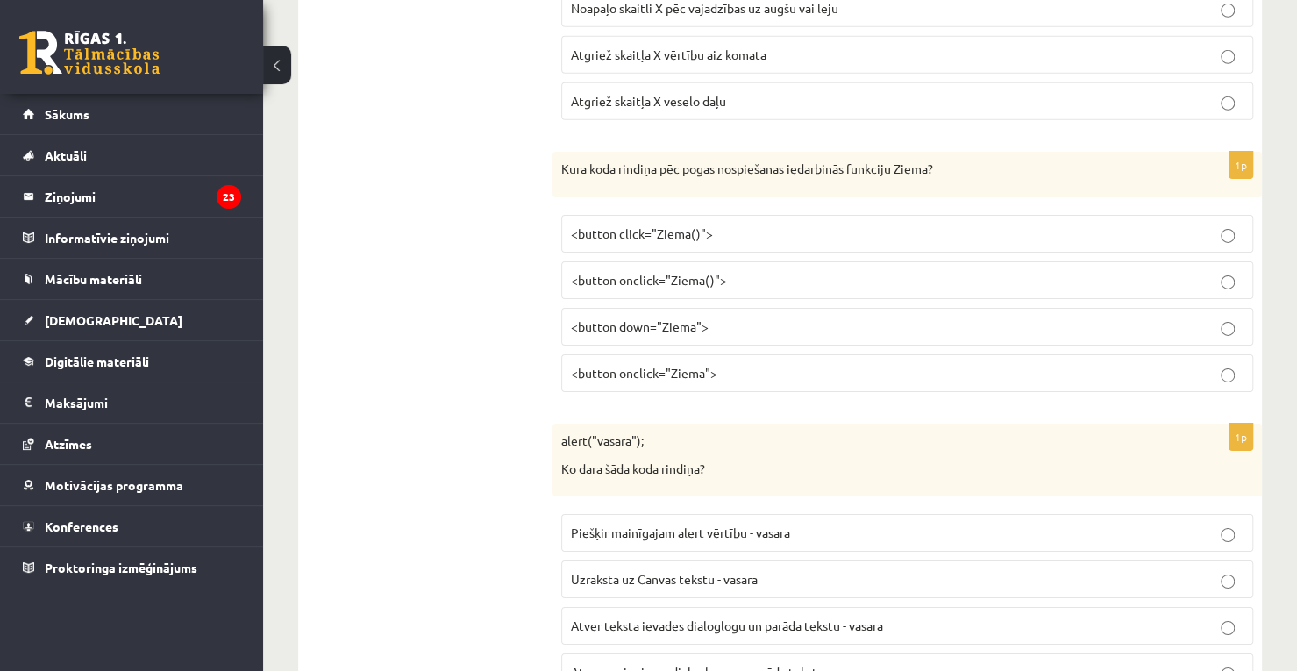
scroll to position [3268, 0]
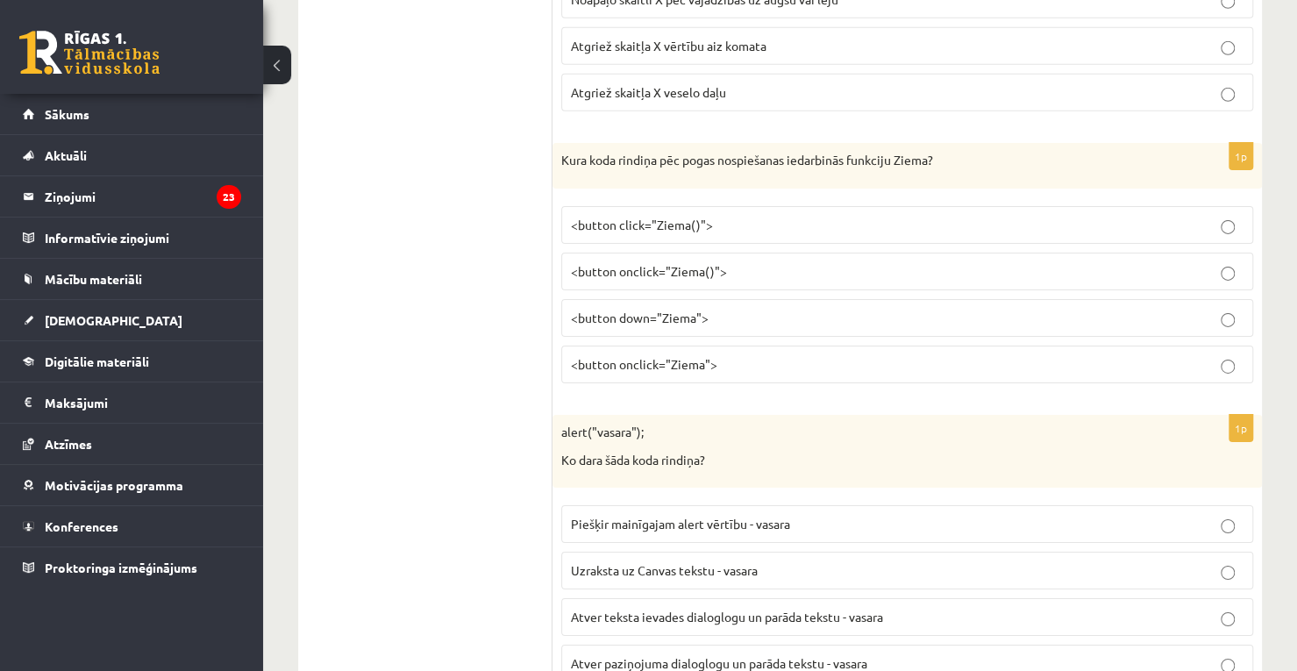
click at [1191, 273] on fieldset "<button click="Ziema()"> <button onclick="Ziema()"> <button down="Ziema"> <butt…" at bounding box center [907, 292] width 692 height 191
click at [1233, 299] on label "<button down="Ziema">" at bounding box center [907, 318] width 692 height 38
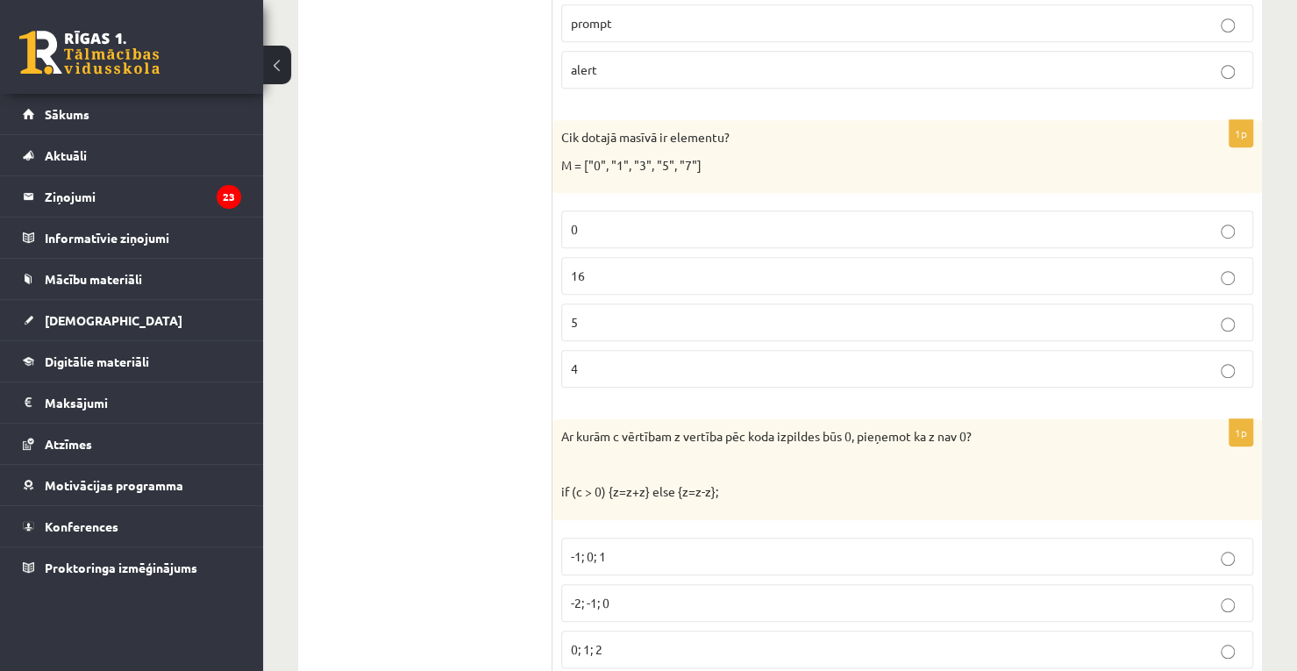
scroll to position [4346, 0]
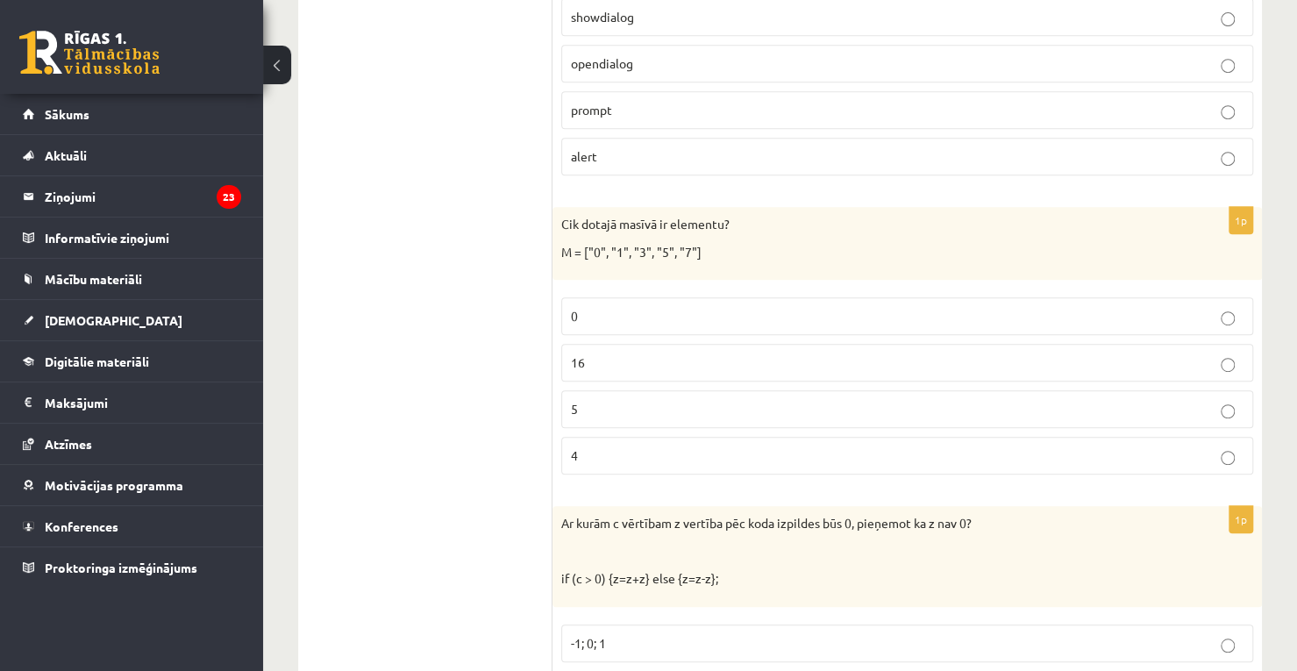
click at [645, 307] on p "0" at bounding box center [907, 316] width 672 height 18
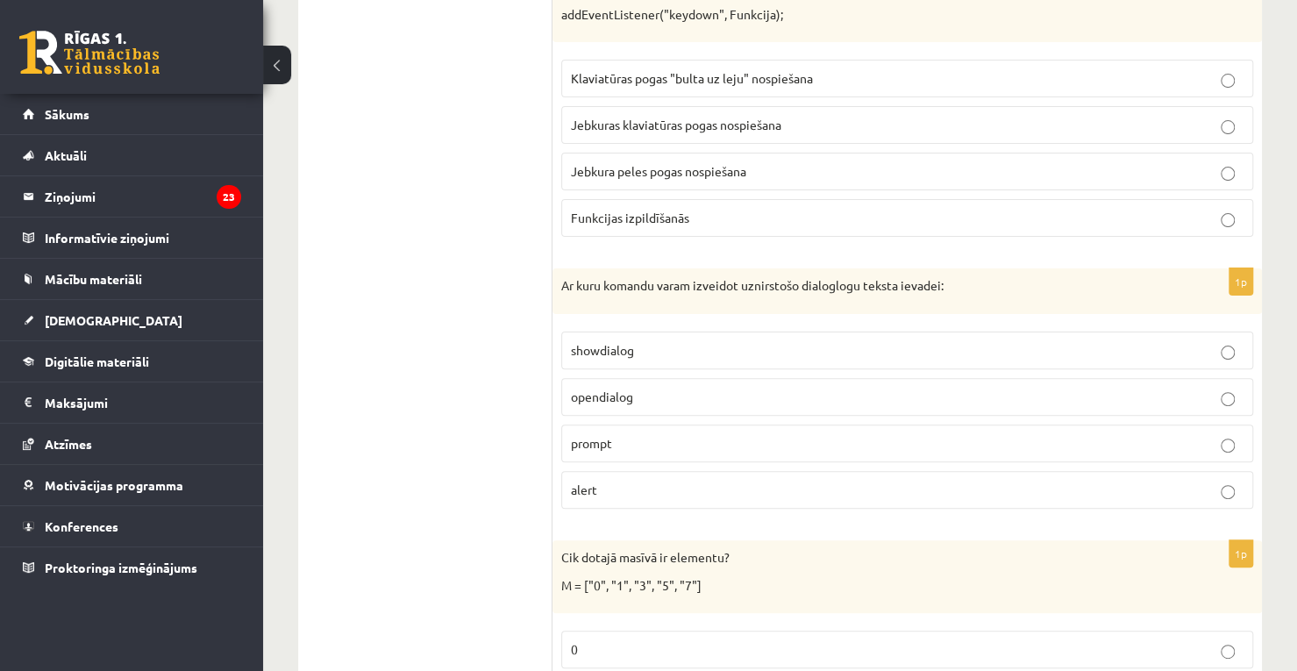
scroll to position [4004, 0]
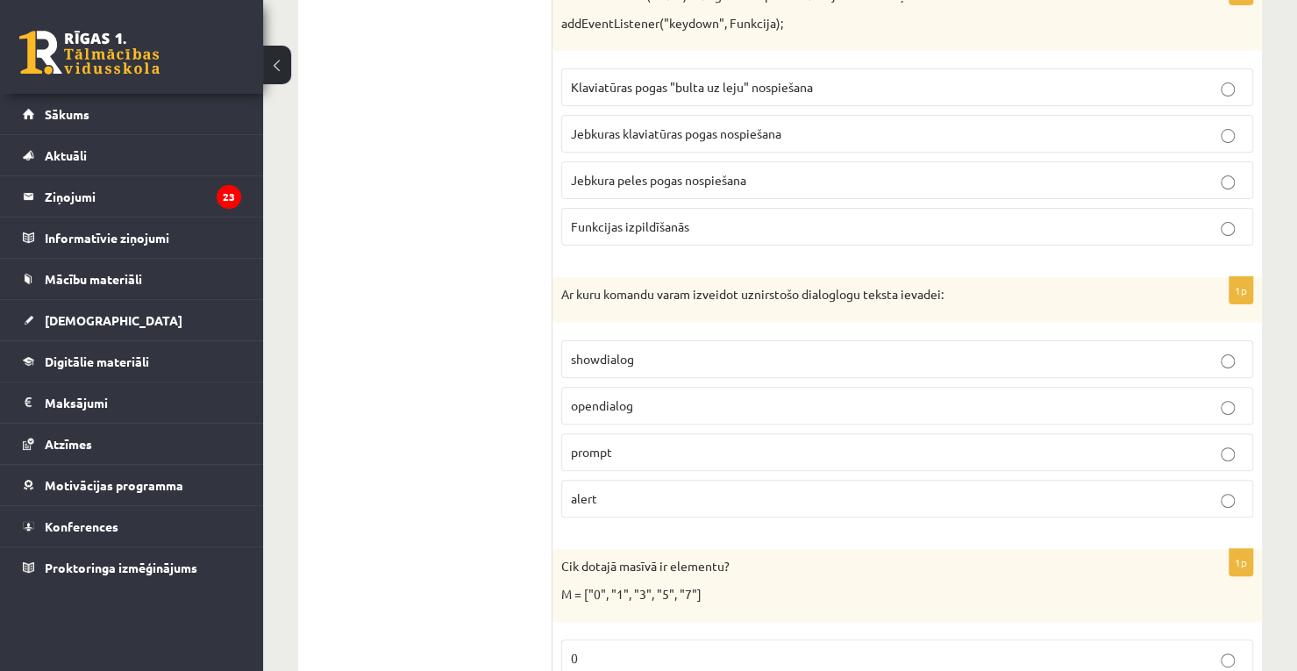
click at [1081, 396] on p "opendialog" at bounding box center [907, 405] width 672 height 18
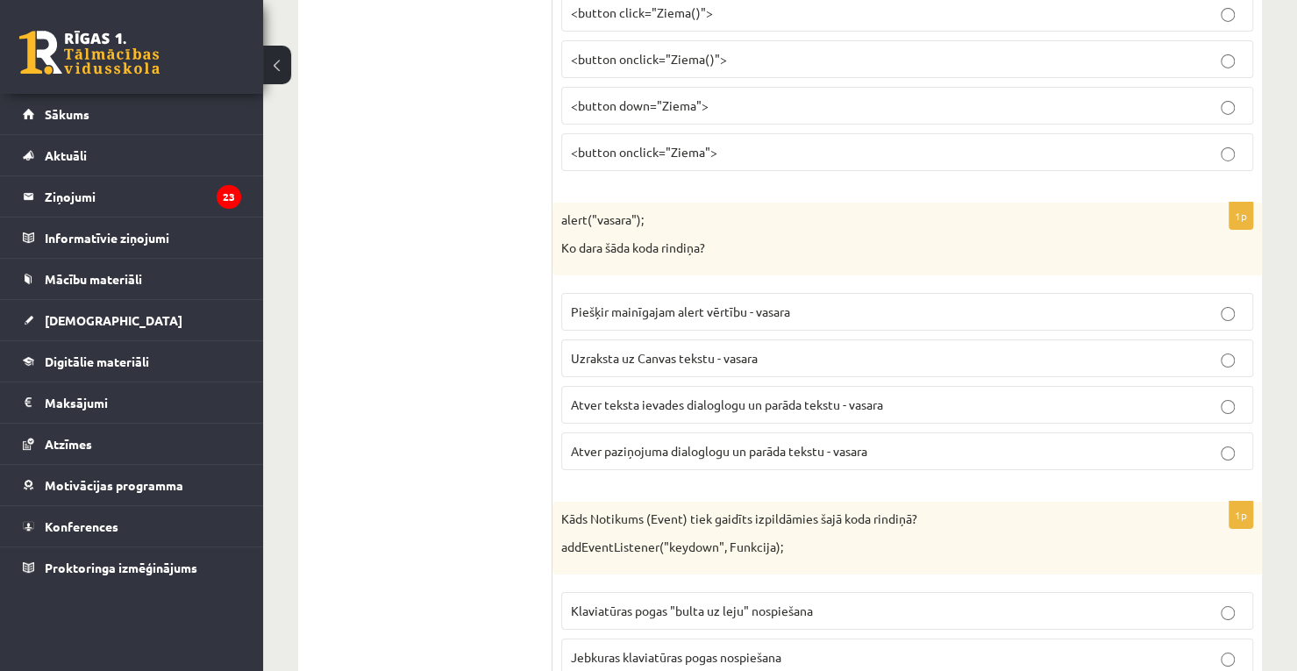
scroll to position [3489, 0]
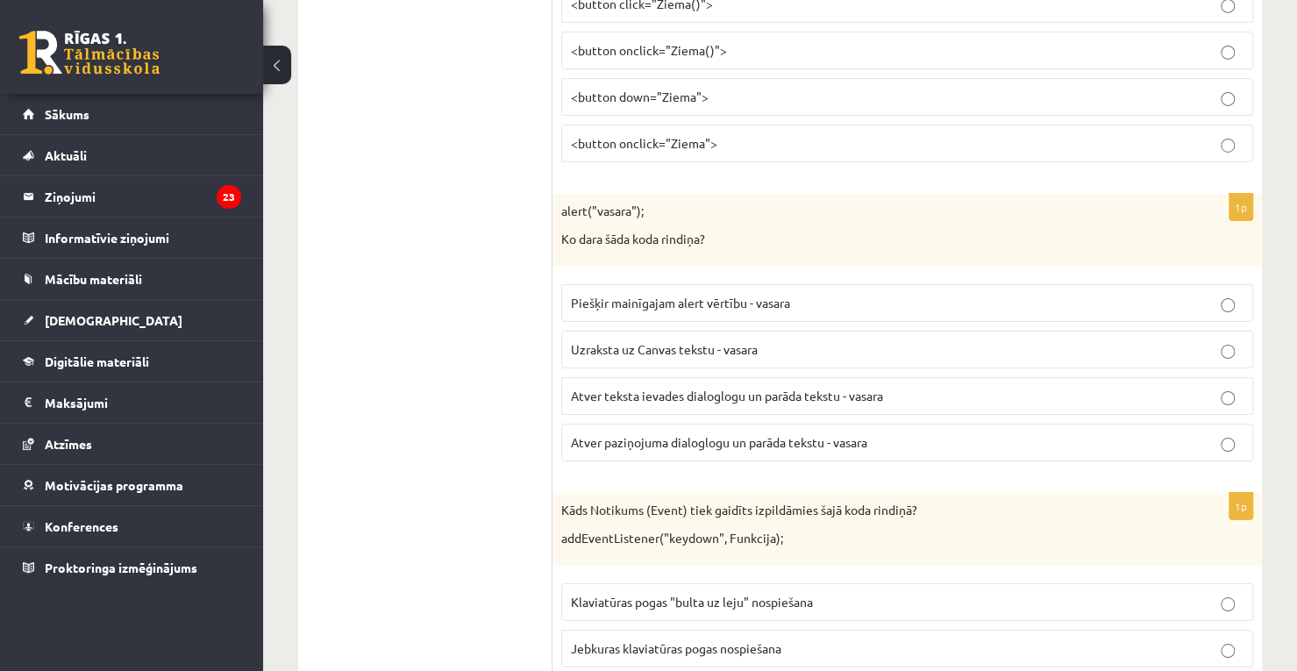
click at [1206, 340] on p "Uzraksta uz Canvas tekstu - vasara" at bounding box center [907, 349] width 672 height 18
click at [1223, 629] on label "Jebkuras klaviatūras pogas nospiešana" at bounding box center [907, 648] width 692 height 38
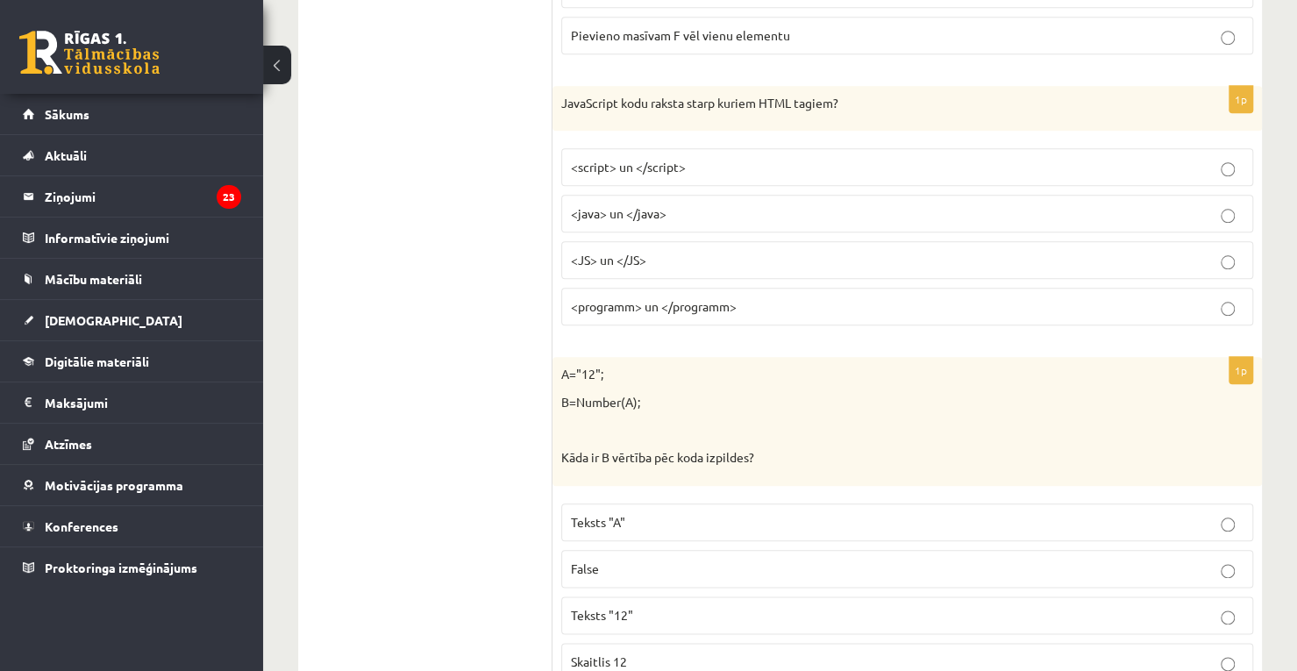
scroll to position [0, 0]
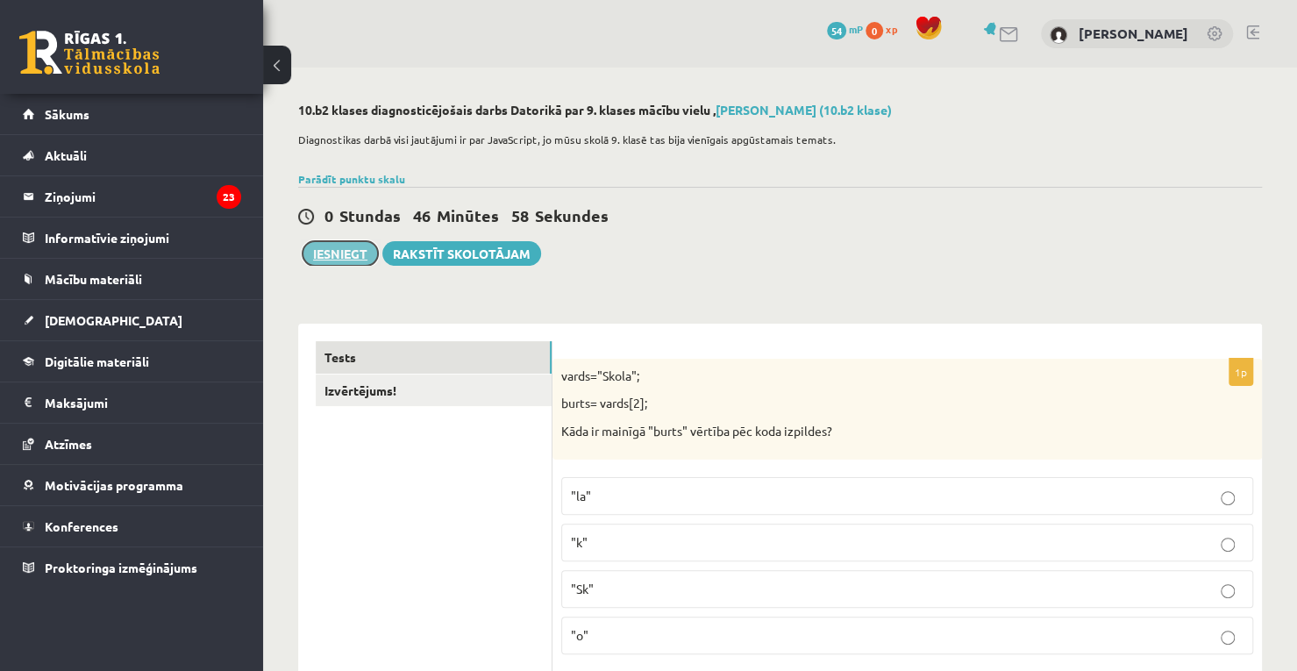
click at [358, 263] on button "Iesniegt" at bounding box center [339, 253] width 75 height 25
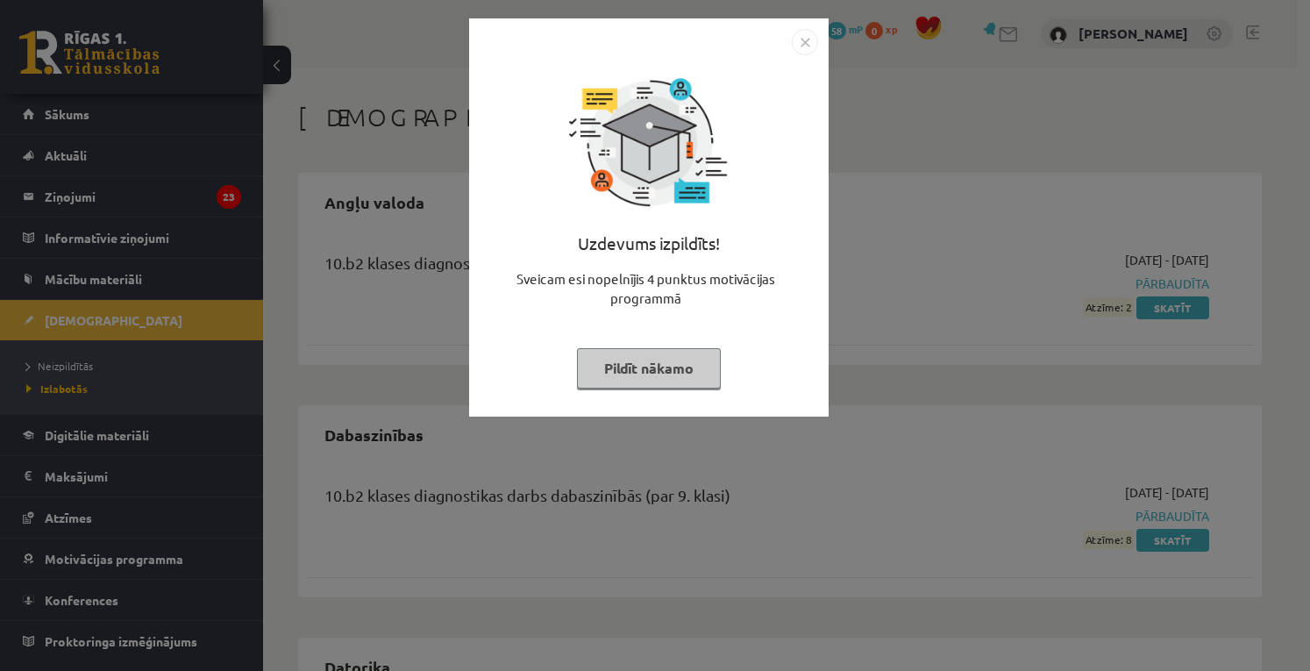
click at [800, 45] on img "Close" at bounding box center [805, 42] width 26 height 26
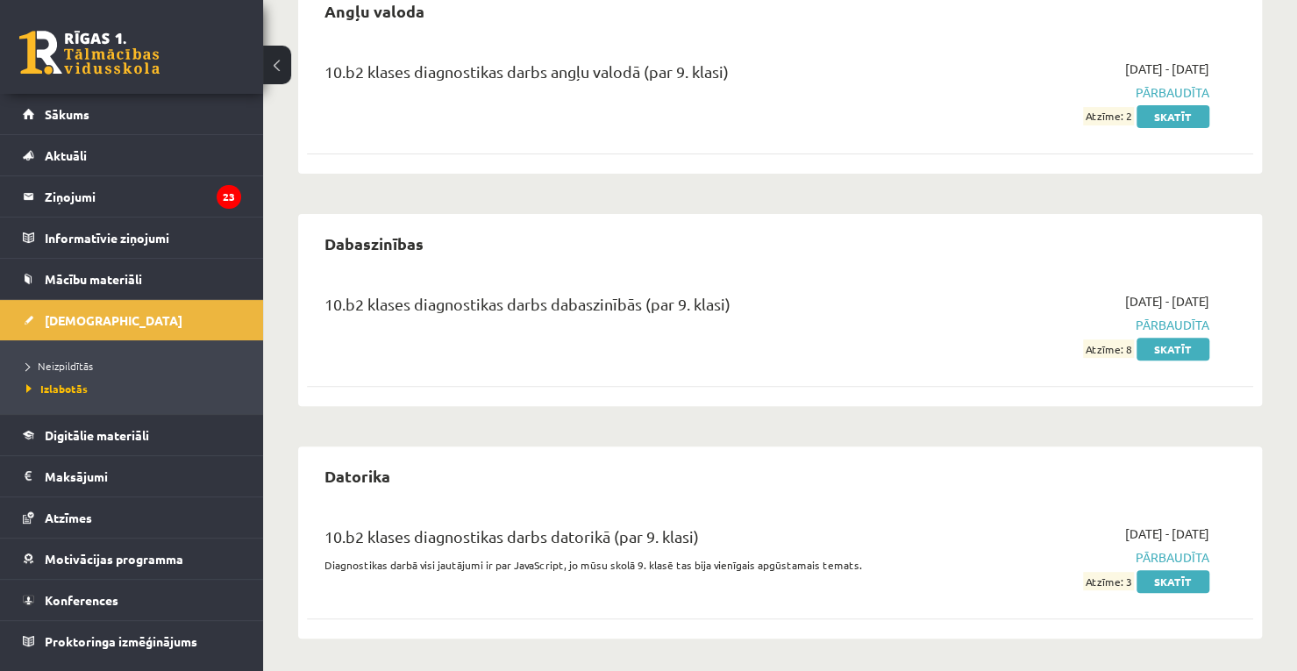
scroll to position [192, 0]
click at [1156, 572] on link "Skatīt" at bounding box center [1172, 580] width 73 height 23
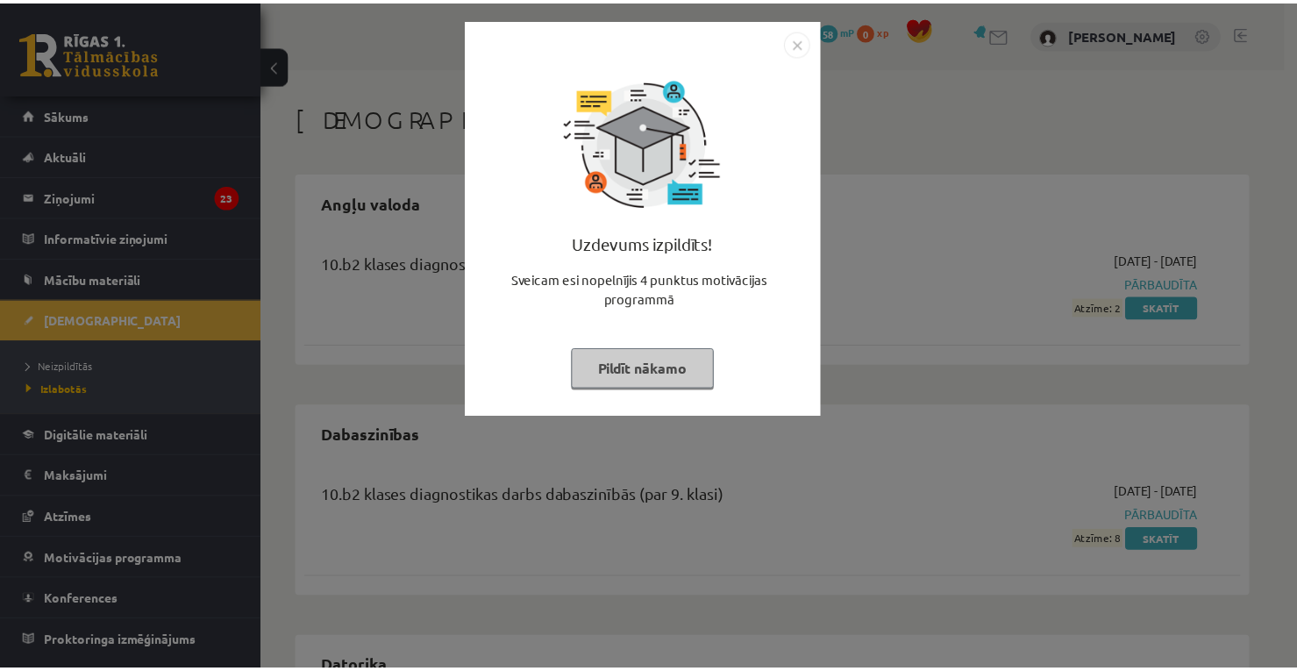
scroll to position [181, 0]
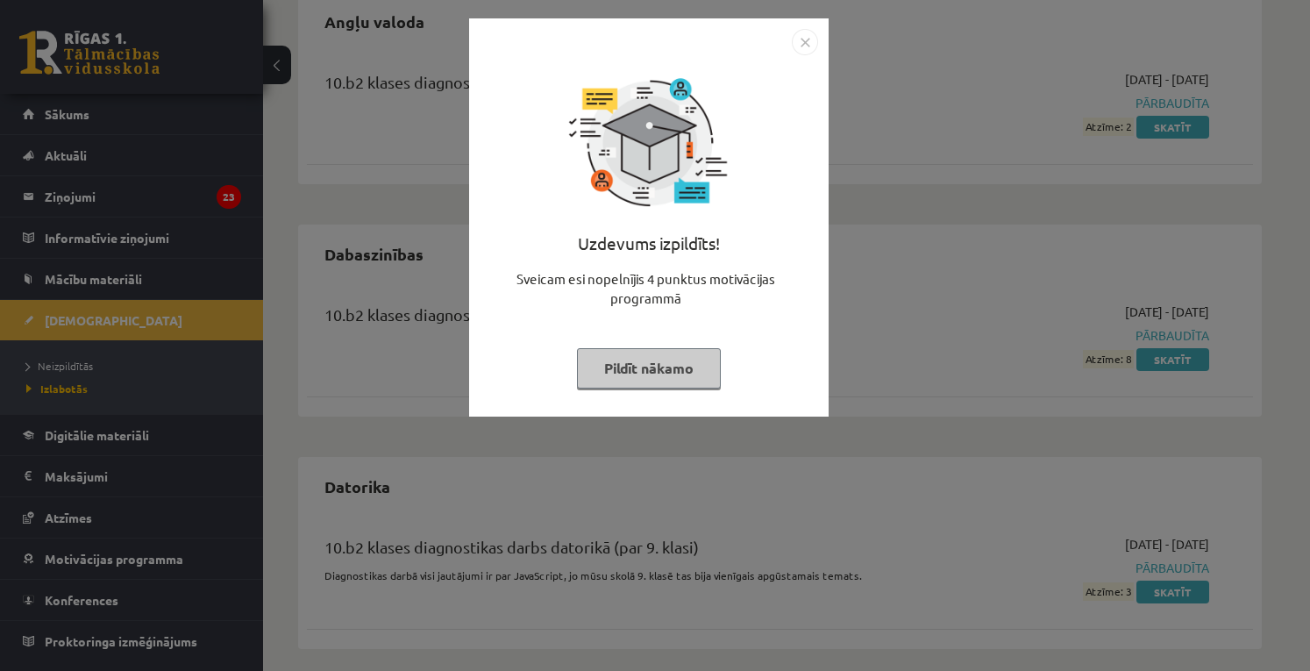
click at [684, 371] on button "Pildīt nākamo" at bounding box center [649, 368] width 144 height 40
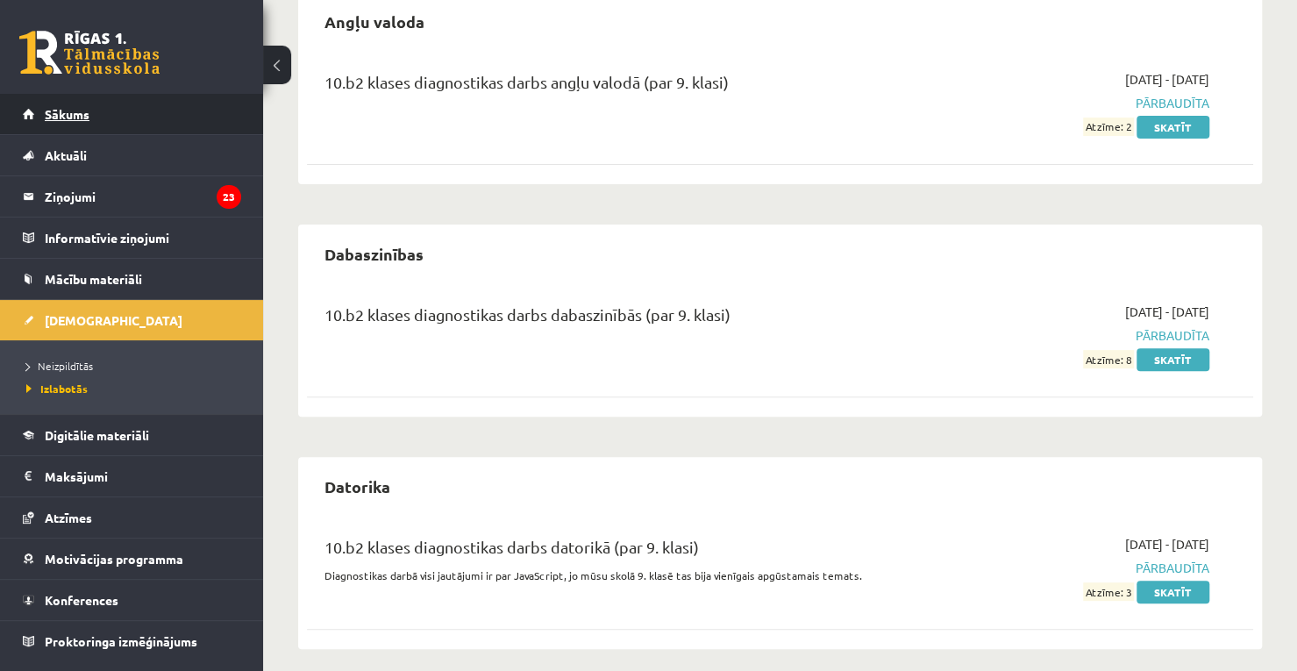
click at [188, 100] on link "Sākums" at bounding box center [132, 114] width 218 height 40
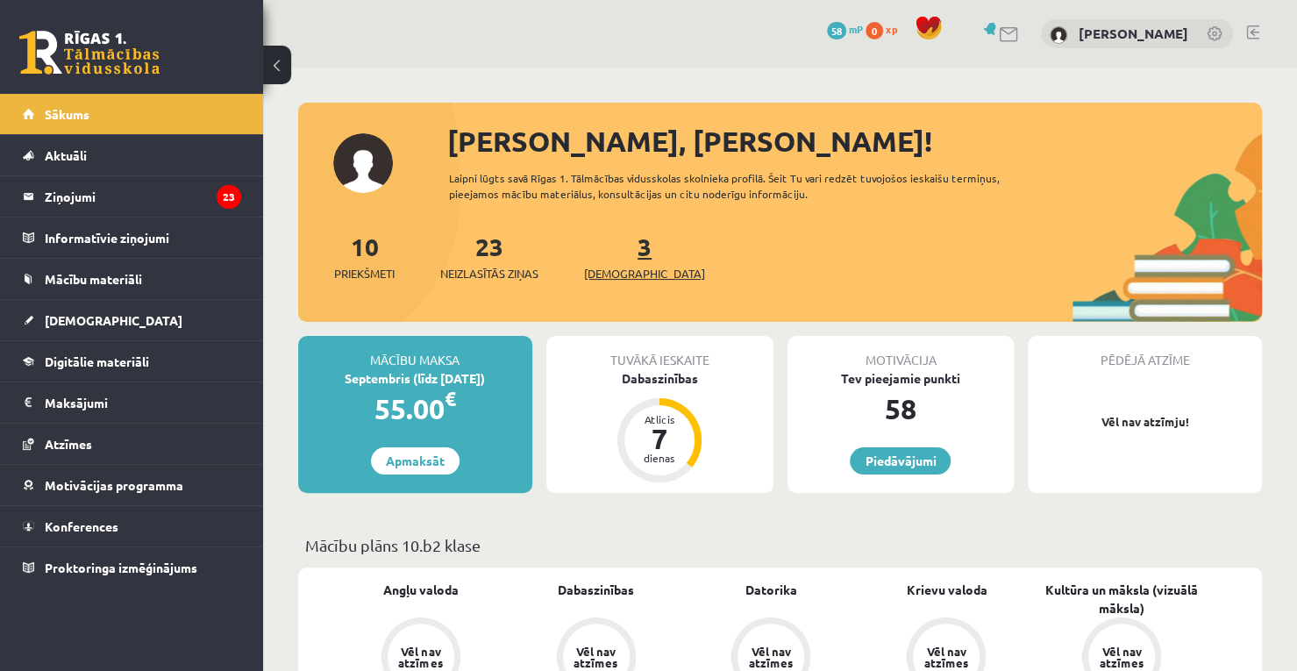
click at [622, 250] on link "3 Ieskaites" at bounding box center [644, 257] width 121 height 52
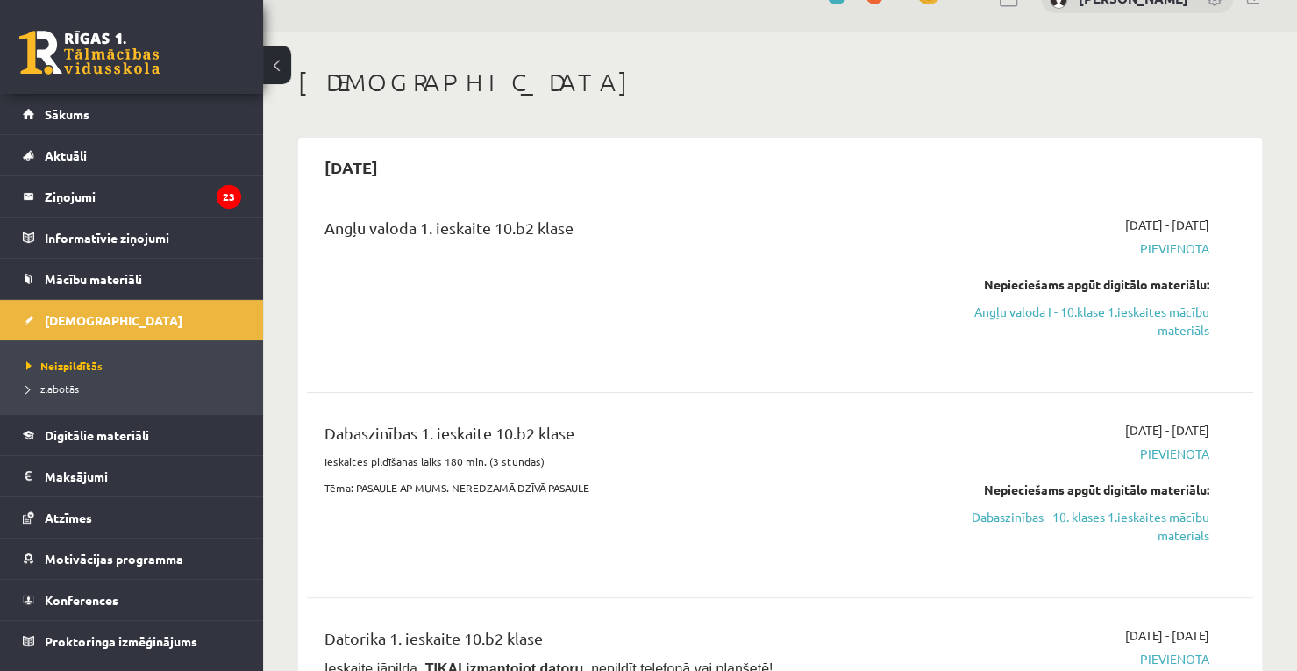
scroll to position [70, 0]
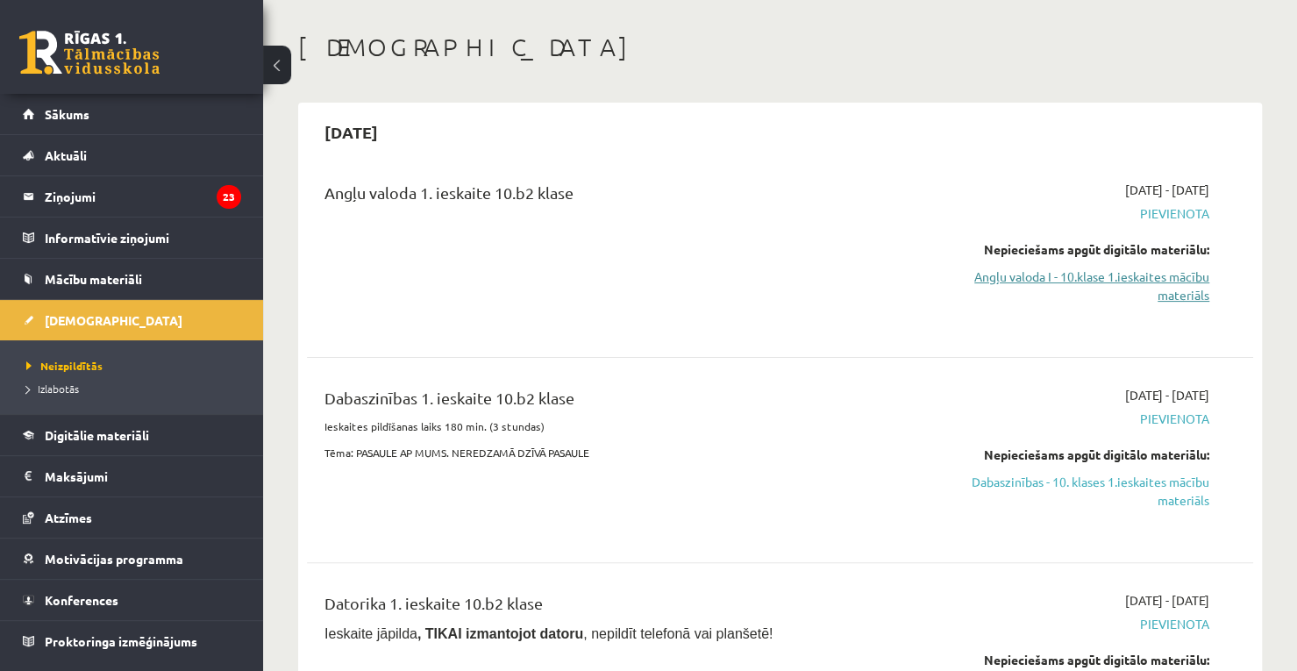
click at [1074, 280] on link "Angļu valoda I - 10.klase 1.ieskaites mācību materiāls" at bounding box center [1070, 285] width 277 height 37
